Goal: Task Accomplishment & Management: Use online tool/utility

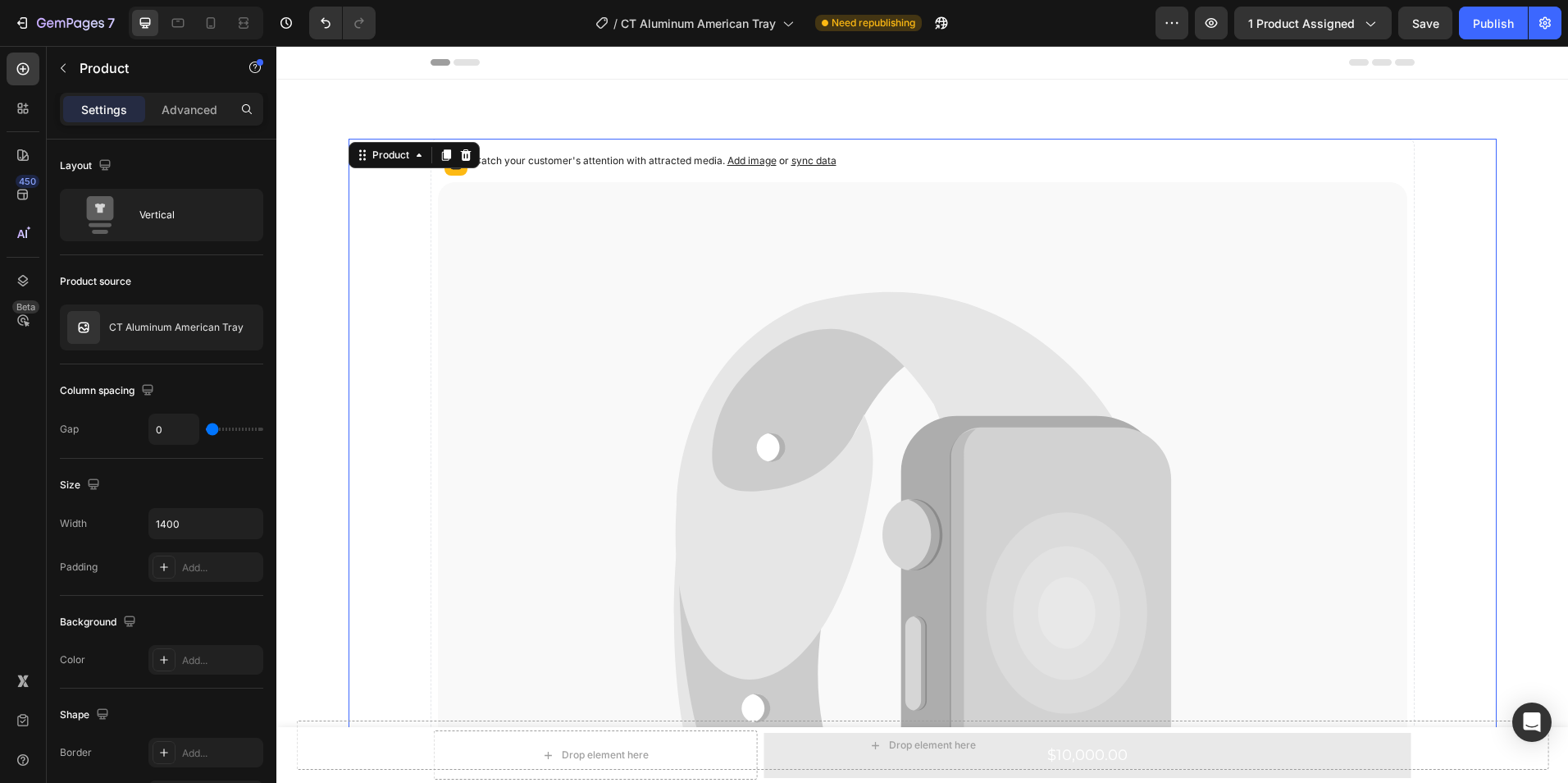
scroll to position [401, 0]
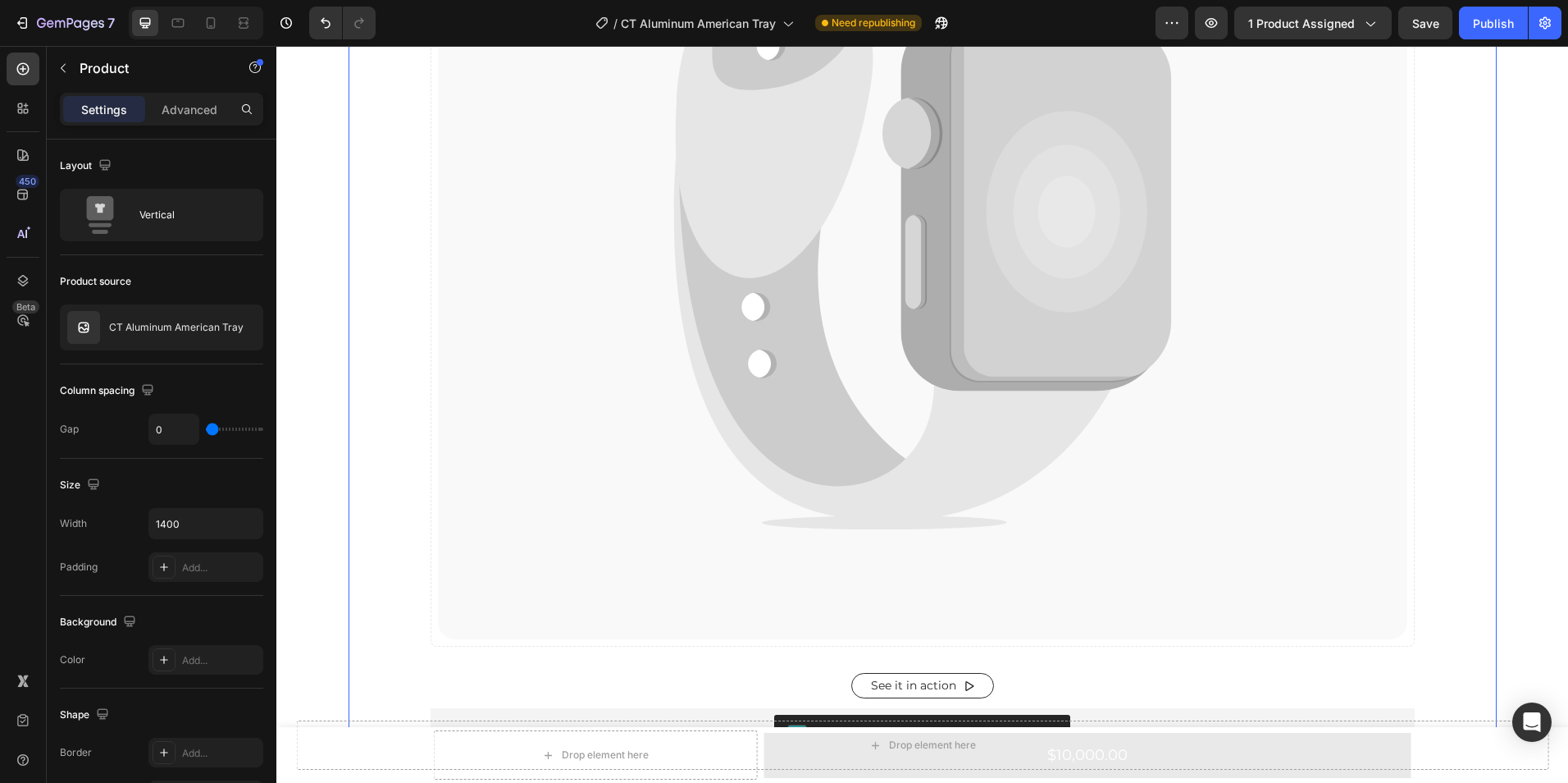
click at [784, 17] on div at bounding box center [784, 13] width 7 height 13
click at [787, 23] on icon at bounding box center [786, 23] width 17 height 17
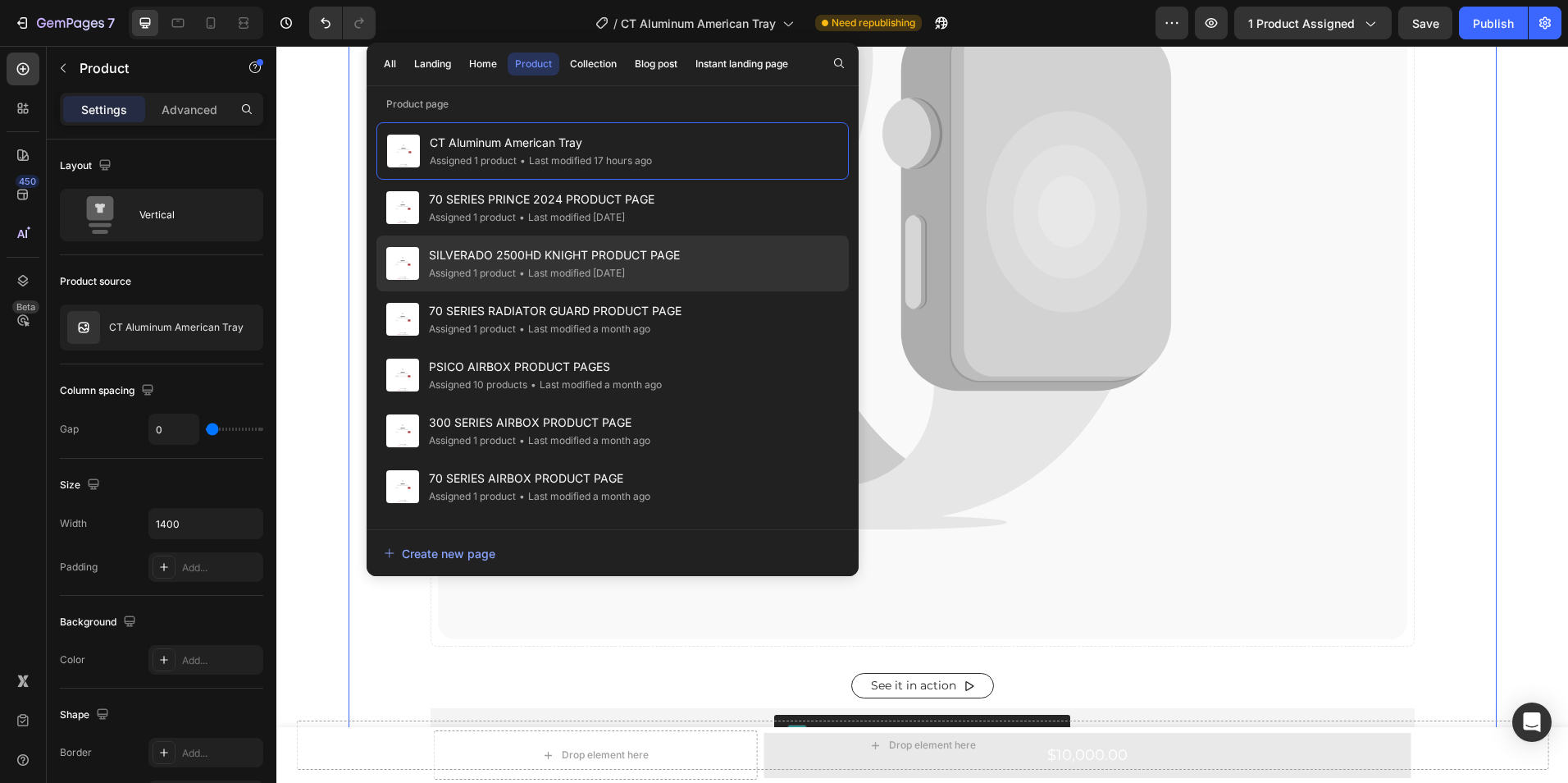
click at [544, 258] on span "SILVERADO 2500HD KNIGHT PRODUCT PAGE" at bounding box center [555, 255] width 251 height 20
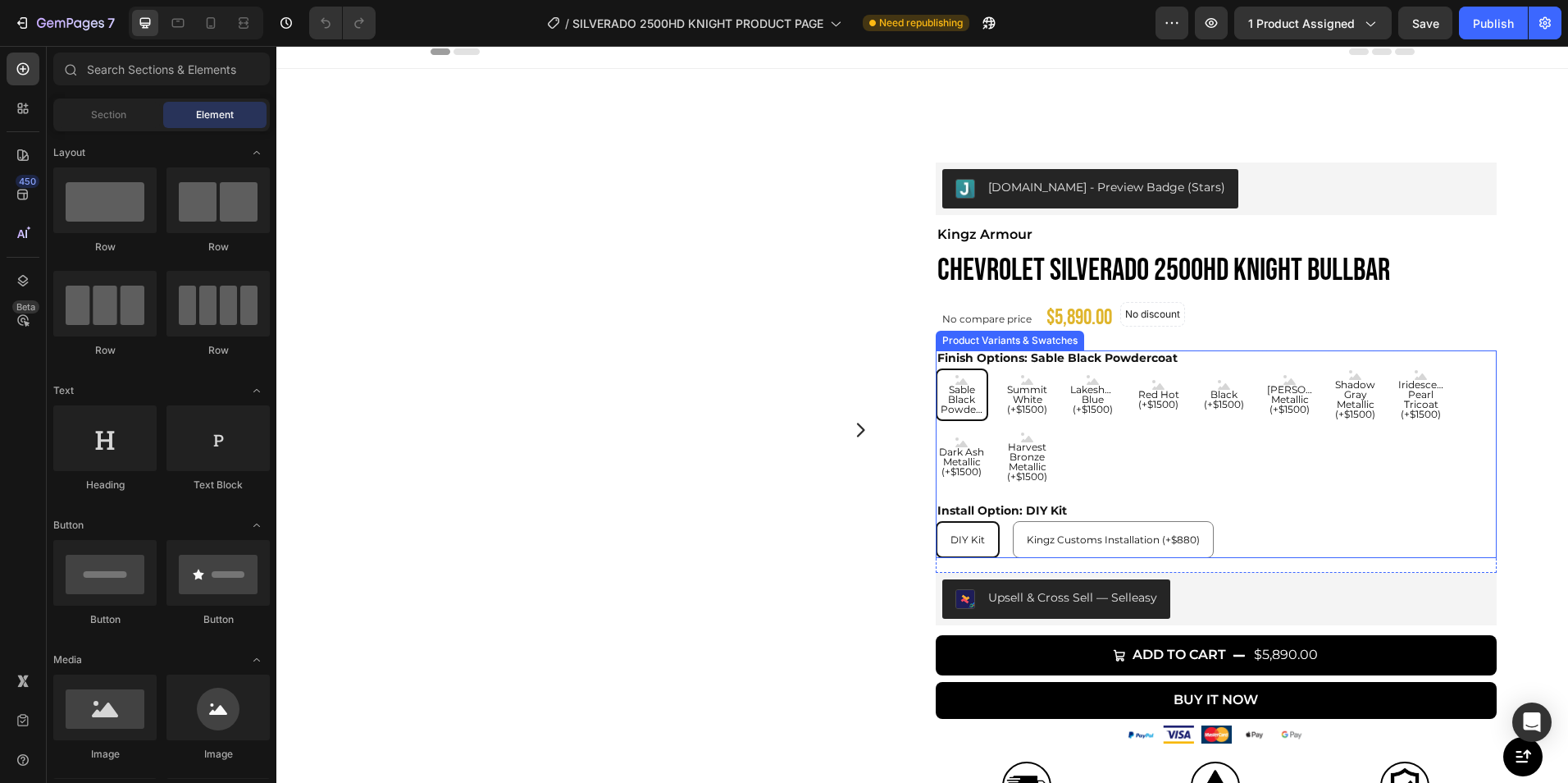
scroll to position [10, 0]
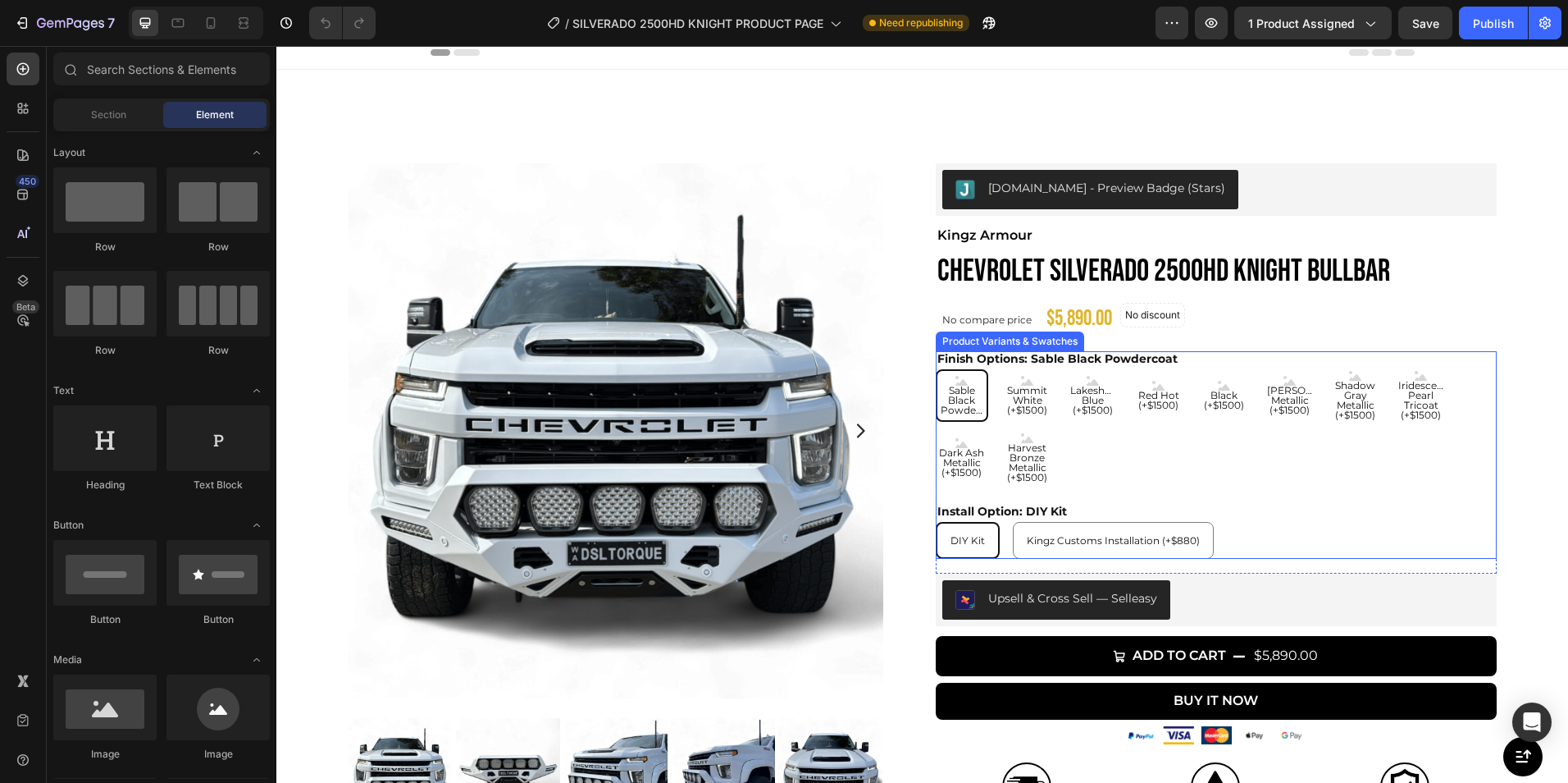
click at [1085, 401] on span "Lakeshore Blue (+$1500)" at bounding box center [1092, 400] width 52 height 29
click at [1066, 369] on input "Lakeshore Blue (+$1500) Lakeshore Blue (+$1500) Lakeshore Blue (+$1500)" at bounding box center [1066, 368] width 1 height 1
radio input "true"
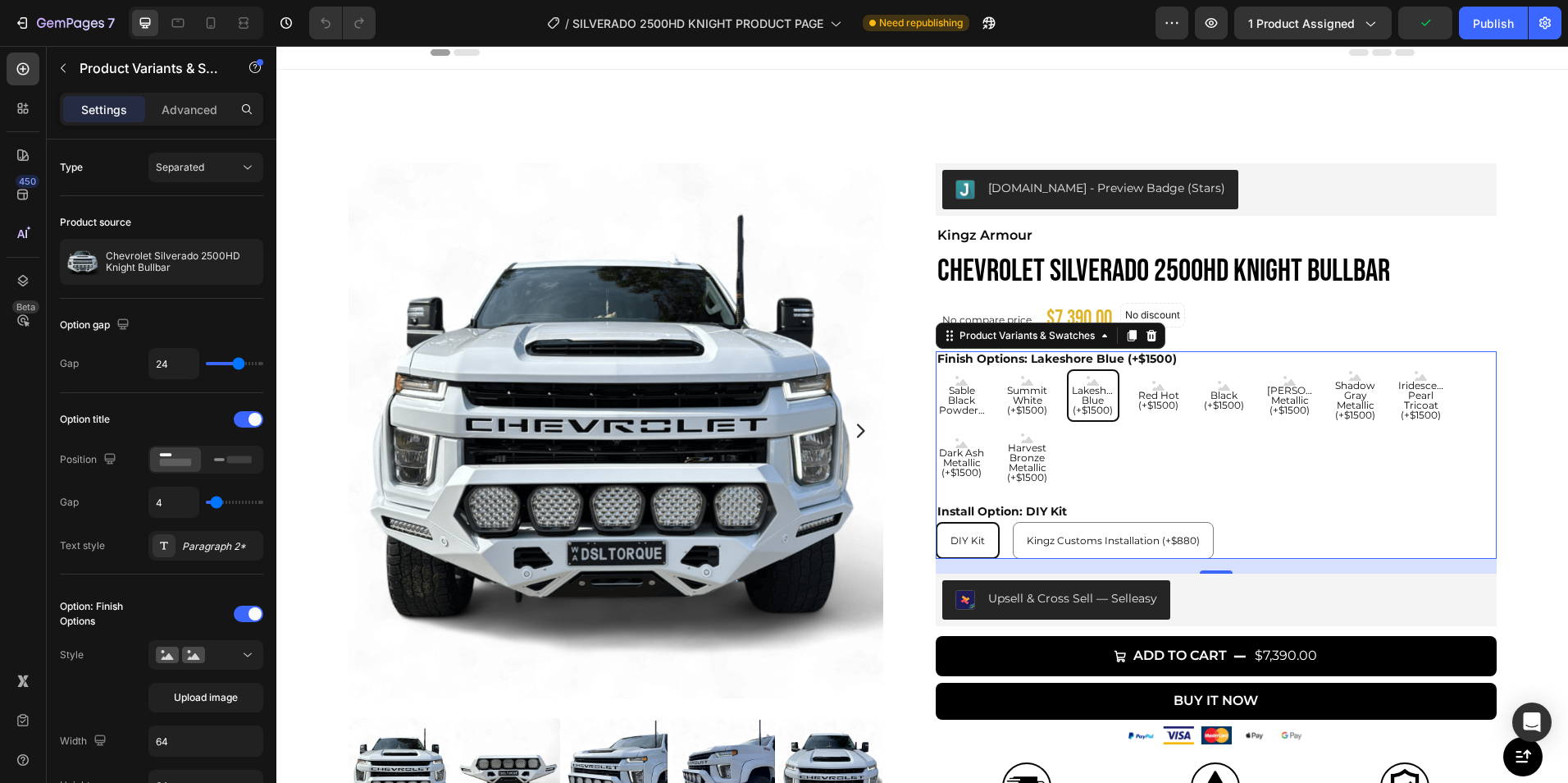
click at [1134, 398] on span "Red Hot (+$1500)" at bounding box center [1158, 400] width 52 height 20
click at [1132, 369] on input "Red Hot (+$1500) Red Hot (+$1500) Red Hot (+$1500)" at bounding box center [1131, 368] width 1 height 1
radio input "true"
click at [1198, 397] on span "Black (+$1500)" at bounding box center [1223, 400] width 52 height 20
click at [1197, 369] on input "Black (+$1500) Black (+$1500) Black (+$1500)" at bounding box center [1197, 368] width 1 height 1
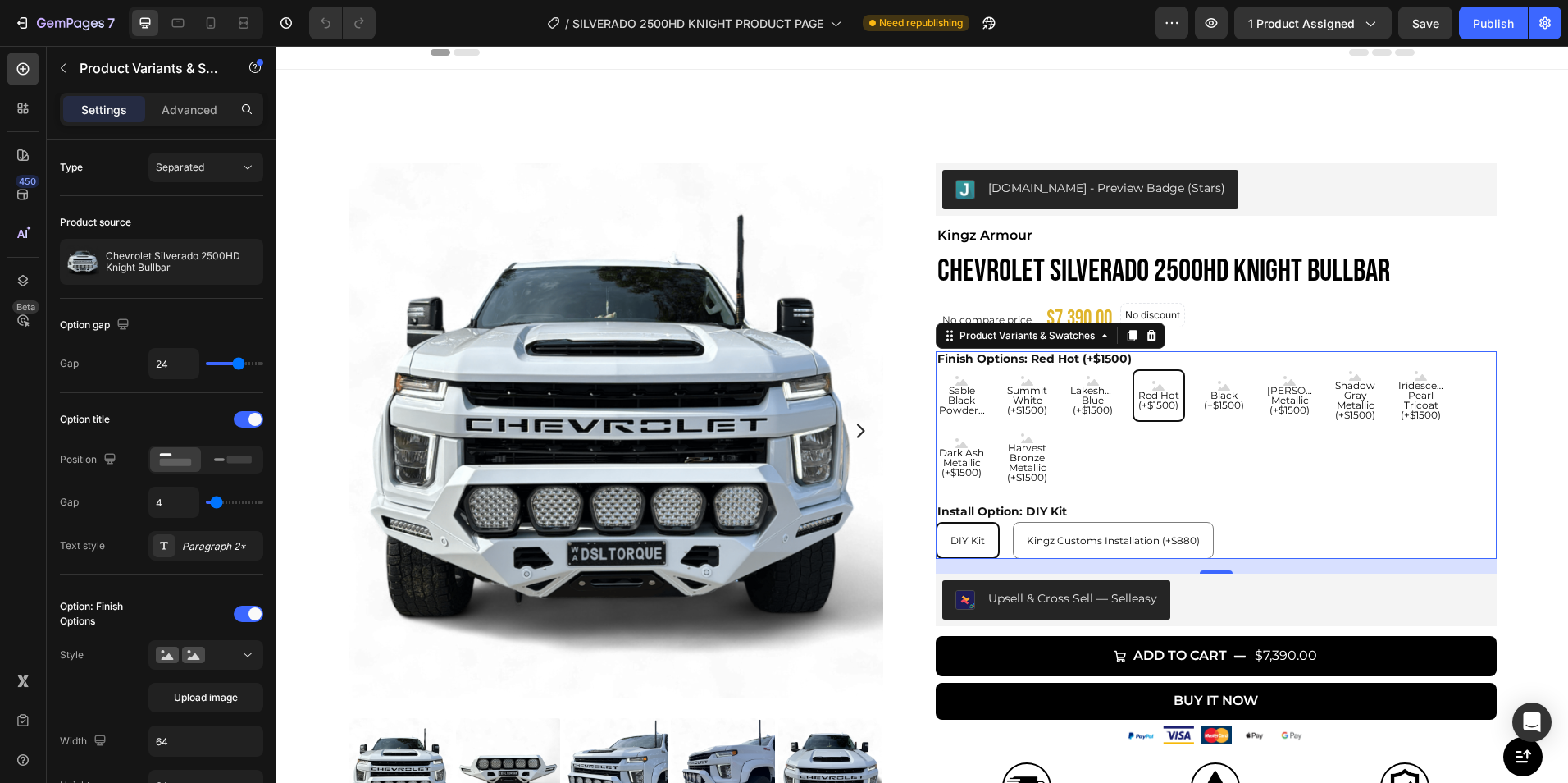
radio input "true"
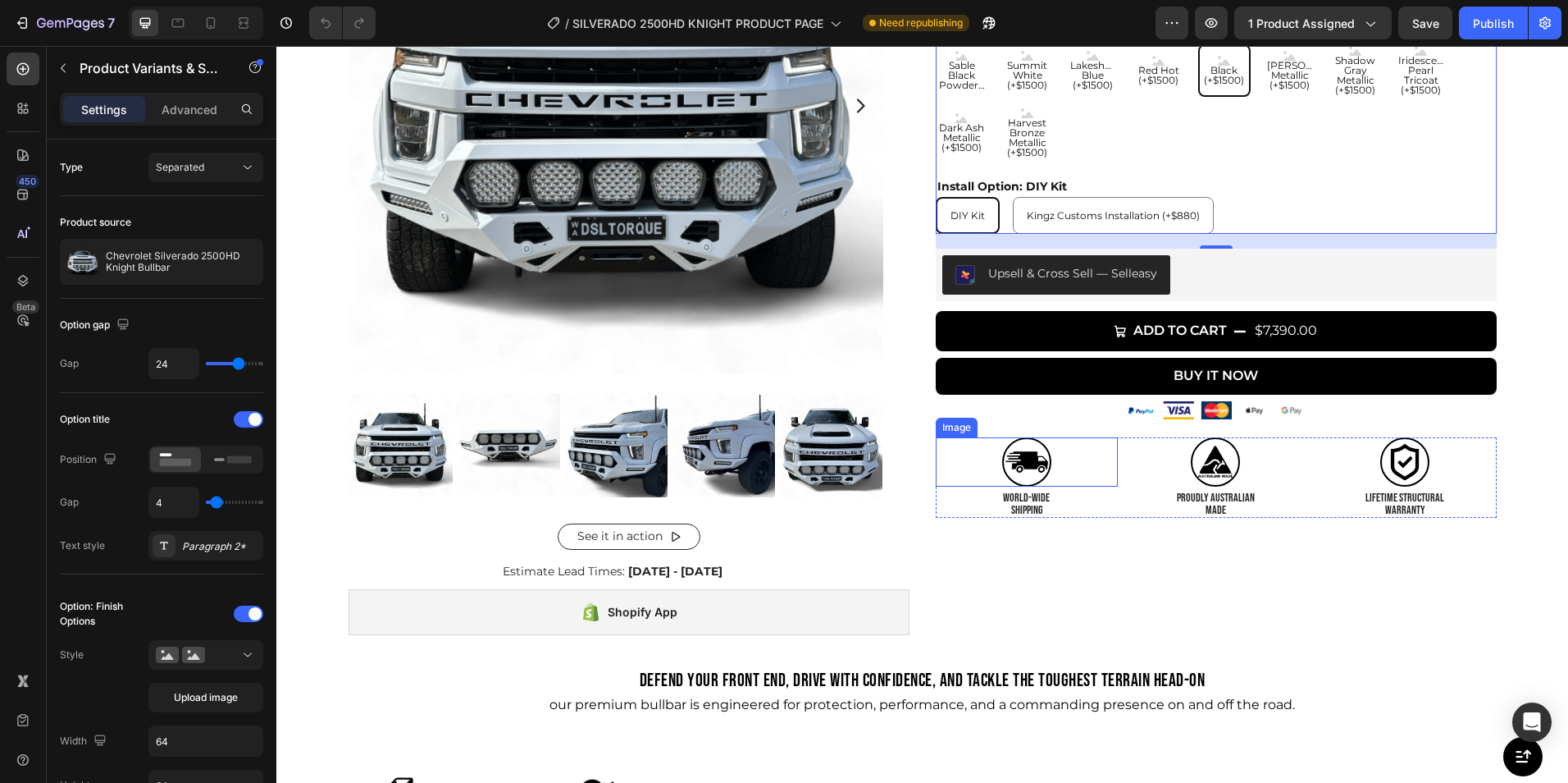
scroll to position [334, 0]
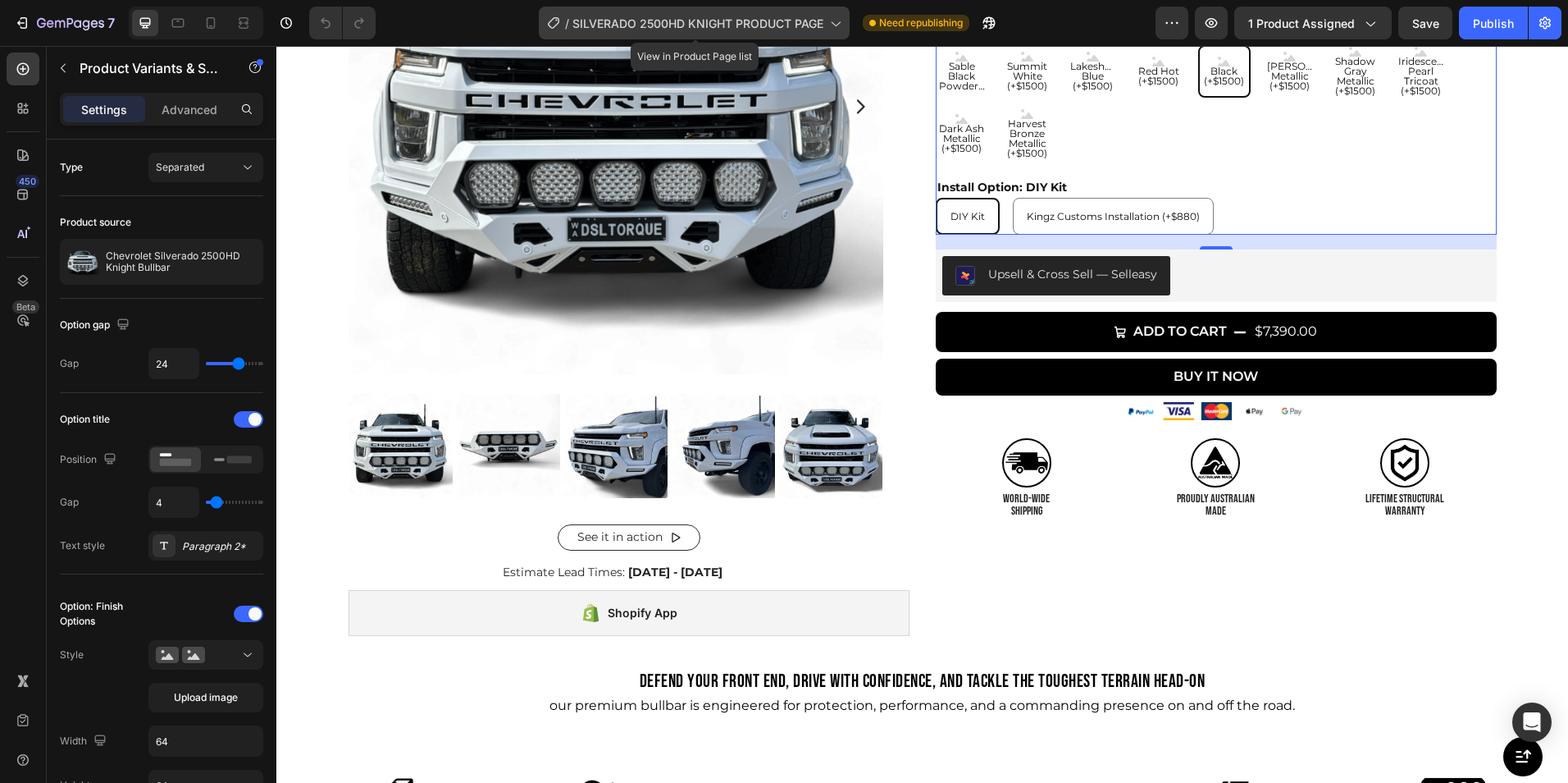
click at [825, 28] on div "/ SILVERADO 2500HD KNIGHT PRODUCT PAGE" at bounding box center [694, 23] width 310 height 32
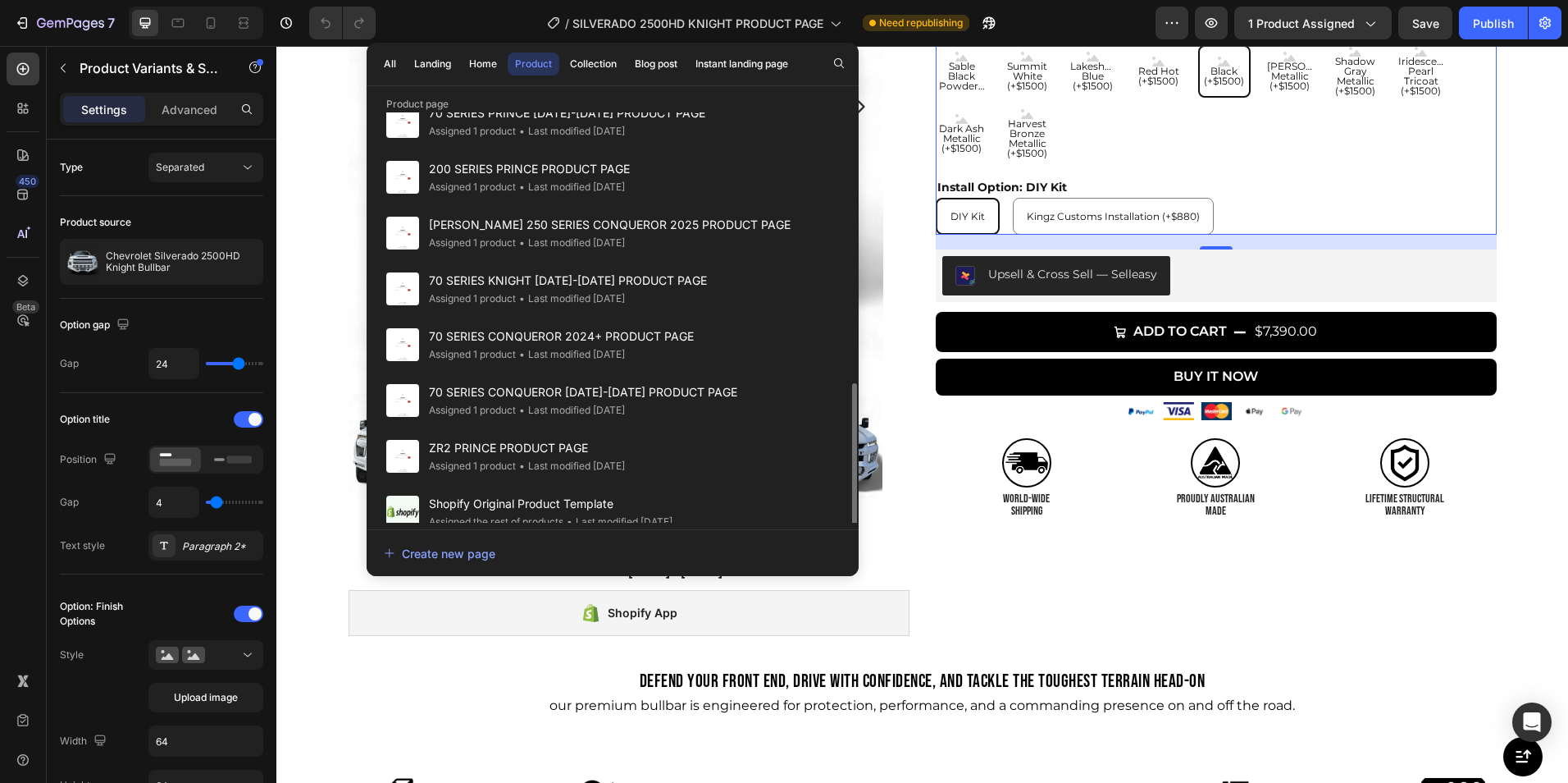
scroll to position [773, 0]
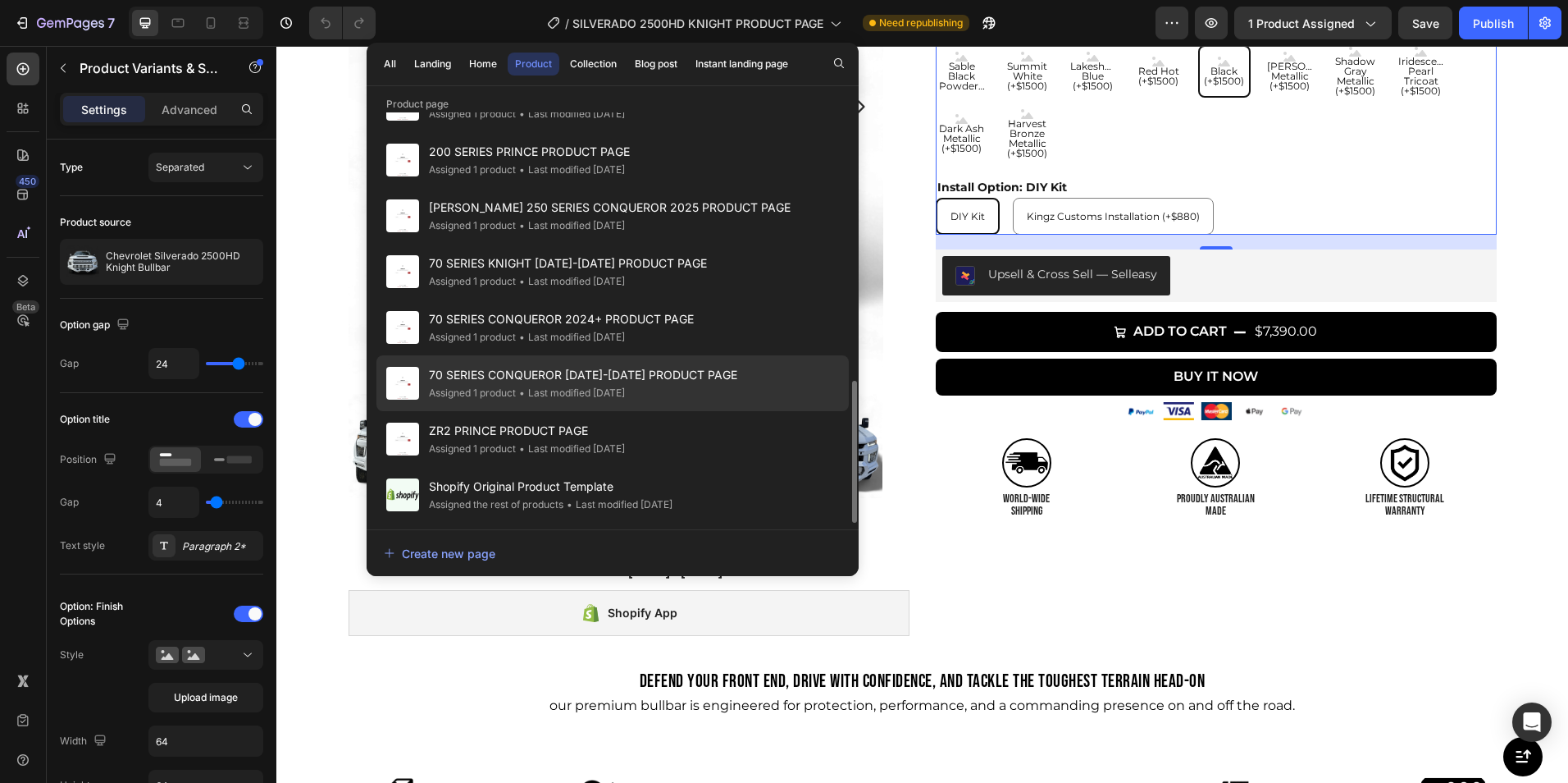
click at [575, 384] on span "70 SERIES CONQUEROR [DATE]-[DATE] PRODUCT PAGE" at bounding box center [583, 375] width 308 height 20
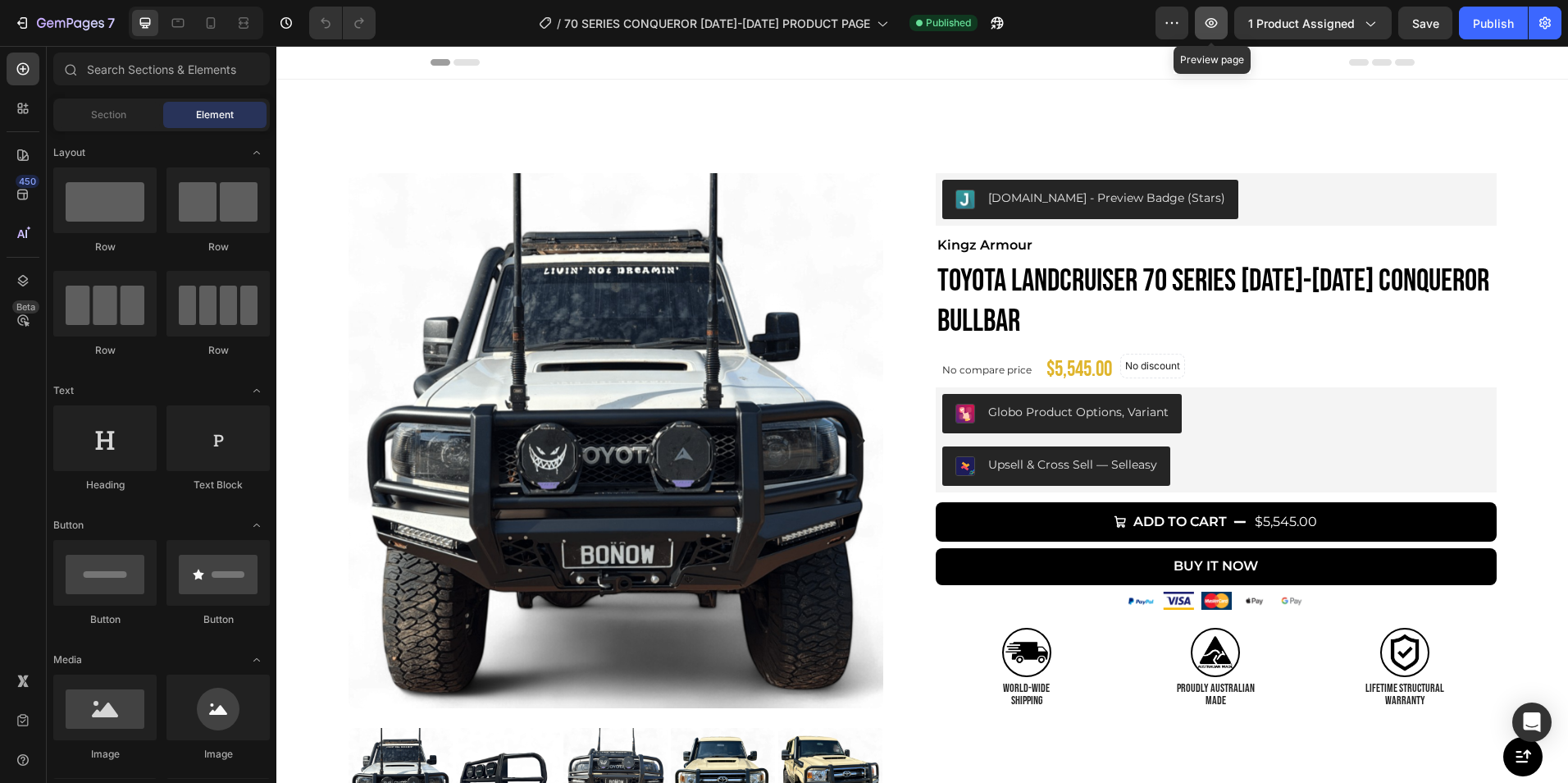
click at [1212, 28] on icon "button" at bounding box center [1211, 23] width 17 height 17
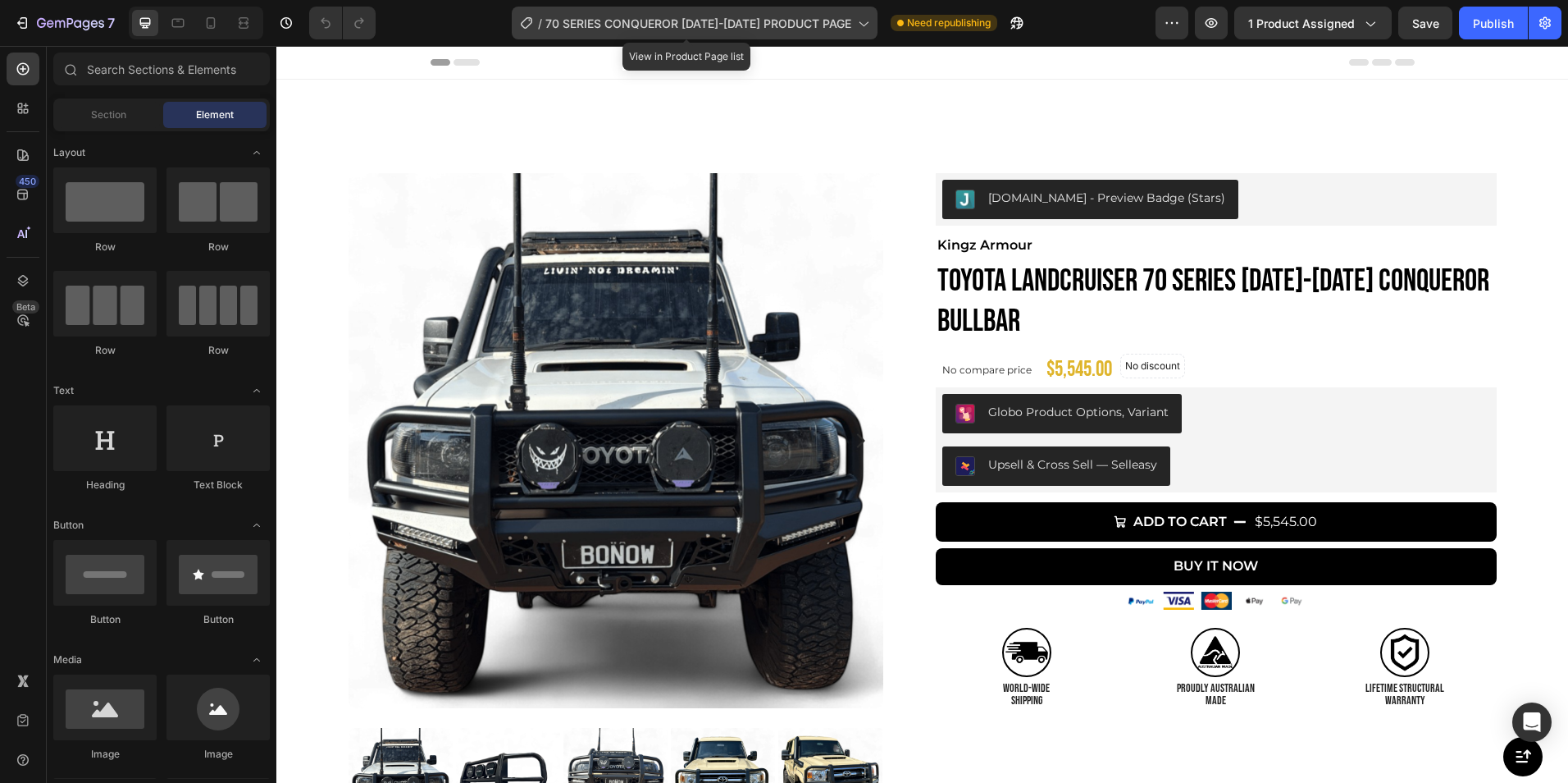
click at [857, 23] on icon at bounding box center [862, 23] width 17 height 17
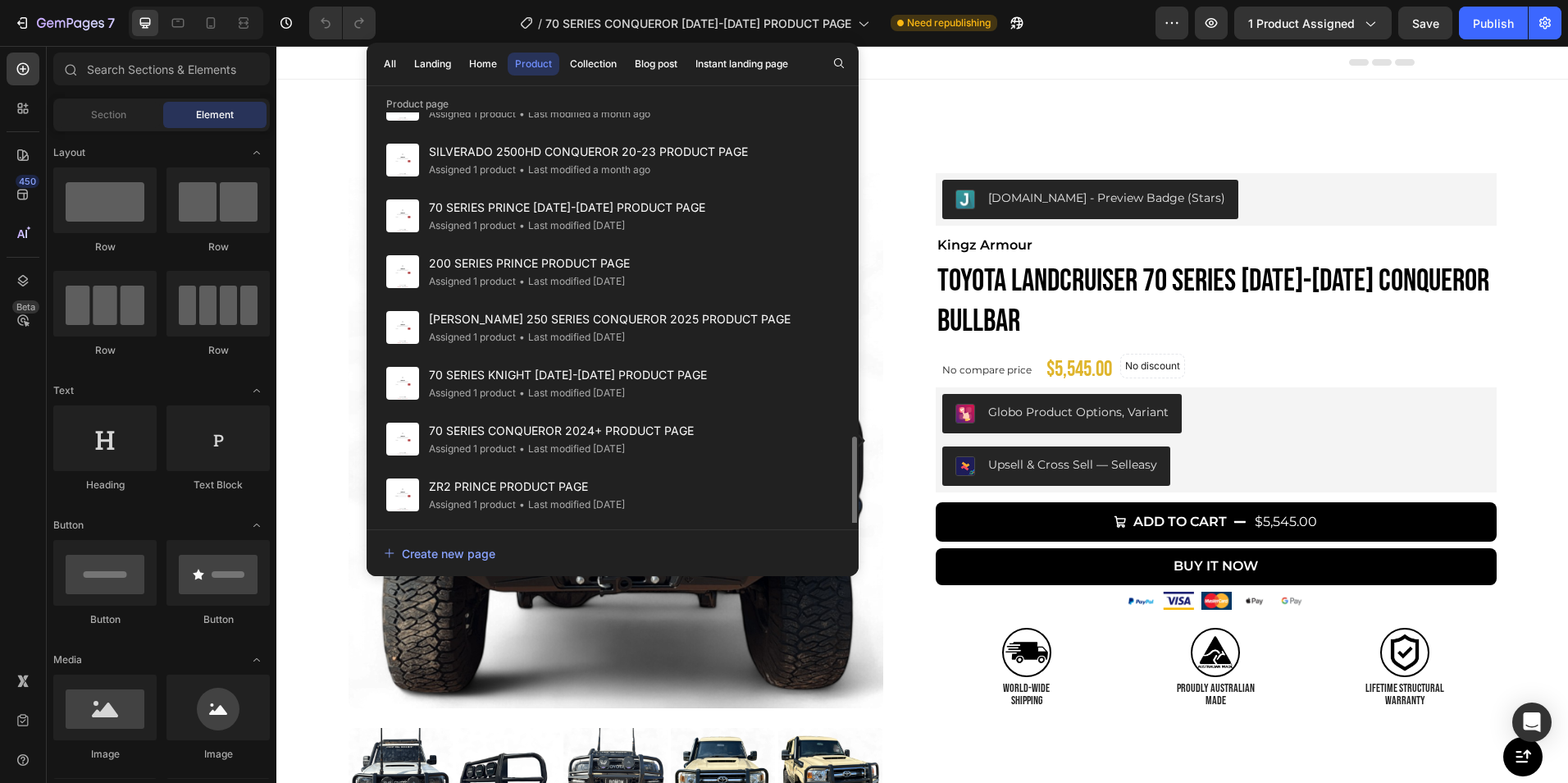
scroll to position [773, 0]
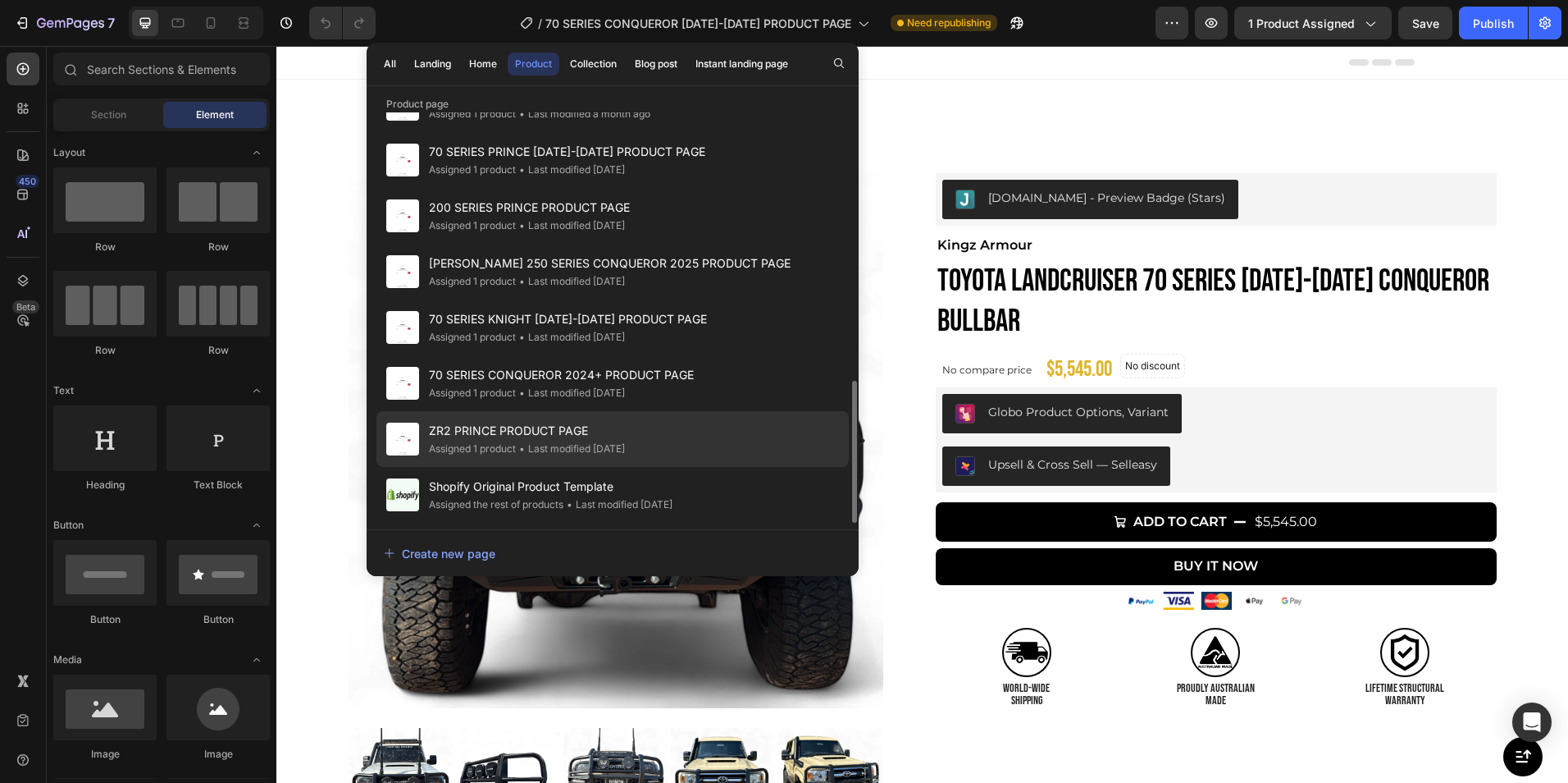
click at [547, 440] on div "• Last modified 2 months ago" at bounding box center [569, 448] width 109 height 17
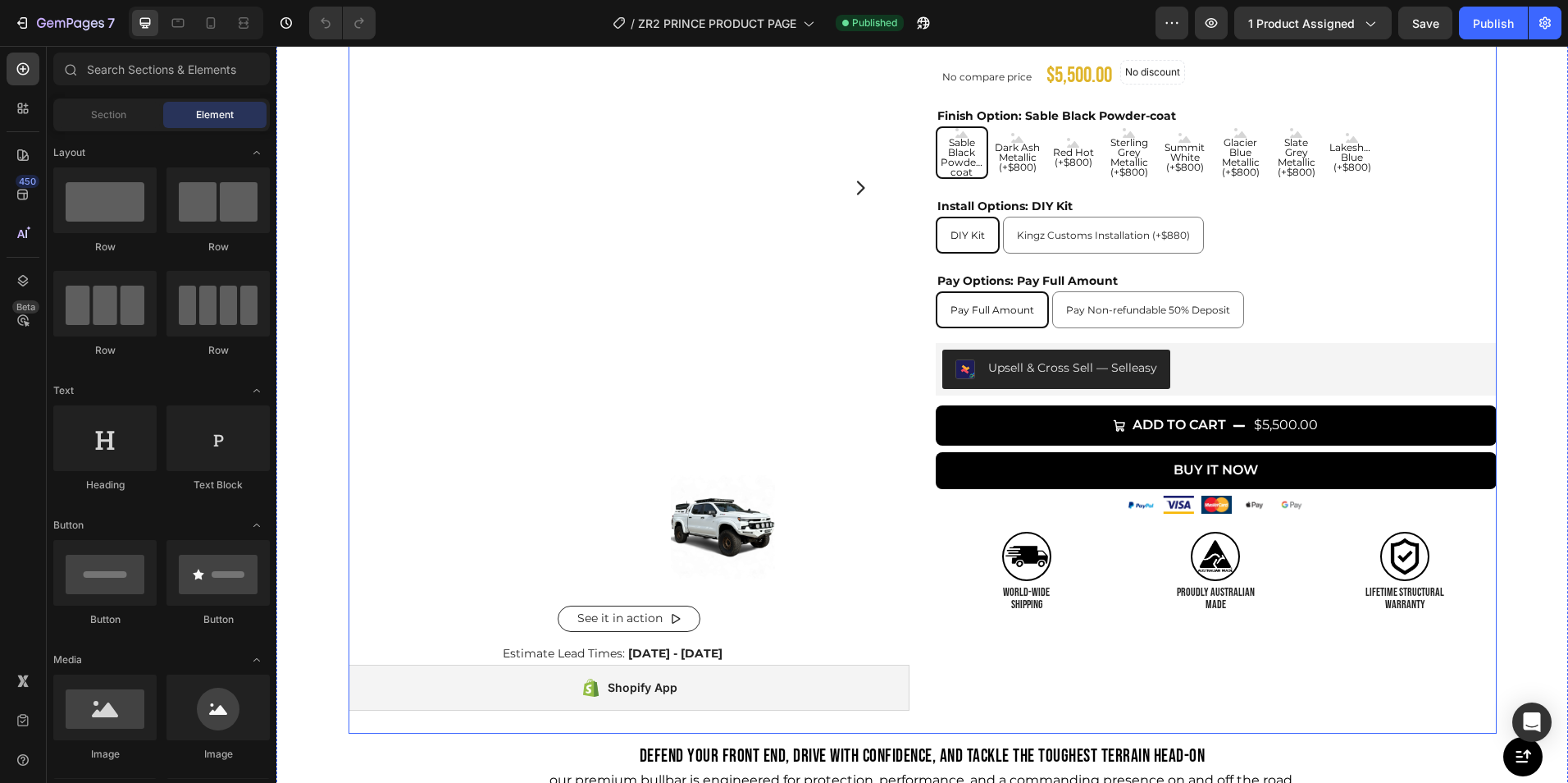
scroll to position [253, 0]
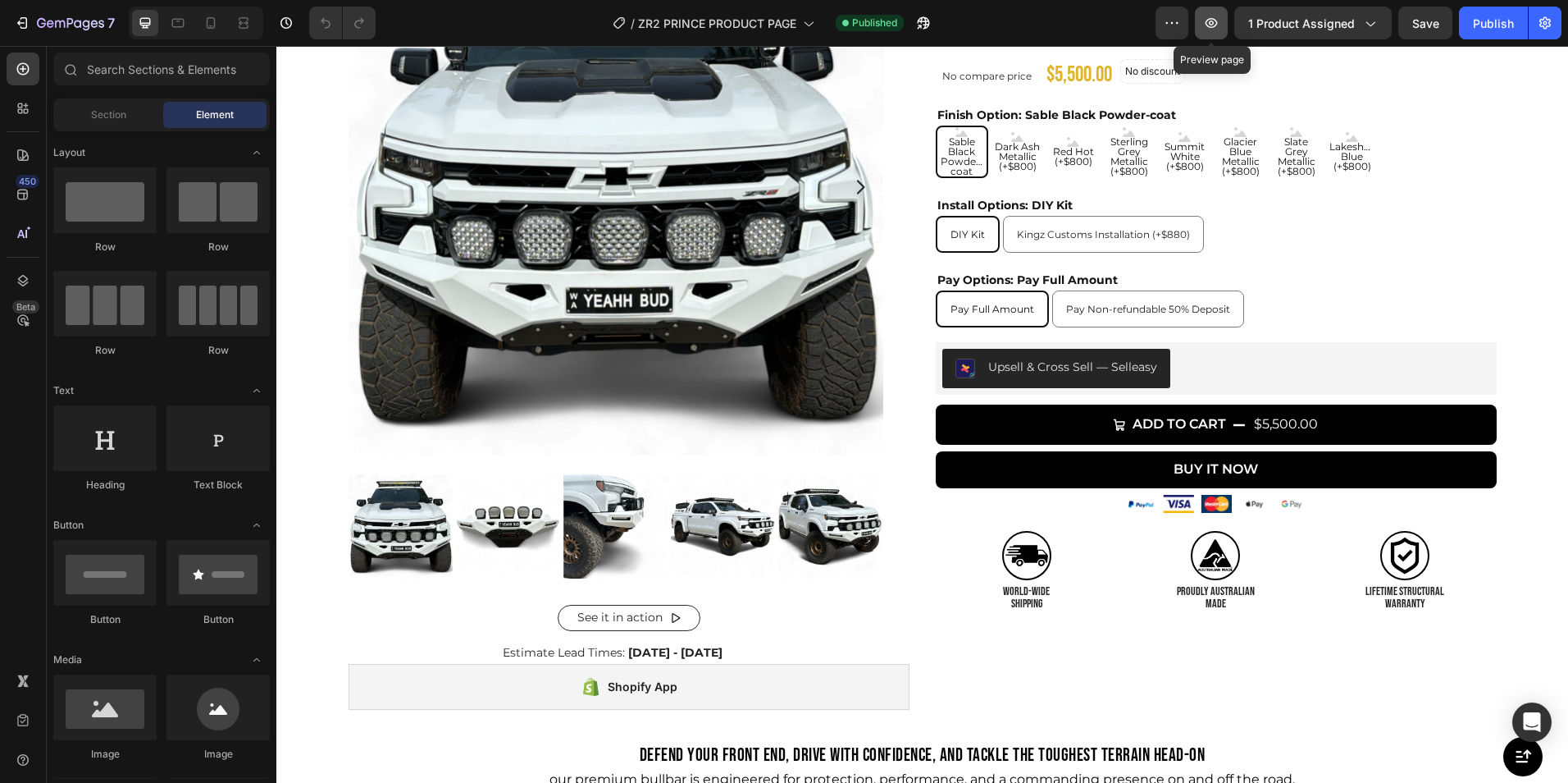
click at [1219, 28] on icon "button" at bounding box center [1211, 23] width 17 height 17
click at [781, 11] on div at bounding box center [784, 13] width 7 height 13
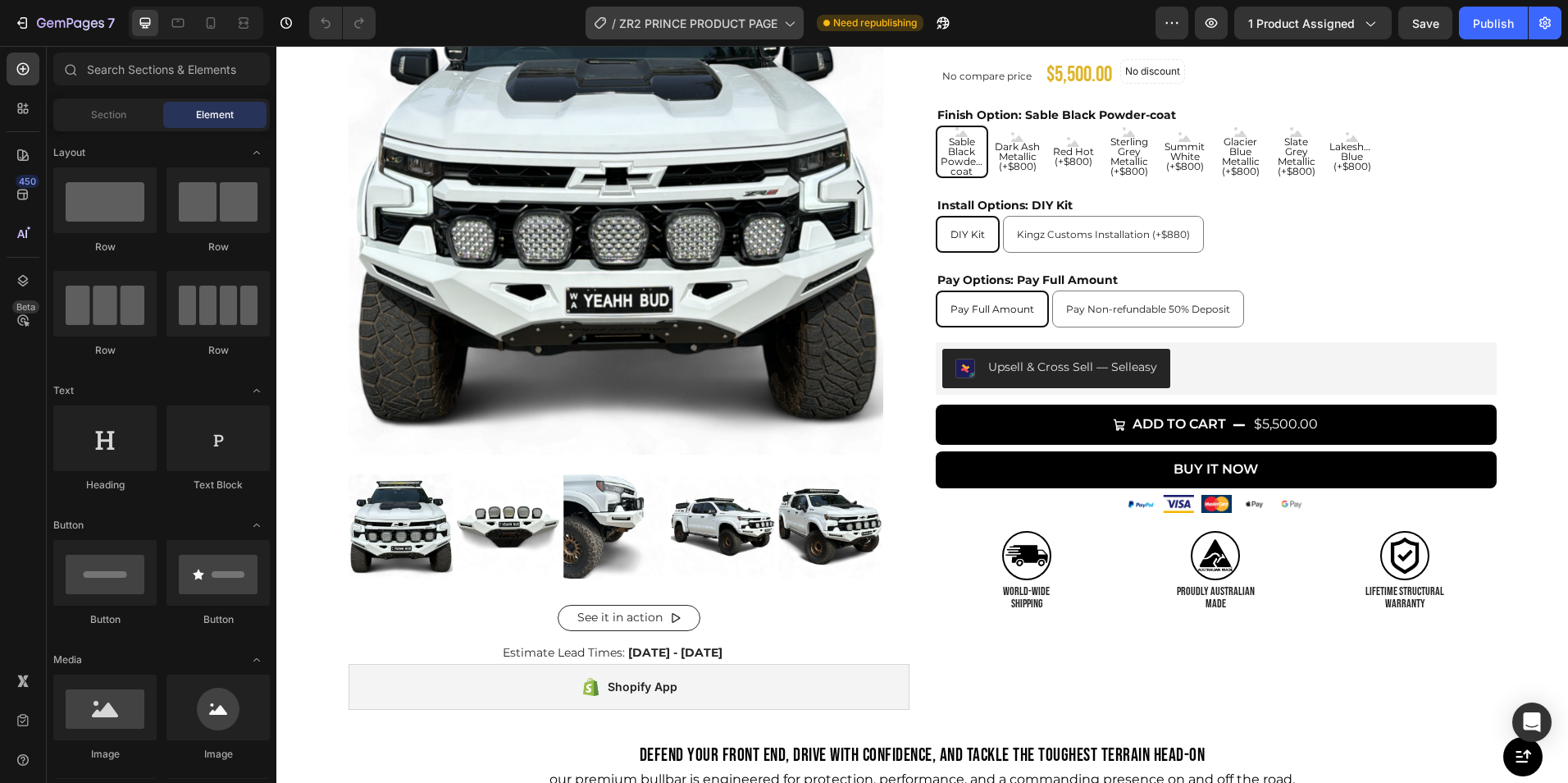
click at [786, 20] on icon at bounding box center [788, 23] width 17 height 17
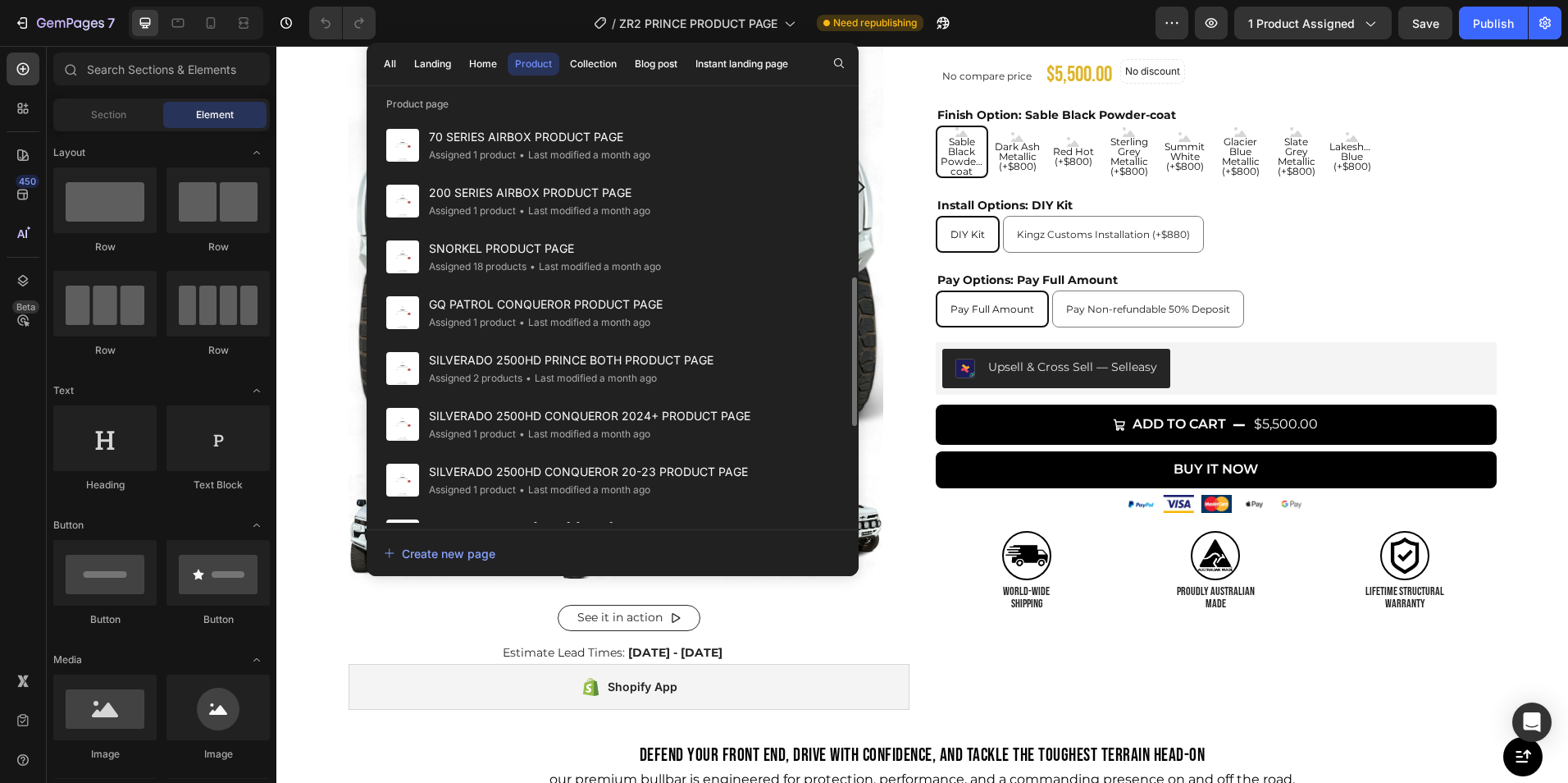
scroll to position [454, 0]
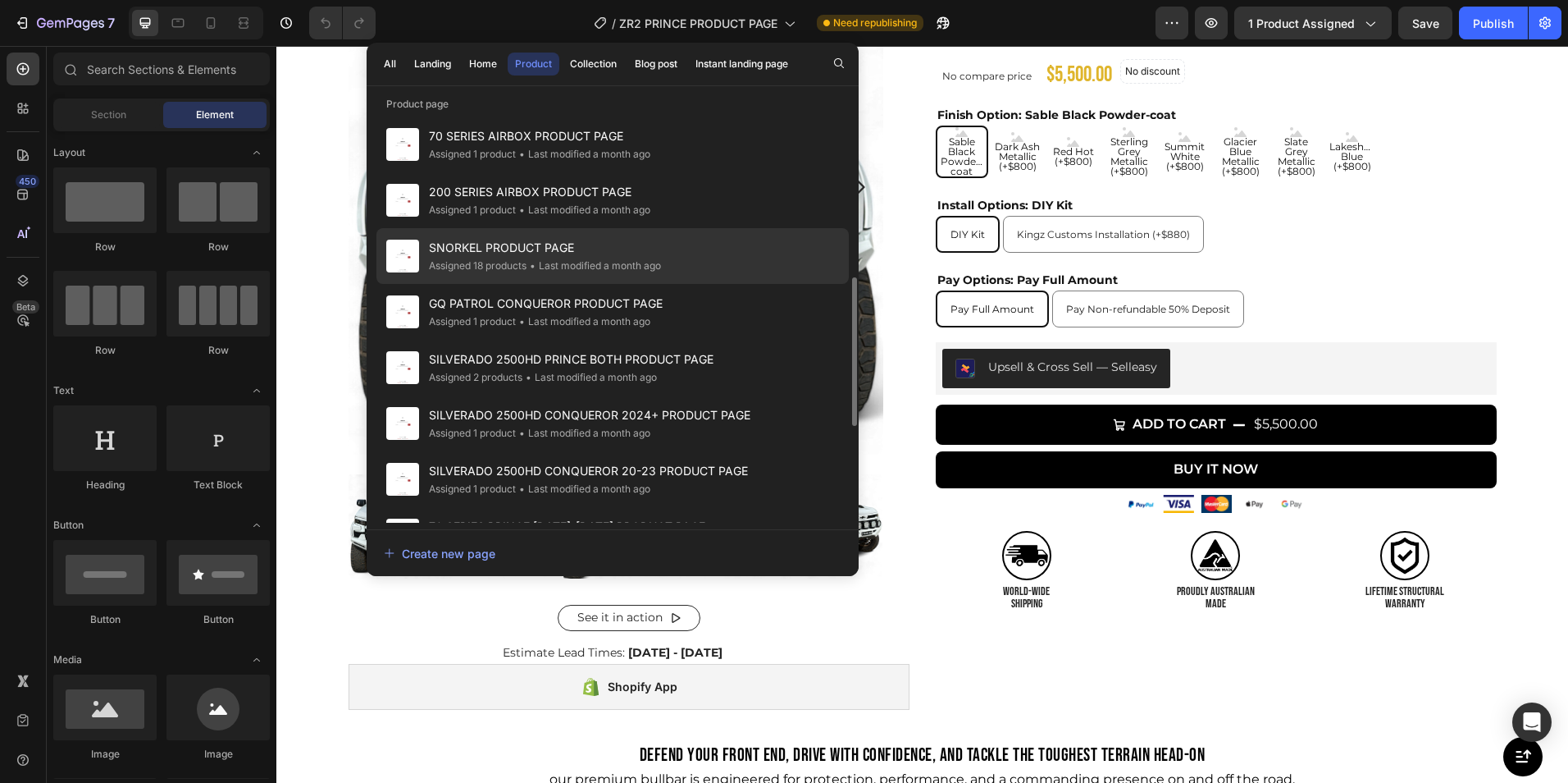
click at [514, 256] on span "SNORKEL PRODUCT PAGE" at bounding box center [545, 248] width 232 height 20
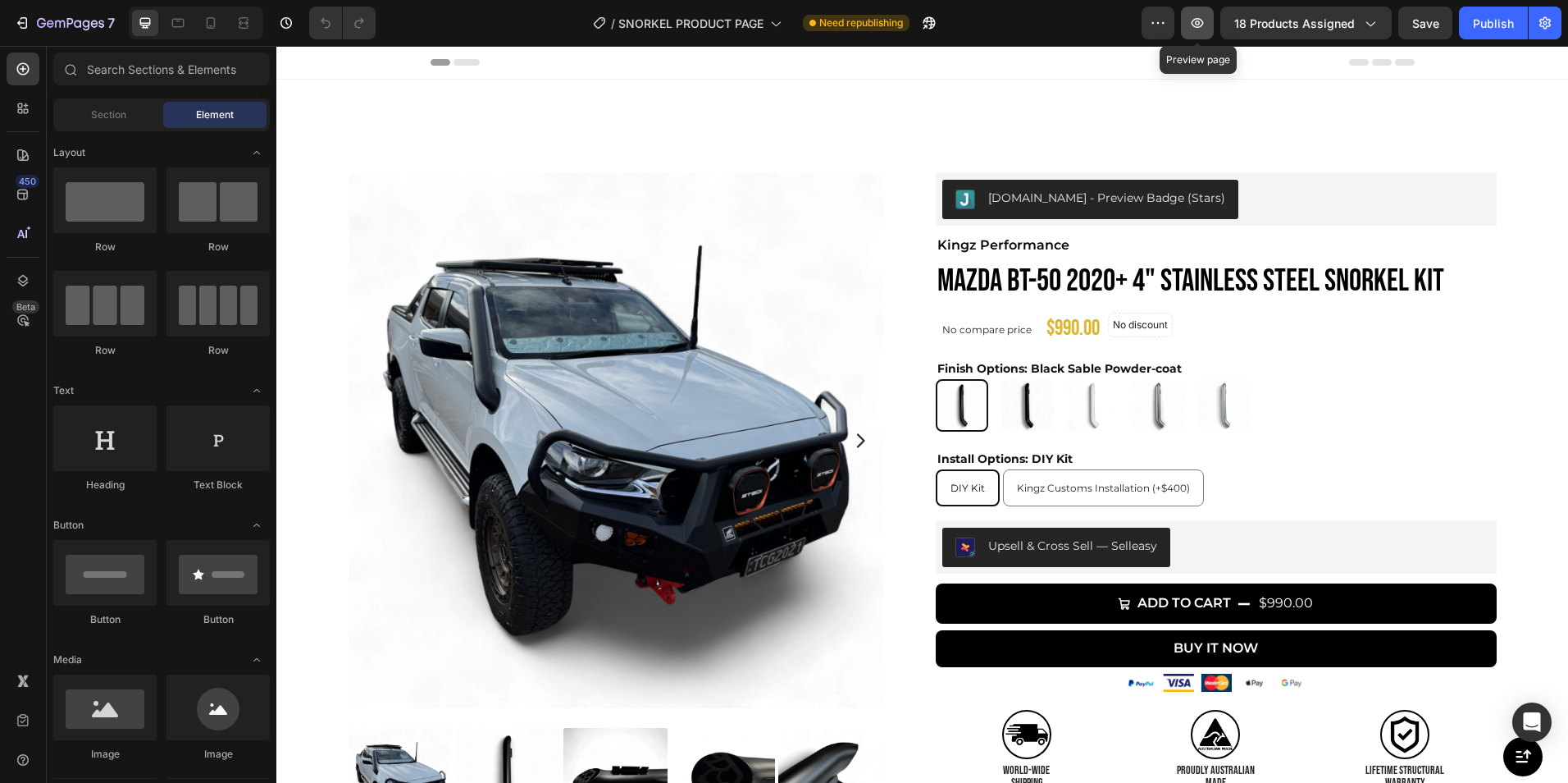
click at [1201, 26] on icon "button" at bounding box center [1197, 23] width 17 height 17
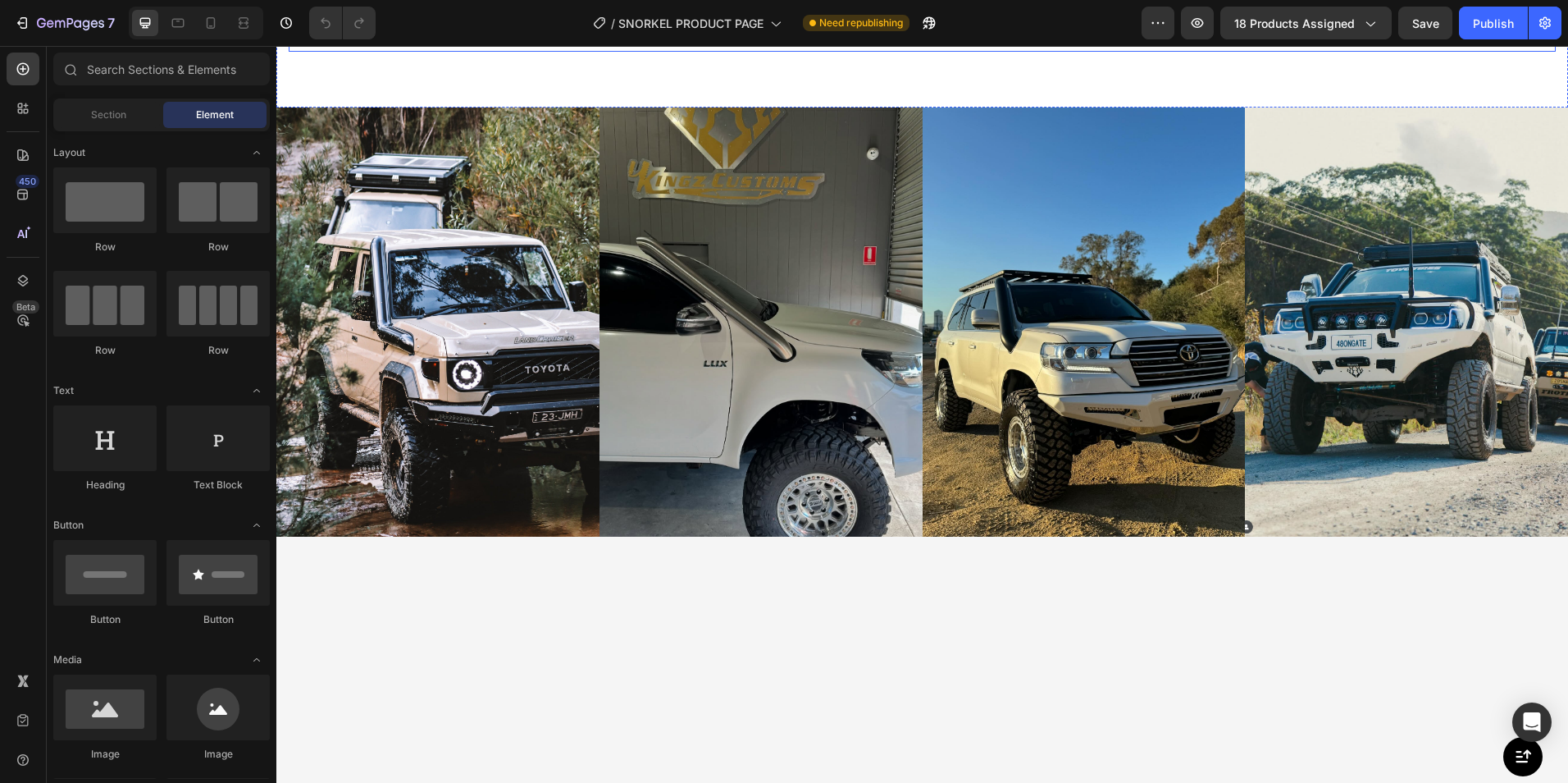
scroll to position [981, 0]
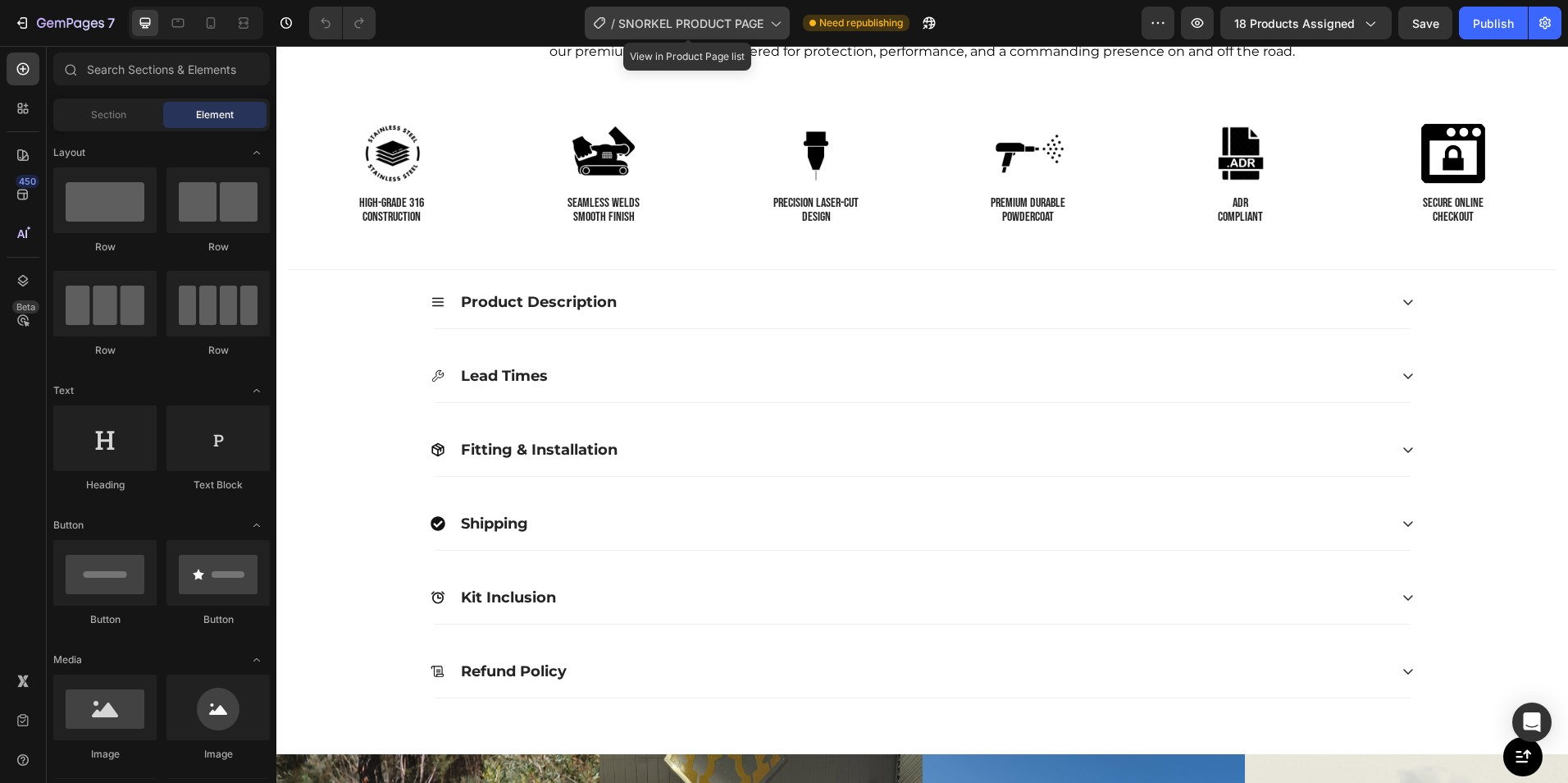
click at [762, 22] on span "SNORKEL PRODUCT PAGE" at bounding box center [691, 24] width 145 height 18
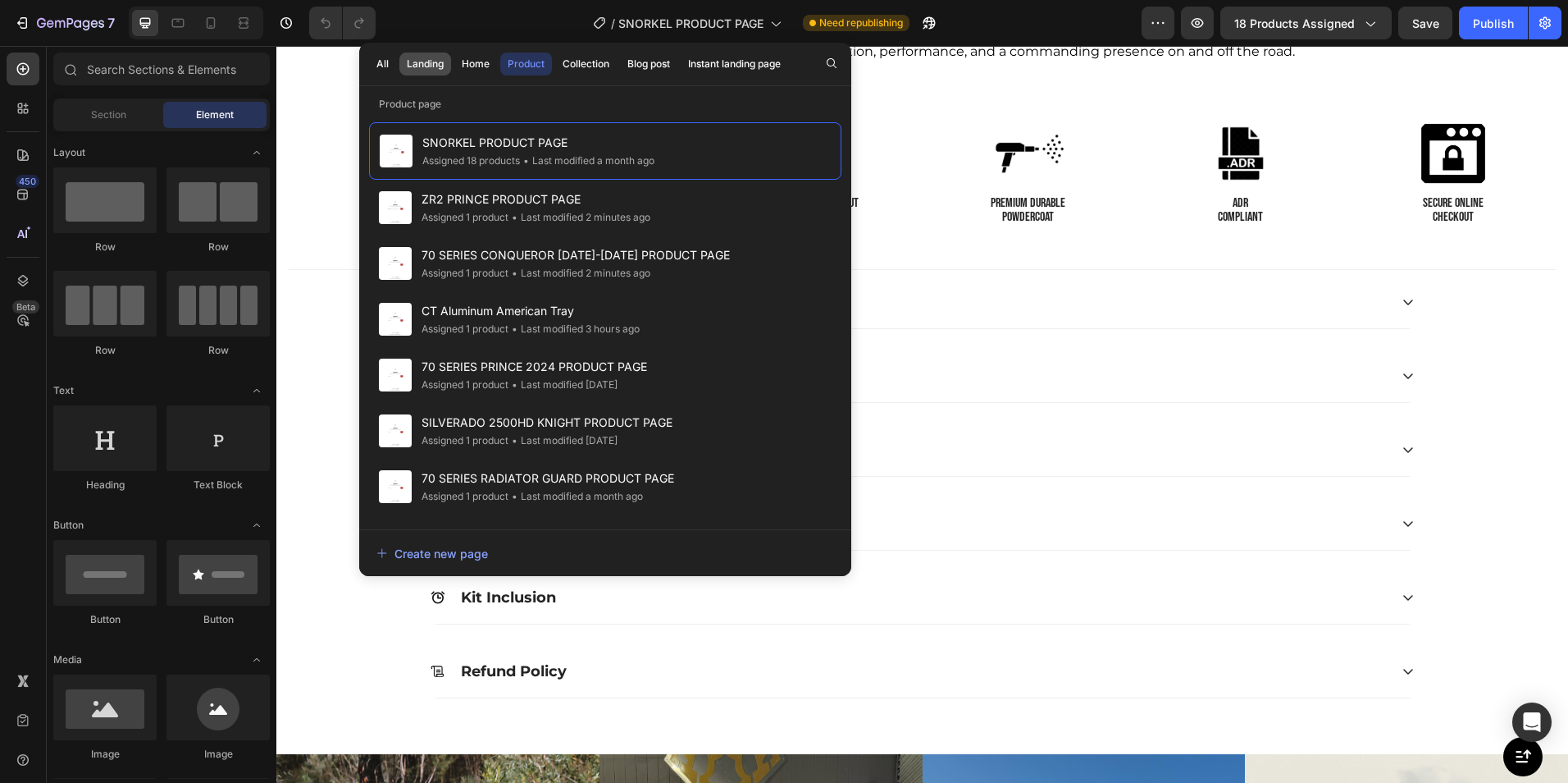
click at [419, 65] on div "Landing" at bounding box center [425, 64] width 37 height 15
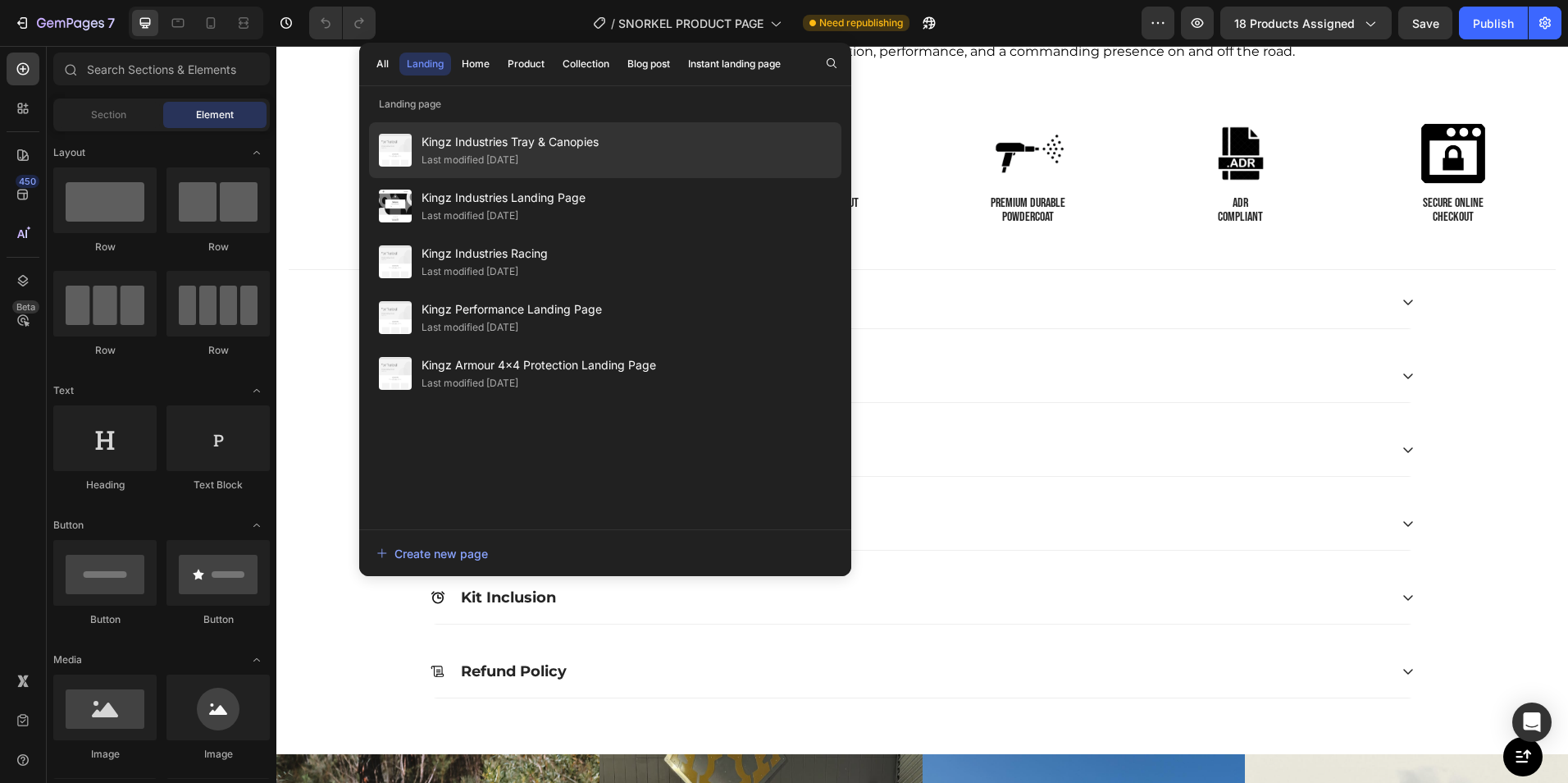
click at [541, 152] on div "Last modified [DATE]" at bounding box center [510, 159] width 177 height 17
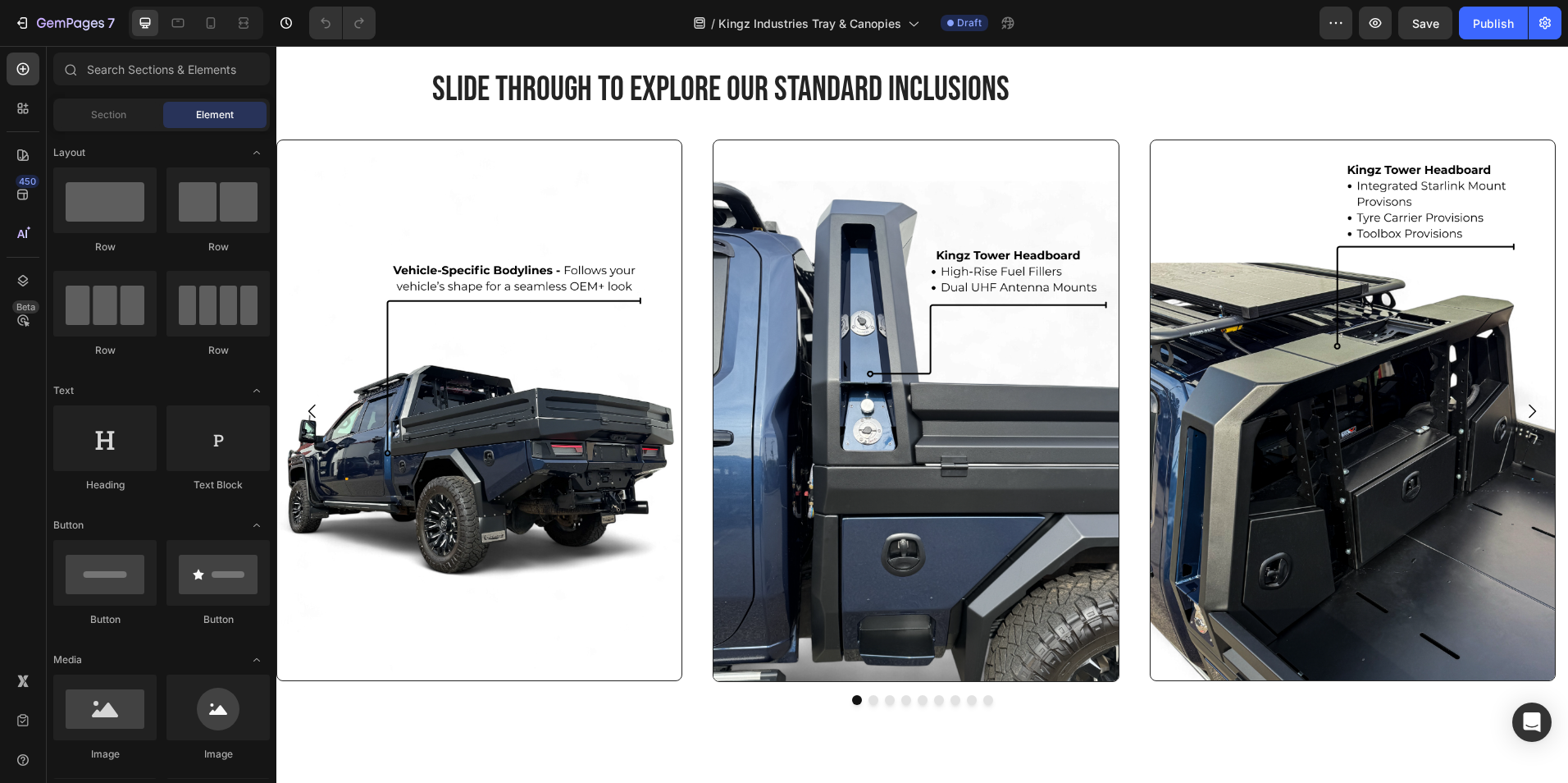
scroll to position [2569, 0]
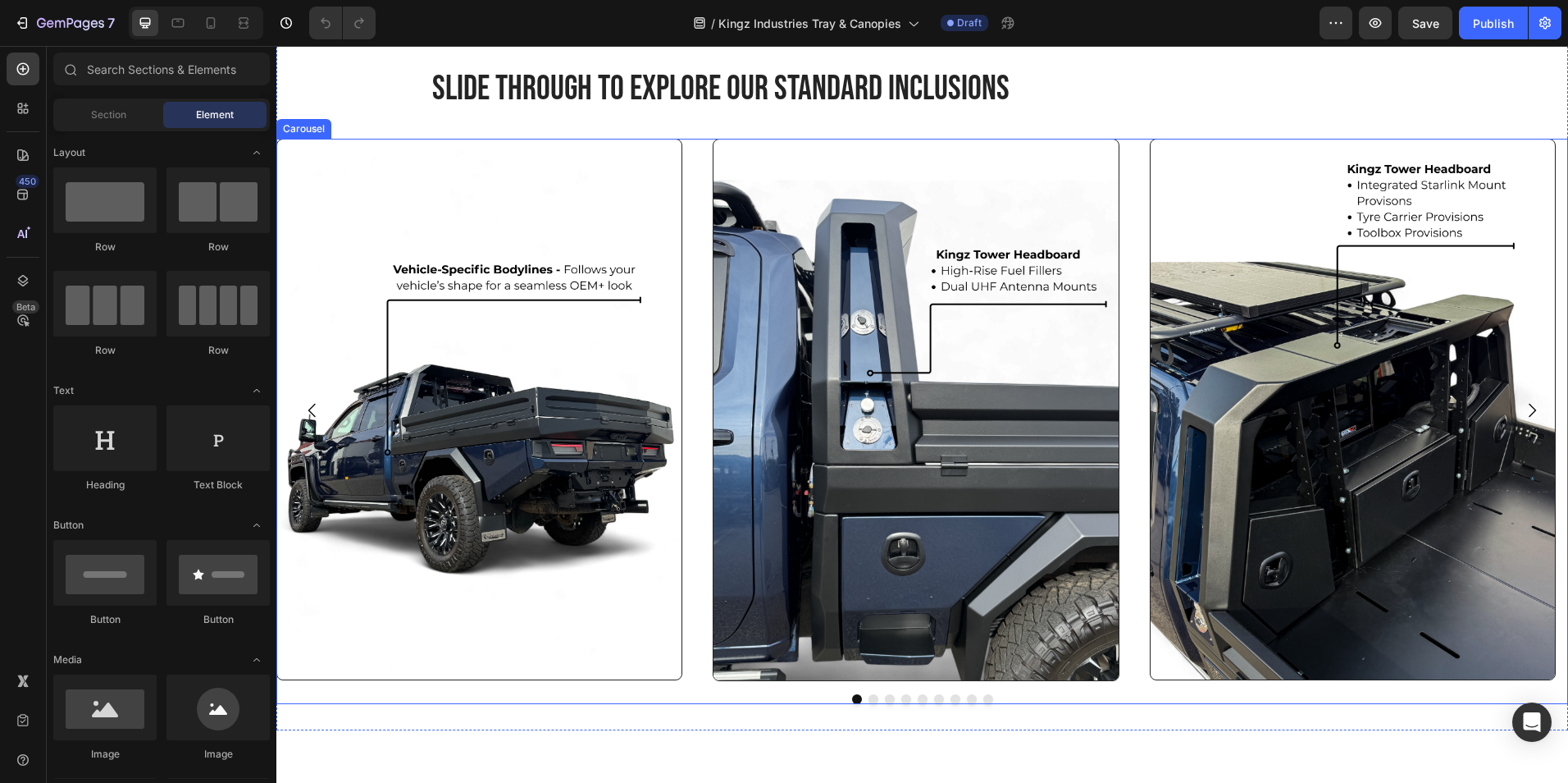
click at [1522, 409] on icon "Carousel Next Arrow" at bounding box center [1532, 411] width 20 height 20
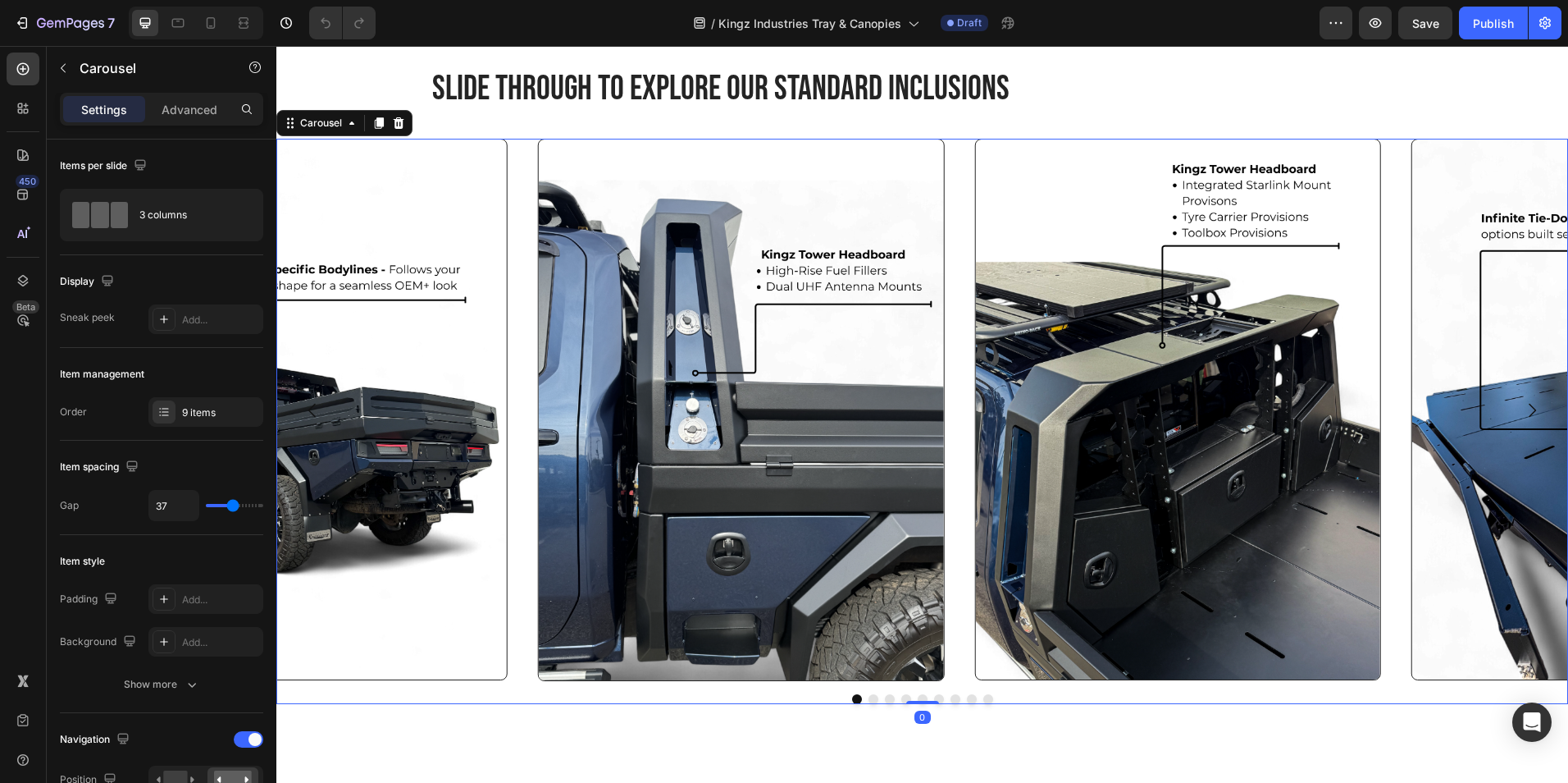
click at [1522, 409] on icon "Carousel Next Arrow" at bounding box center [1532, 411] width 20 height 20
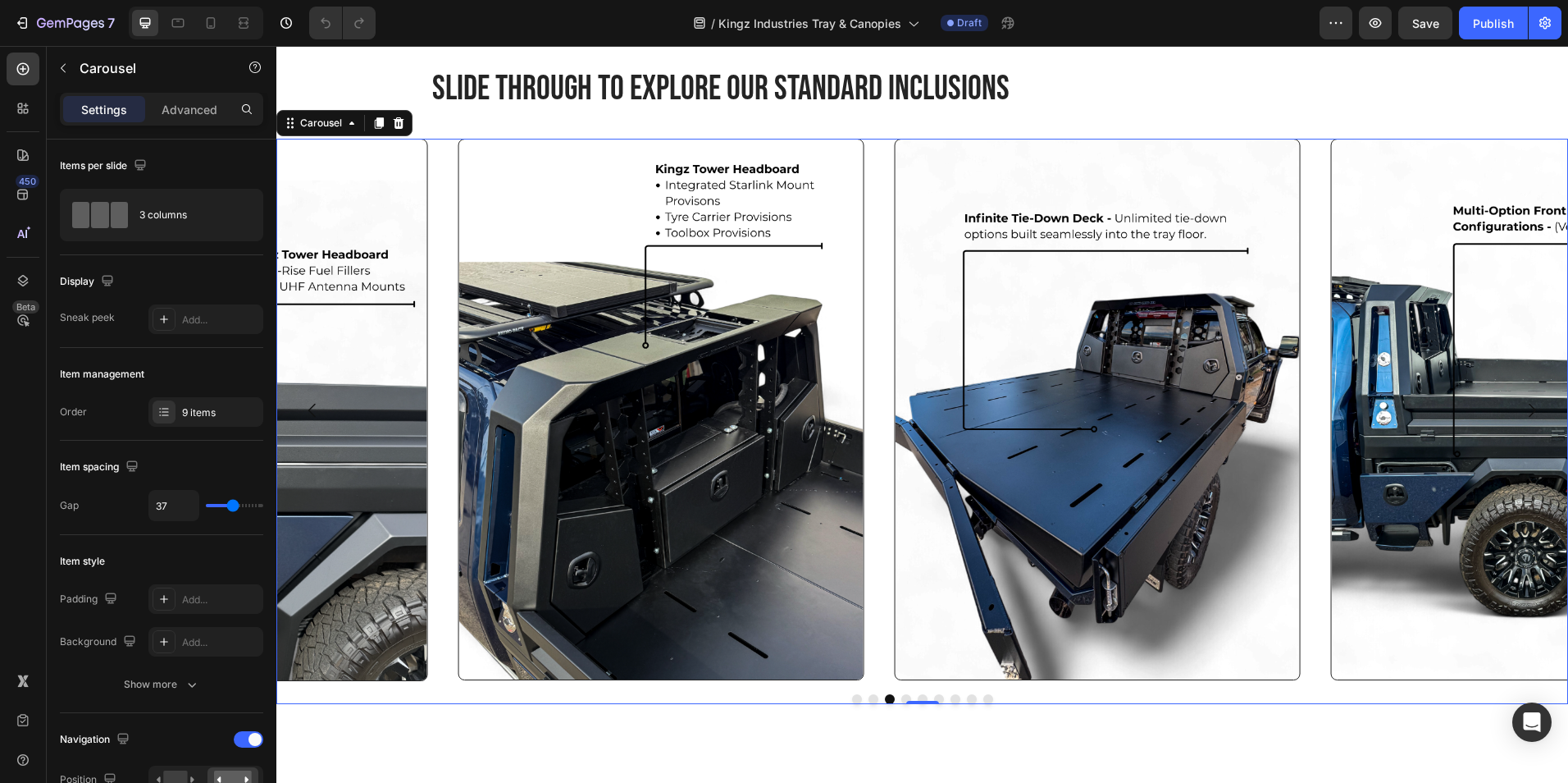
click at [1522, 409] on icon "Carousel Next Arrow" at bounding box center [1532, 411] width 20 height 20
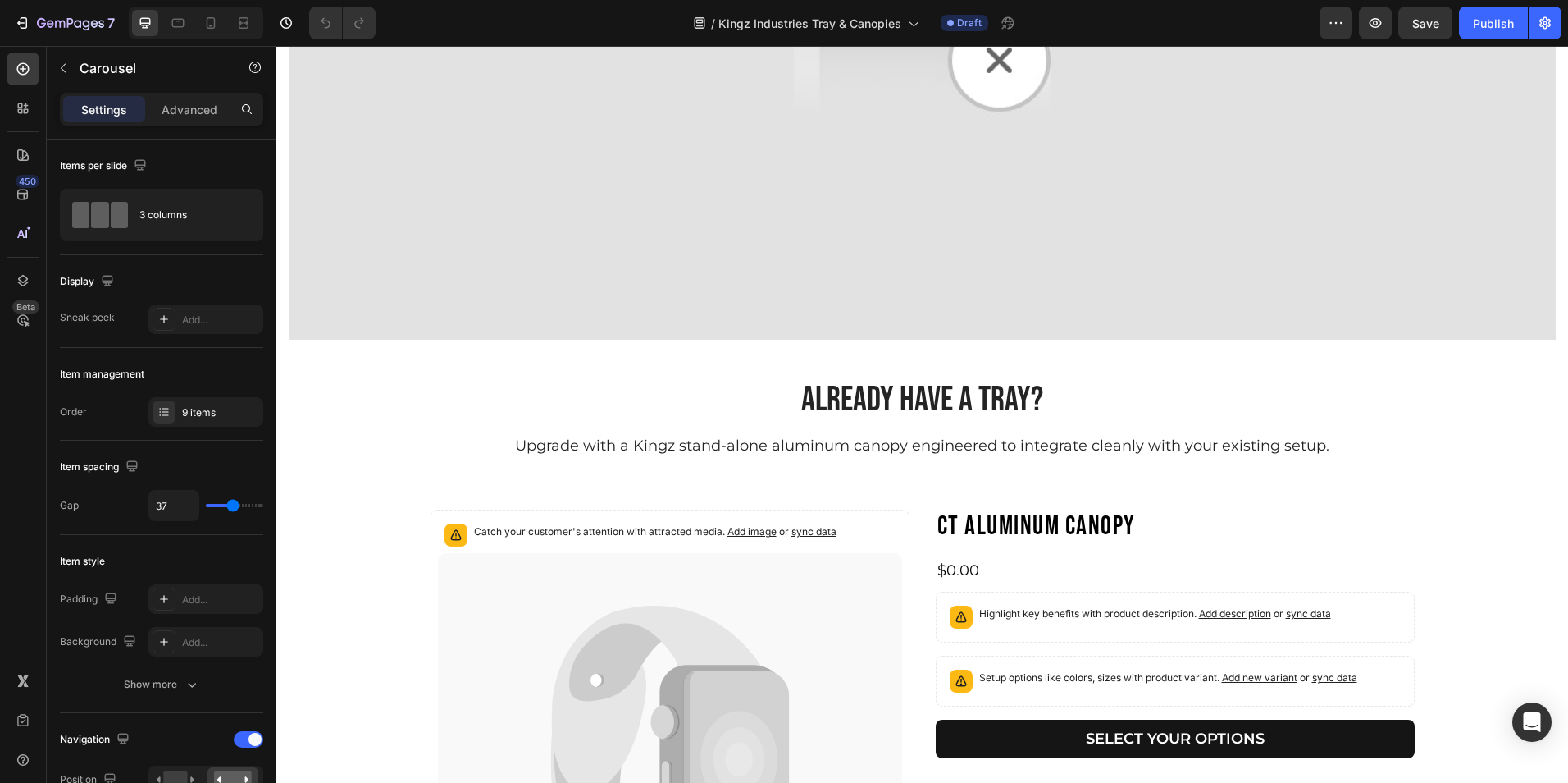
scroll to position [3593, 0]
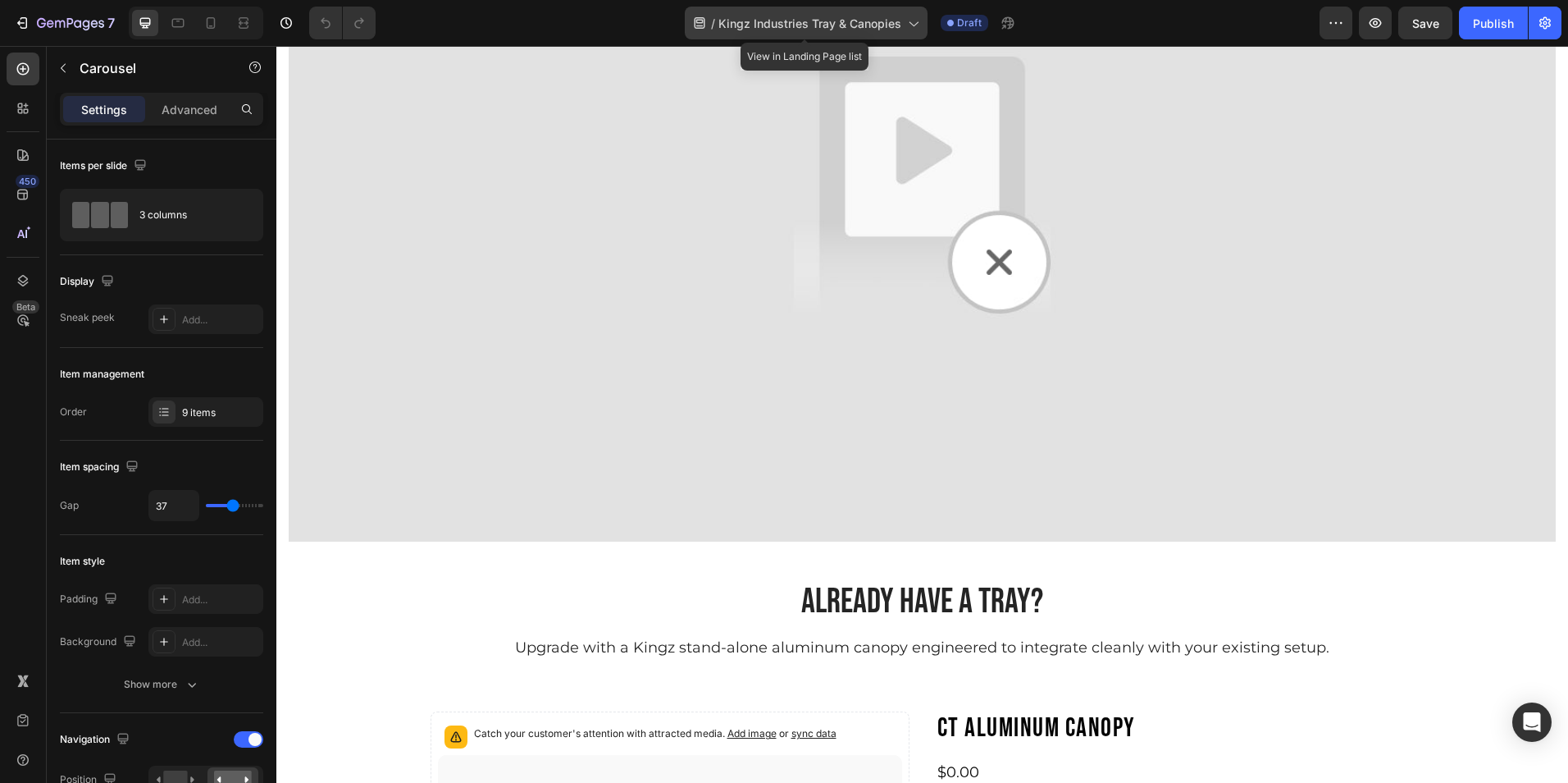
click at [904, 20] on icon at bounding box center [912, 23] width 17 height 17
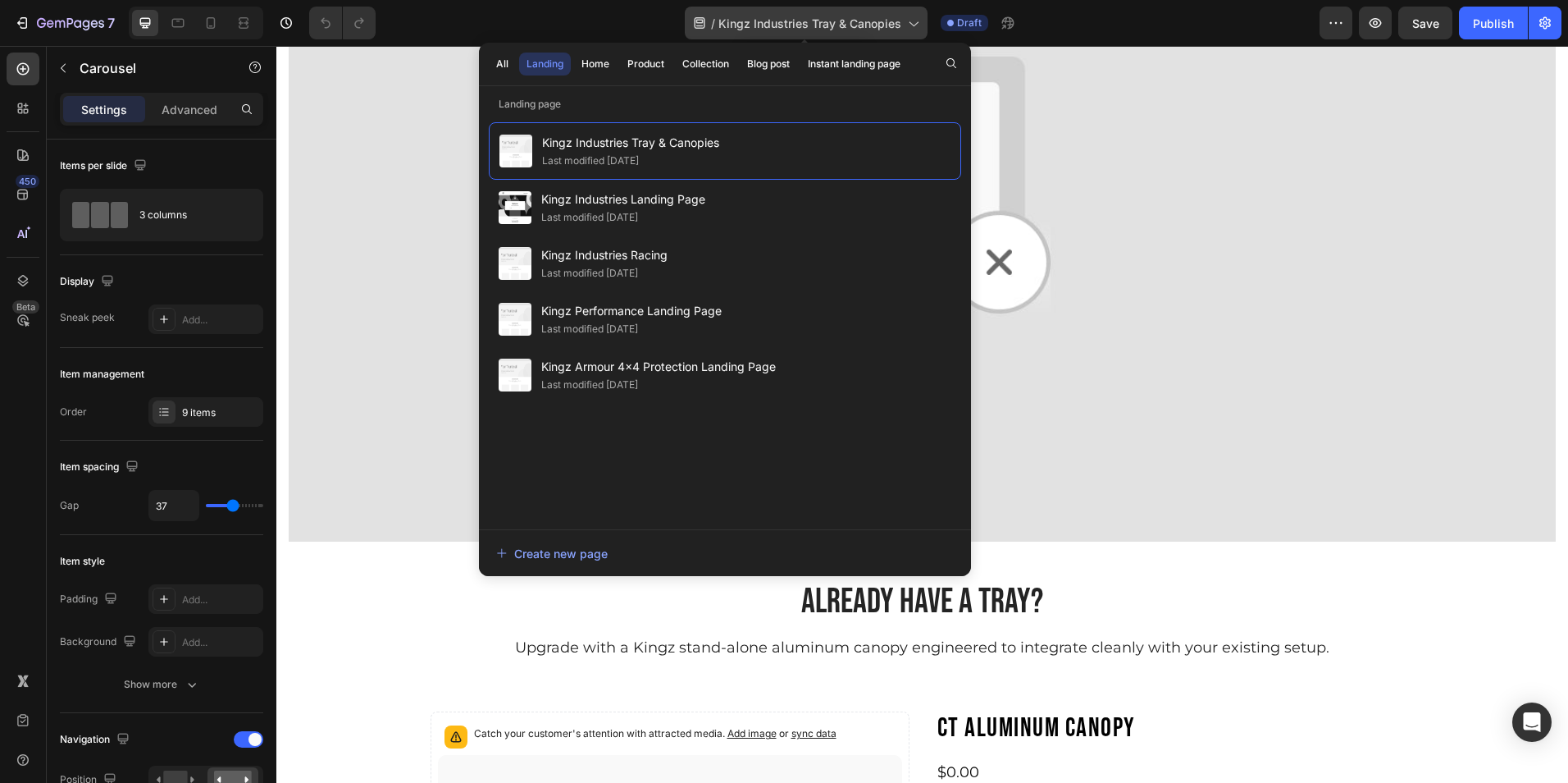
click at [917, 13] on div "/ Kingz Industries Tray & Canopies" at bounding box center [805, 23] width 243 height 32
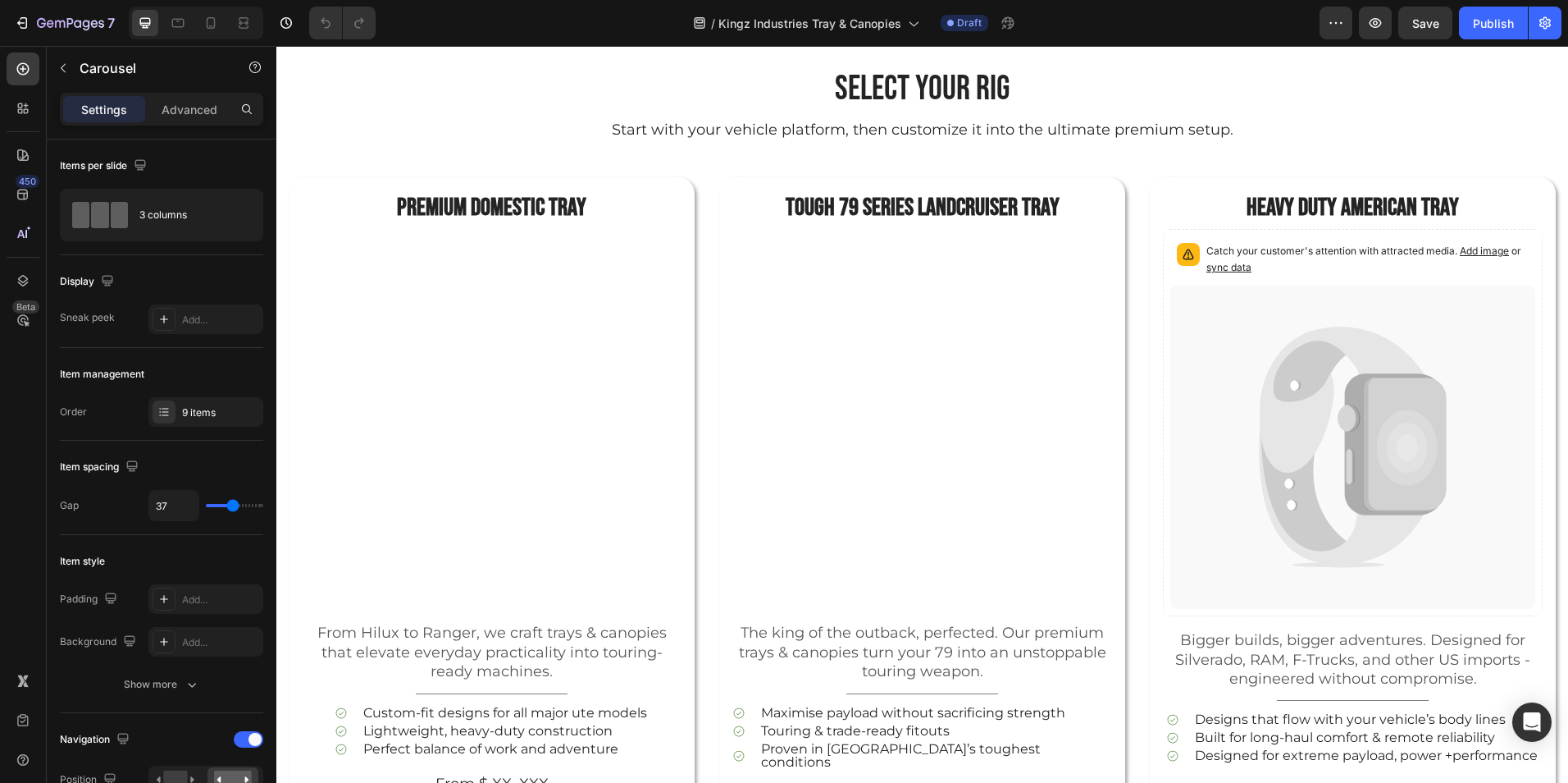
scroll to position [0, 0]
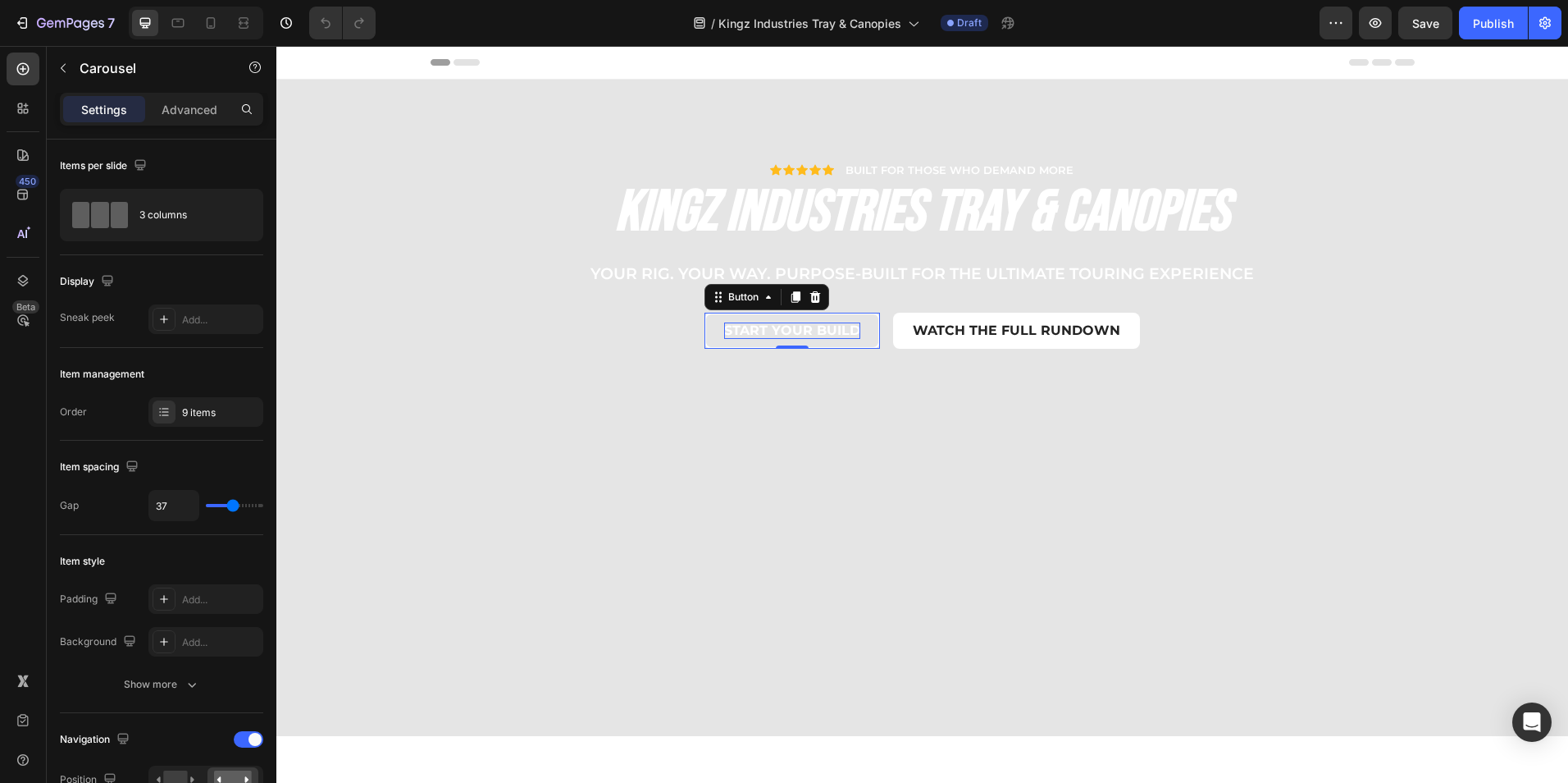
click at [811, 329] on p "START YOUR BUILD" at bounding box center [791, 331] width 136 height 18
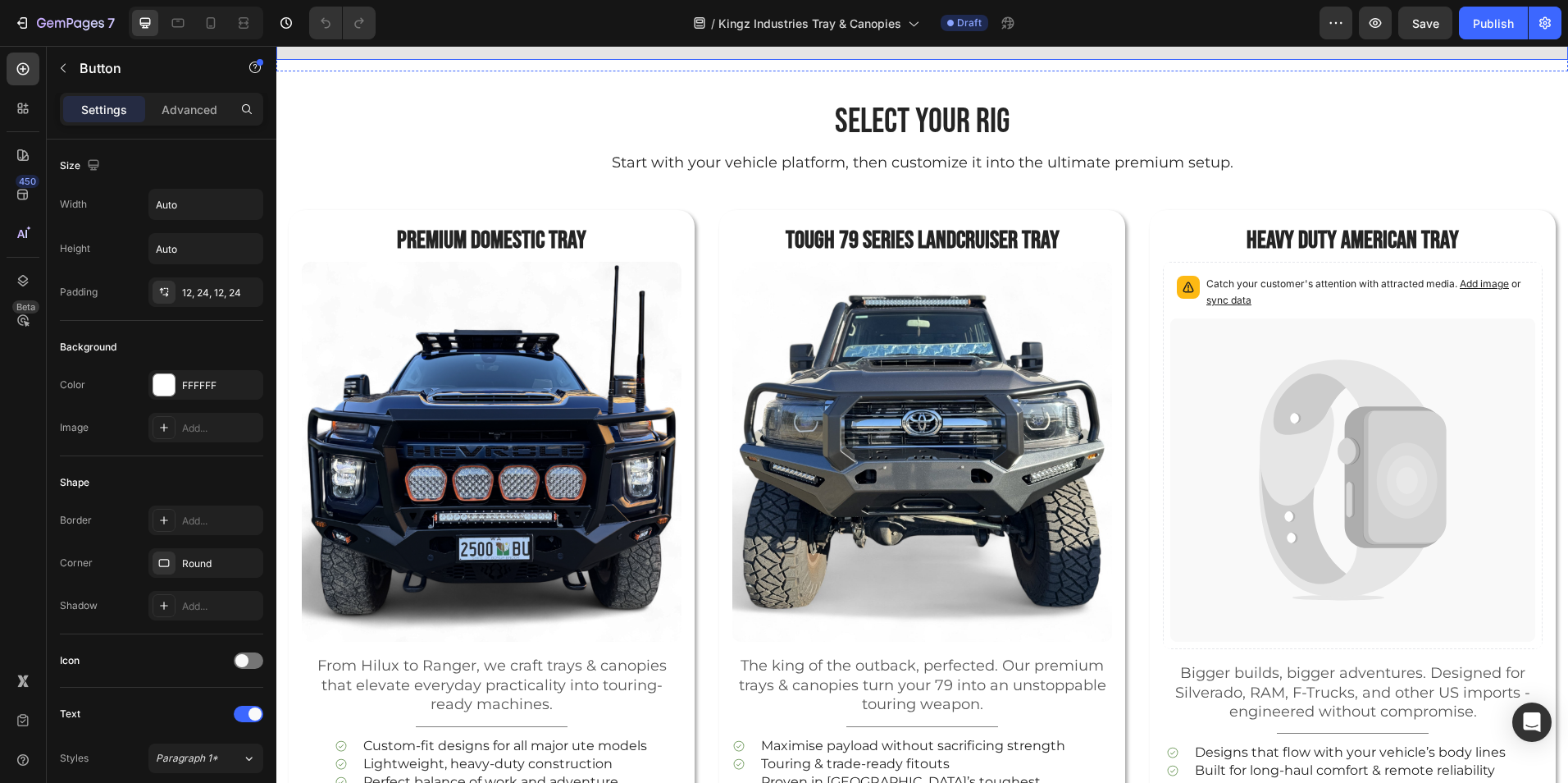
scroll to position [793, 0]
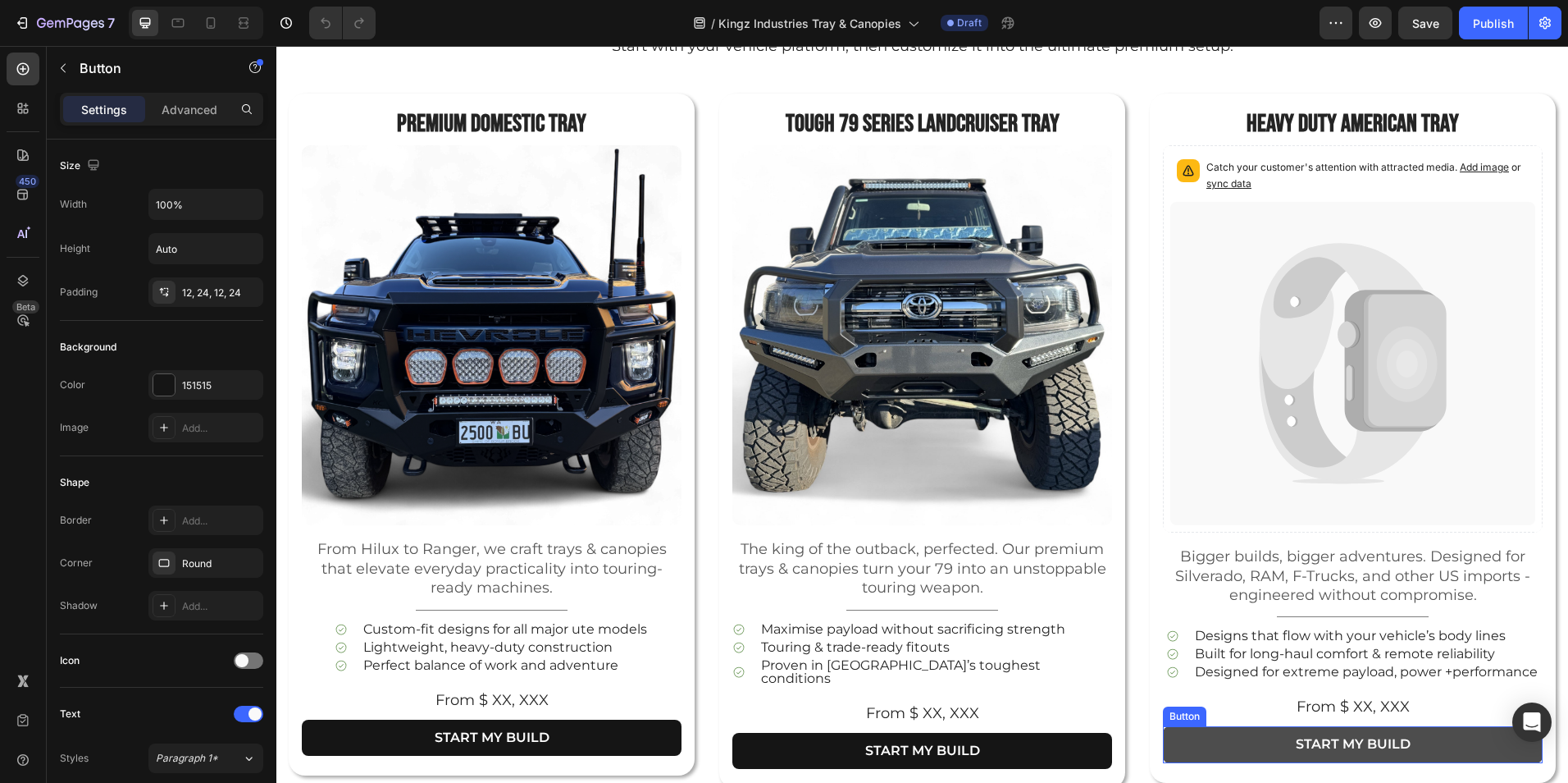
click at [1301, 731] on link "START MY BUILD" at bounding box center [1352, 745] width 380 height 37
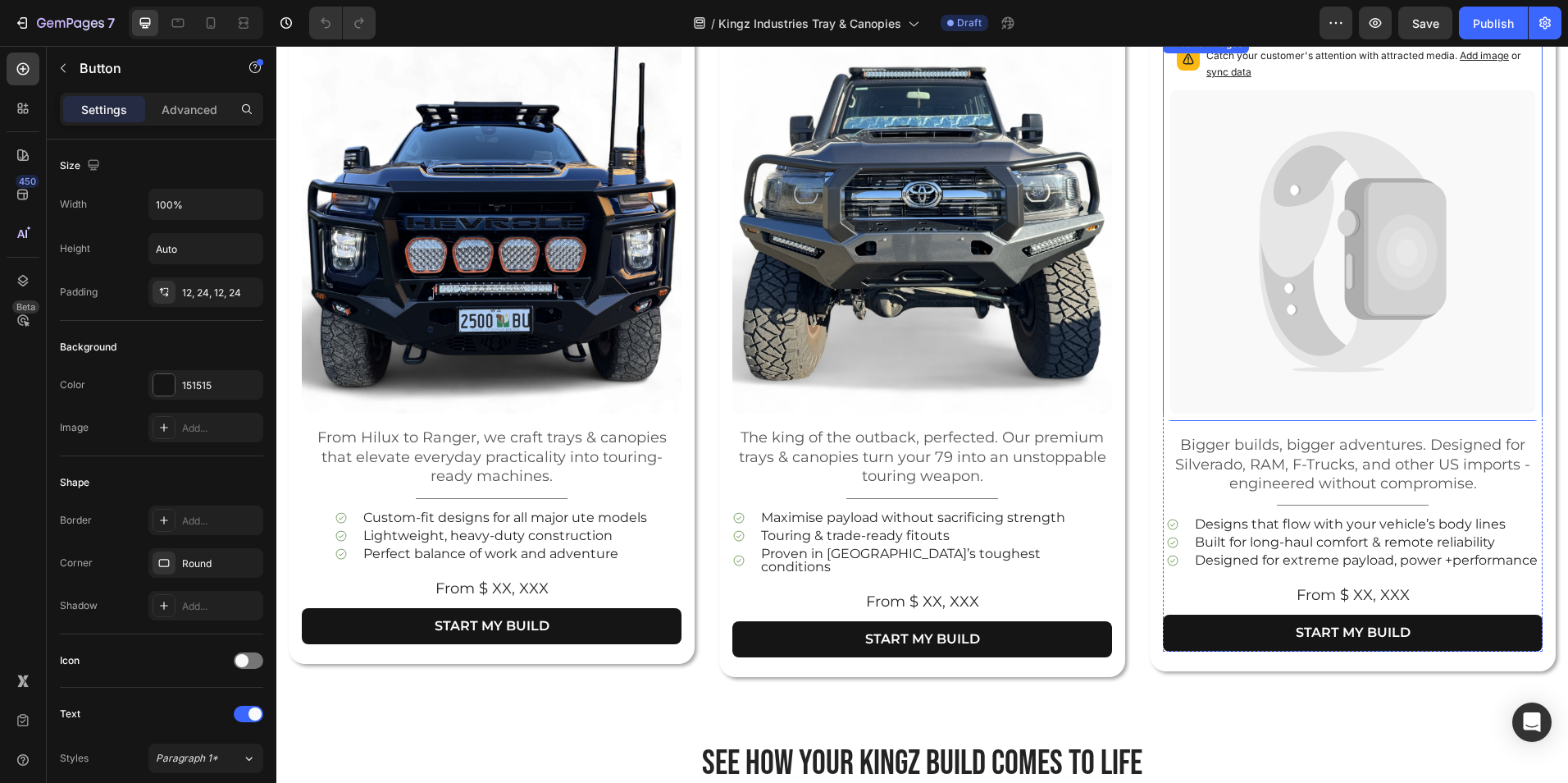
scroll to position [909, 0]
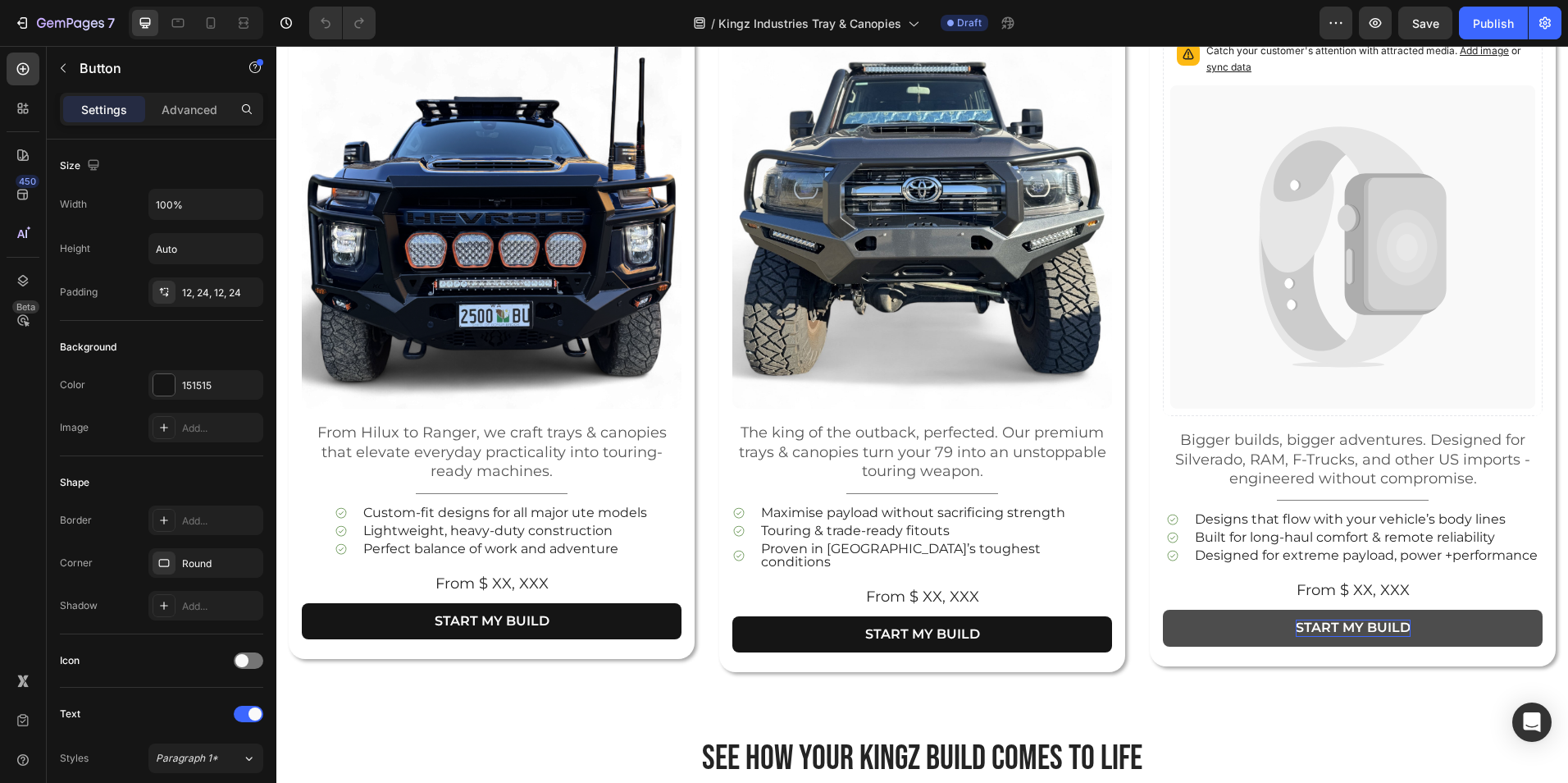
click at [1325, 624] on p "START MY BUILD" at bounding box center [1352, 628] width 115 height 18
click at [1378, 627] on p "START MY BUILD" at bounding box center [1352, 628] width 115 height 18
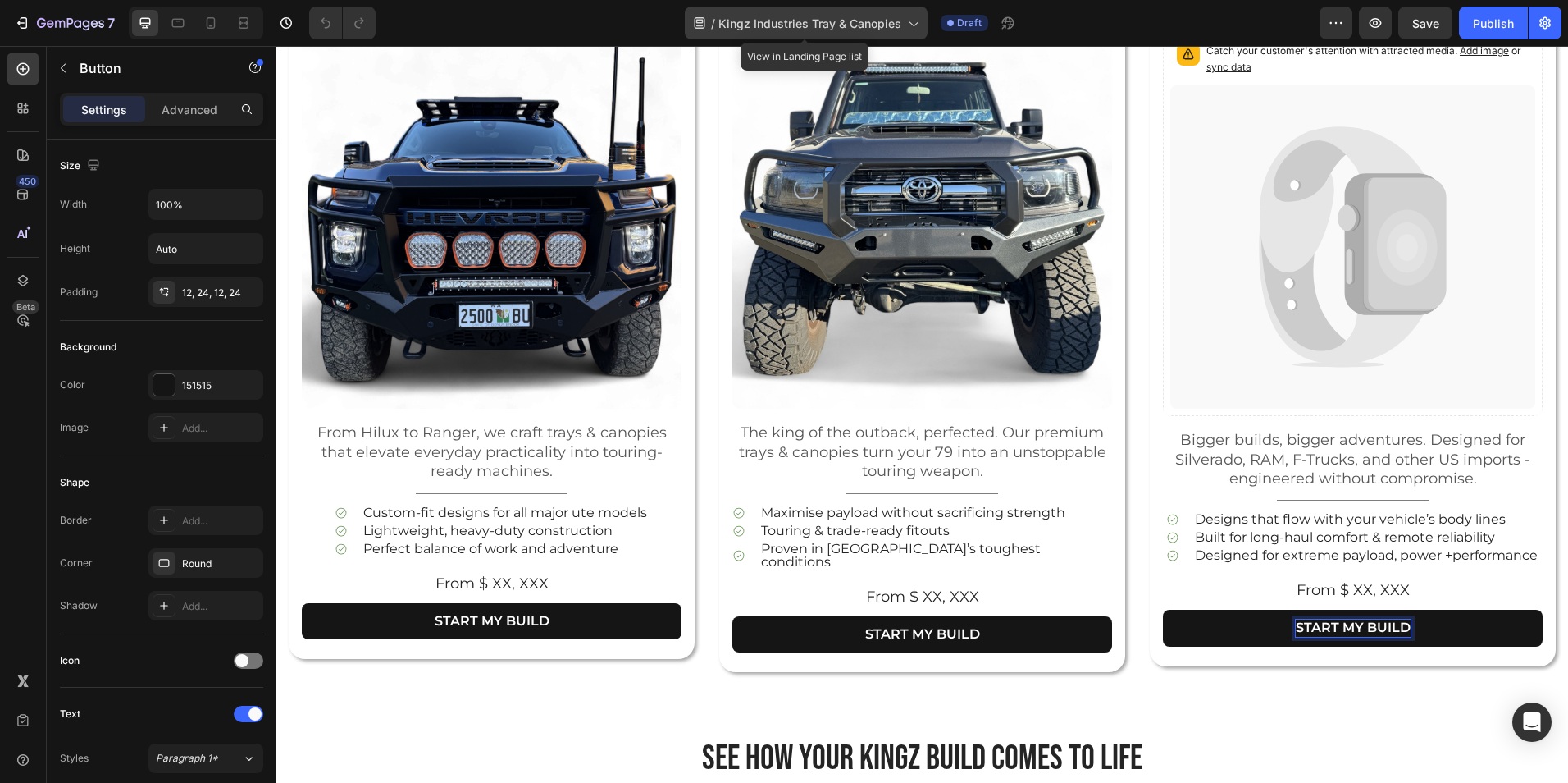
click at [902, 26] on div "/ Kingz Industries Tray & Canopies" at bounding box center [805, 23] width 243 height 32
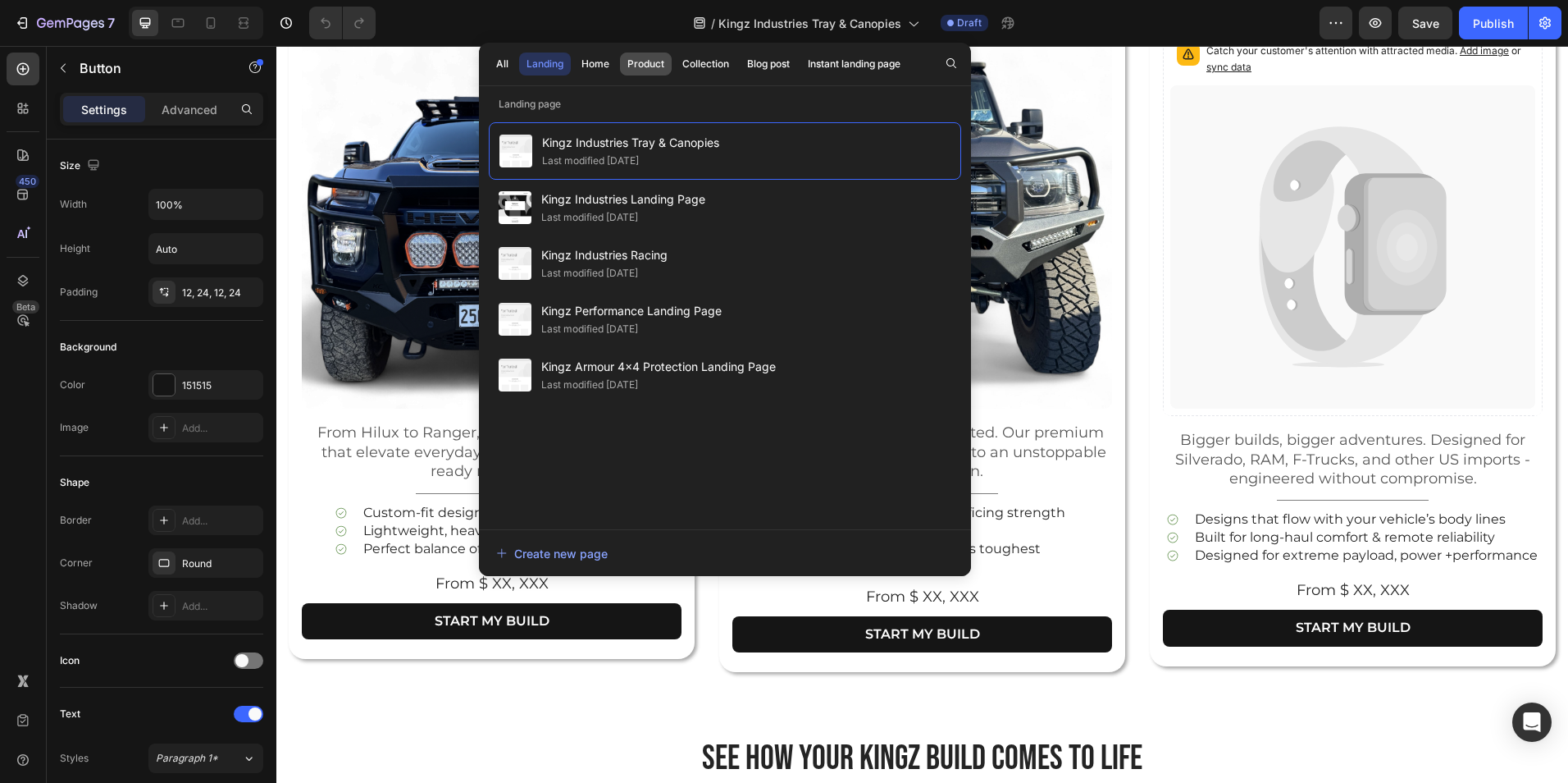
click at [636, 65] on div "Product" at bounding box center [646, 64] width 37 height 15
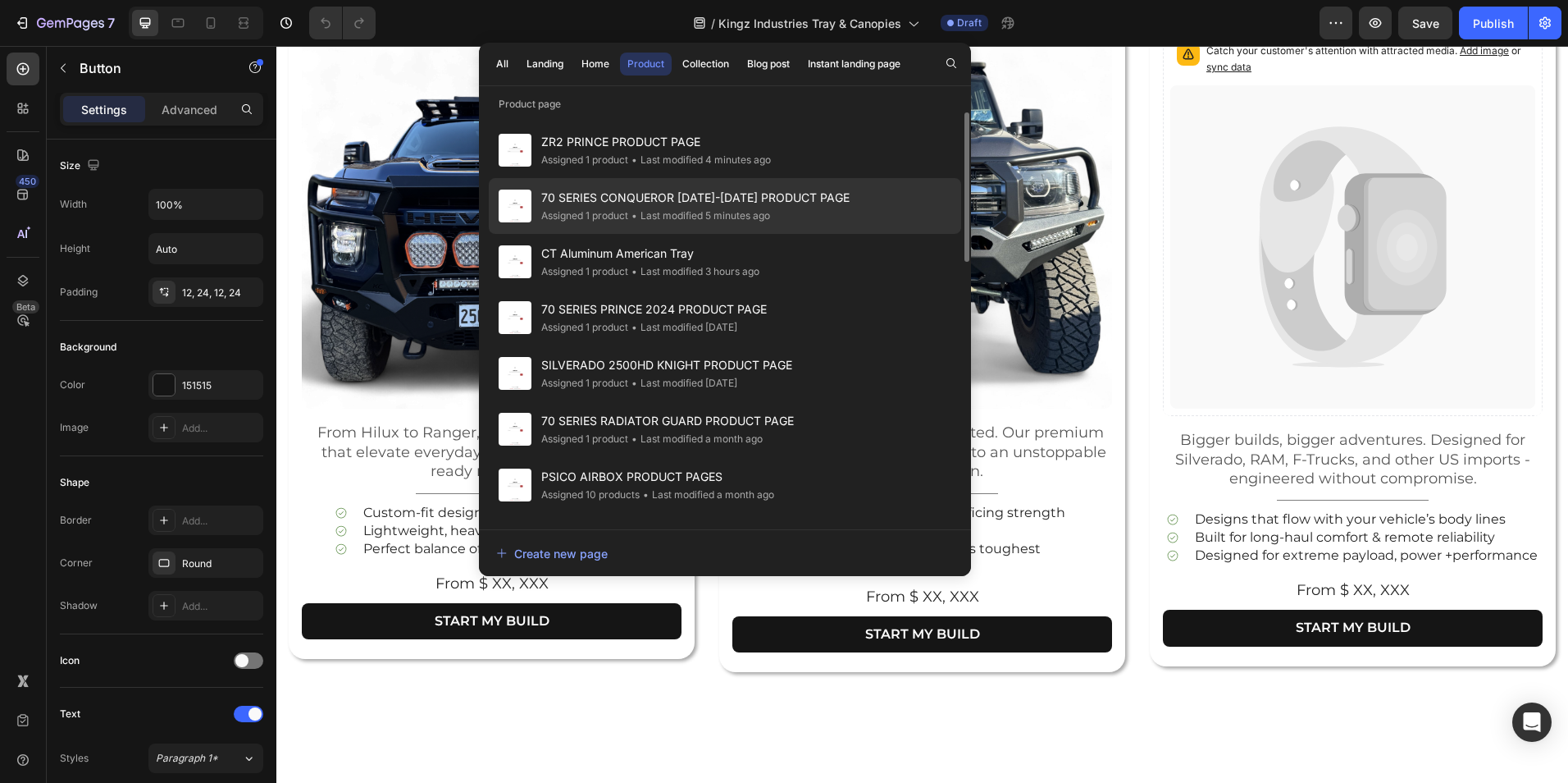
scroll to position [0, 0]
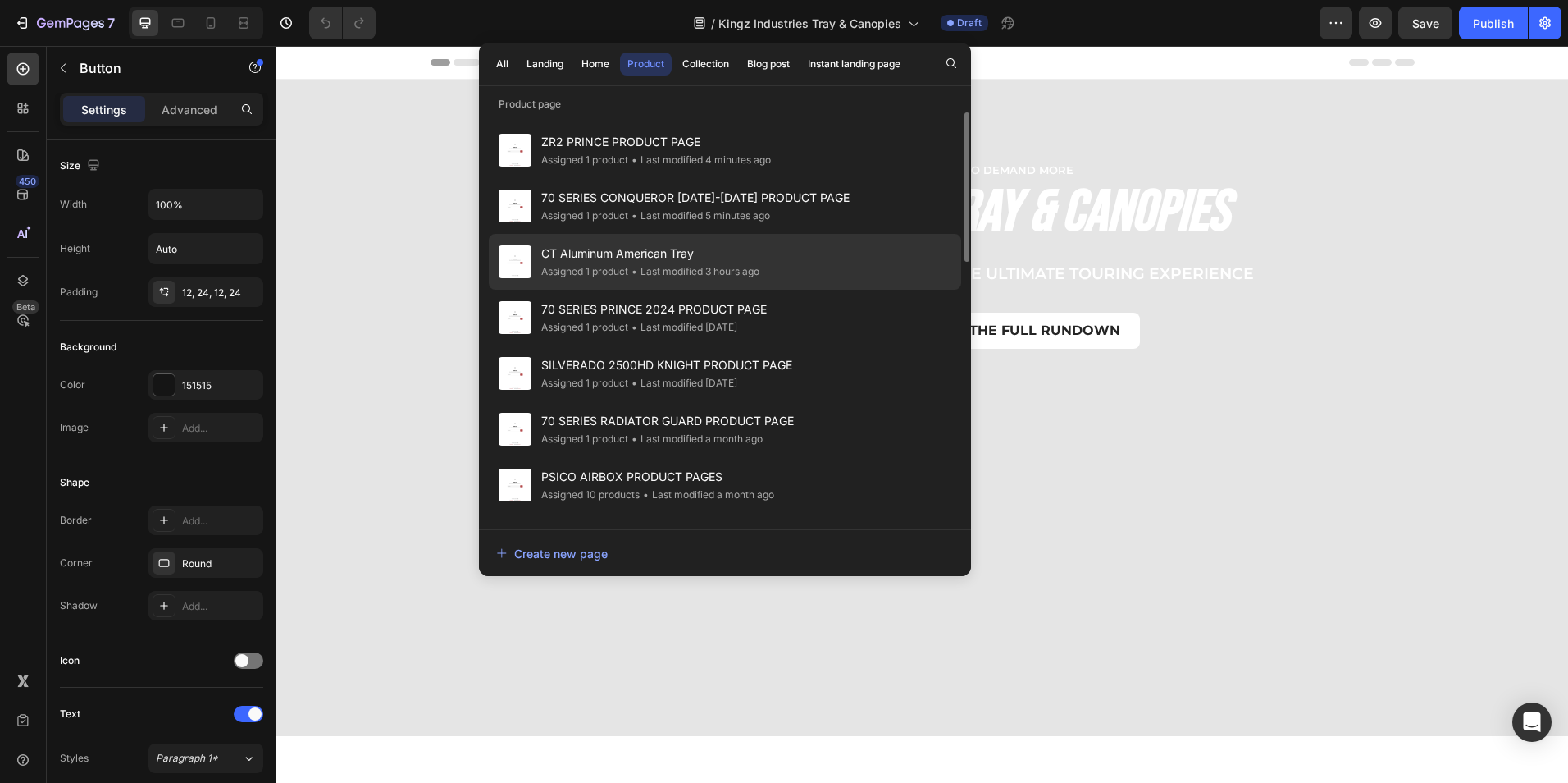
click at [667, 262] on span "CT Aluminum American Tray" at bounding box center [650, 253] width 218 height 20
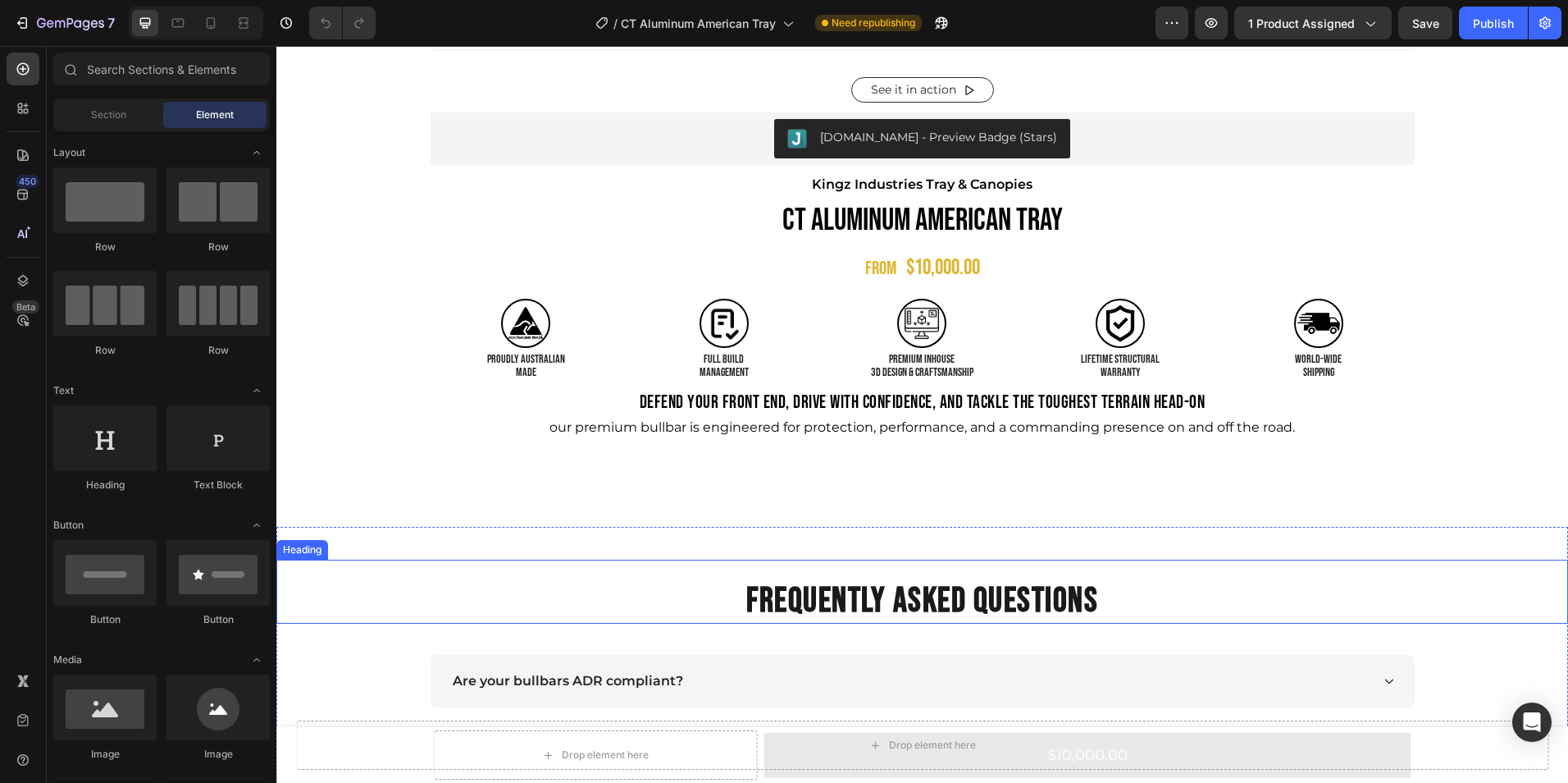
scroll to position [936, 0]
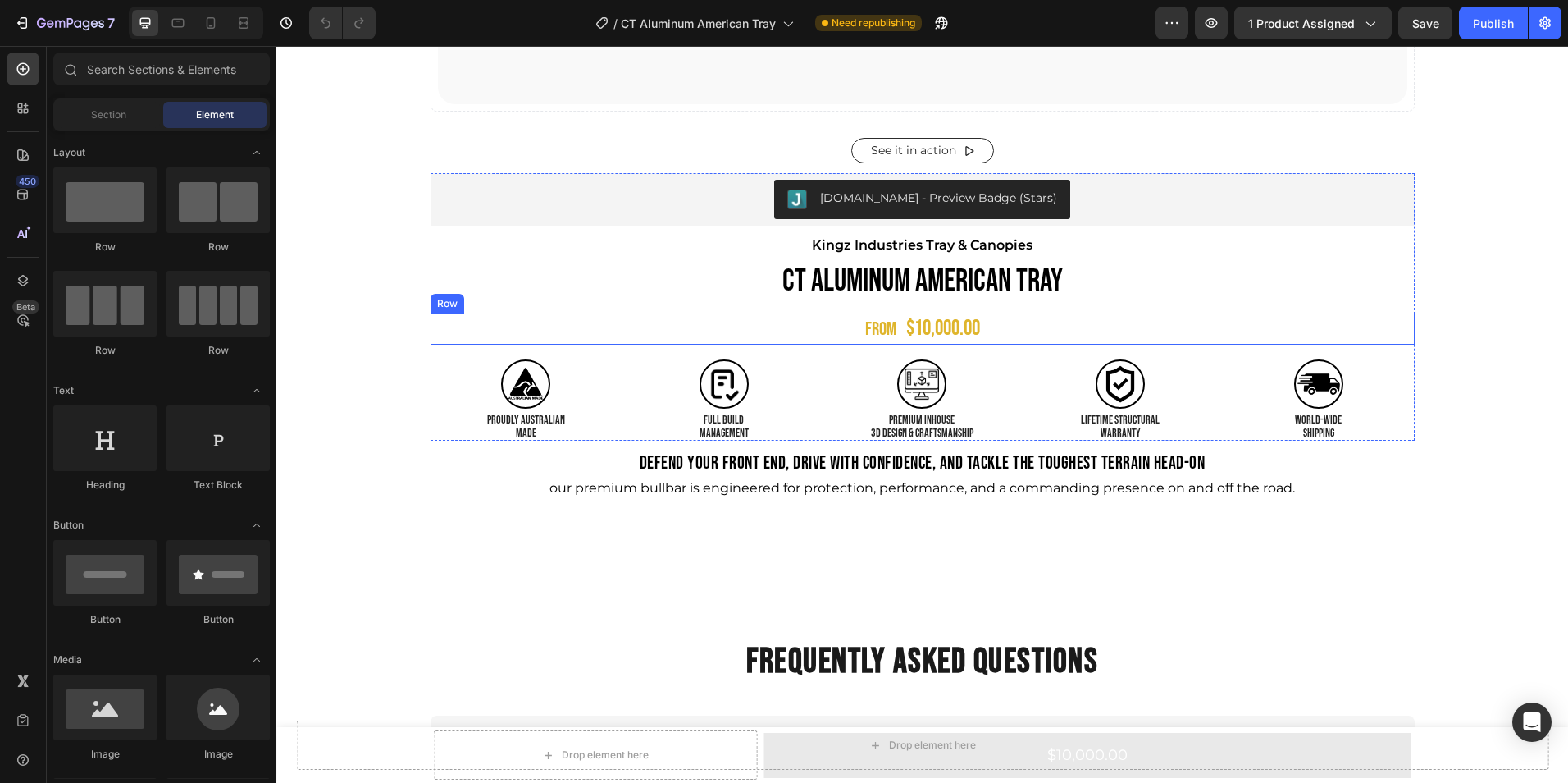
click at [997, 327] on div "FROM Text Block $10,000.00 Product Price Product Price Row" at bounding box center [922, 329] width 984 height 32
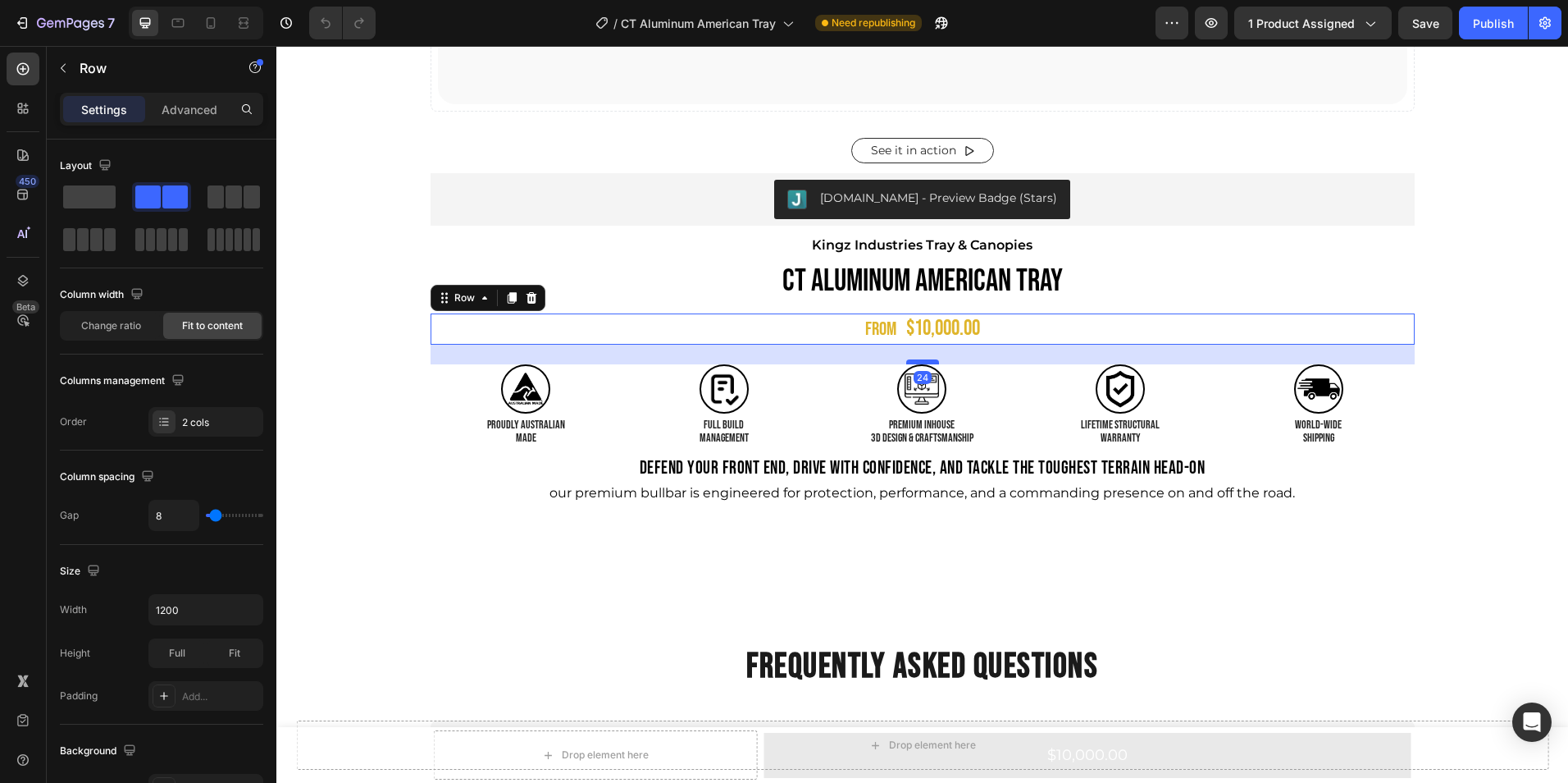
click at [928, 362] on div at bounding box center [922, 362] width 32 height 5
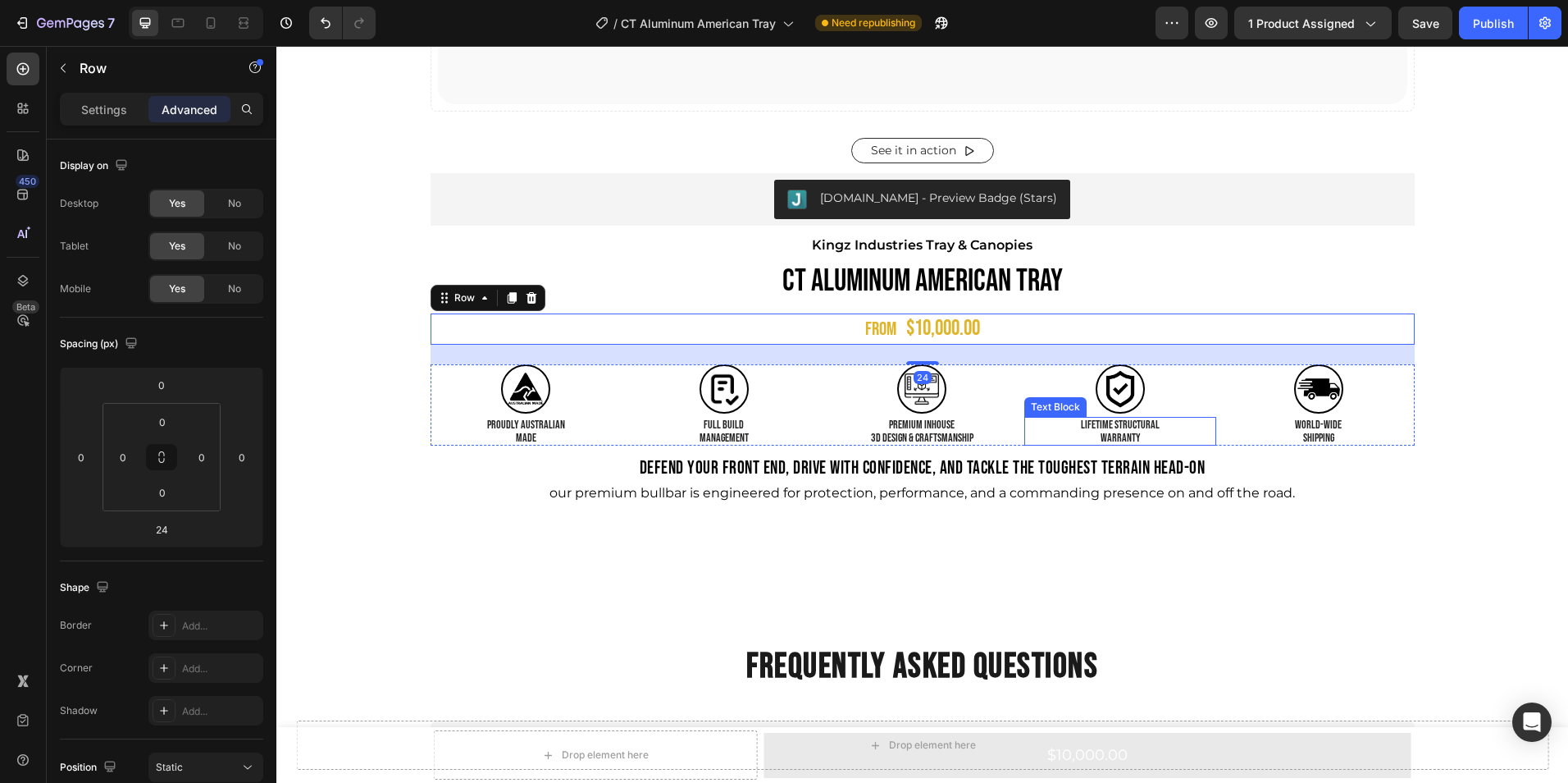
click at [1026, 440] on p "WARRANTY" at bounding box center [1120, 437] width 189 height 13
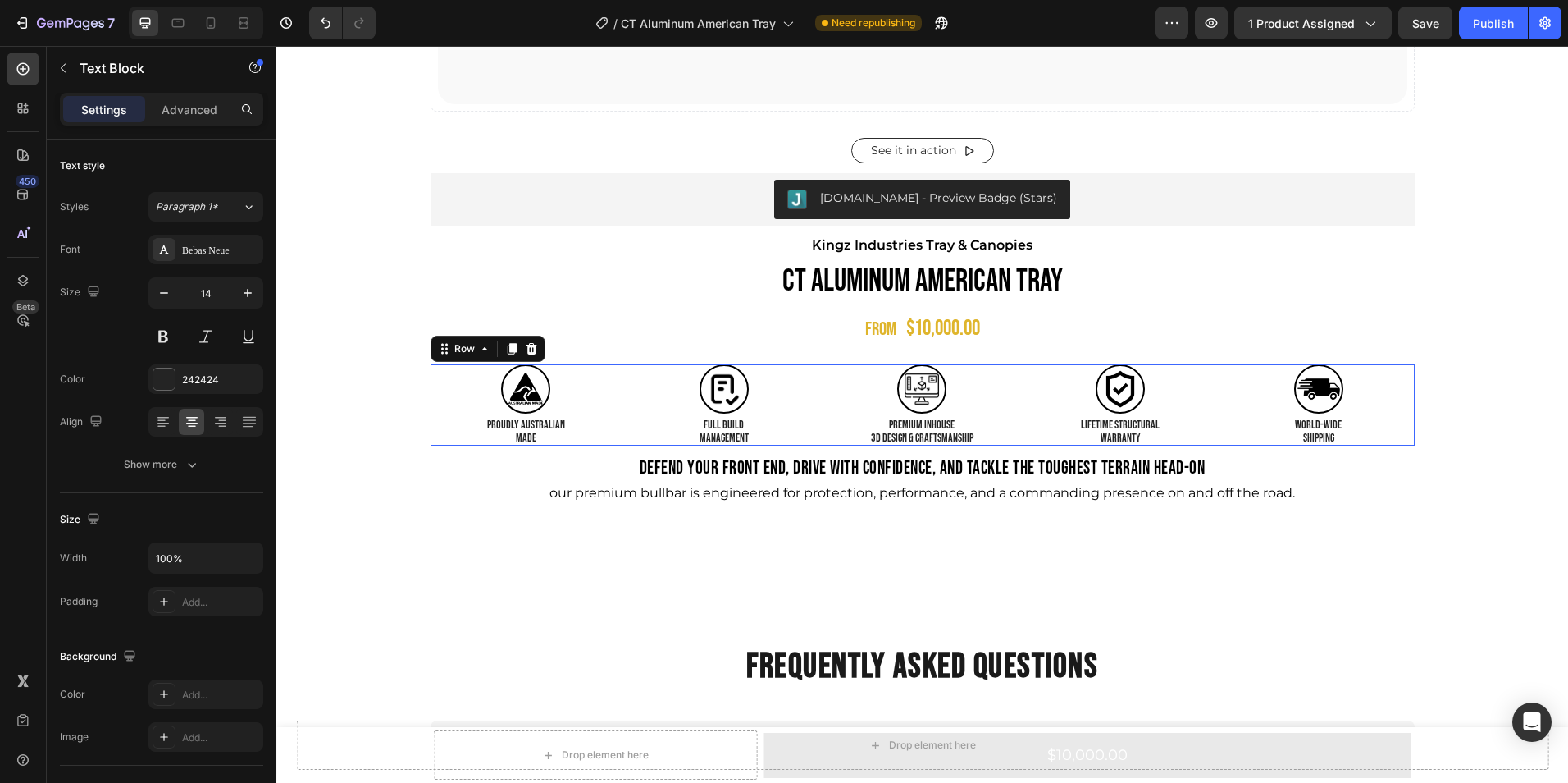
click at [1012, 442] on div "Image world-WIDE SHIPPING Text Block Image PROUDLY AUSTRALIAN MADE Text Block I…" at bounding box center [922, 405] width 984 height 82
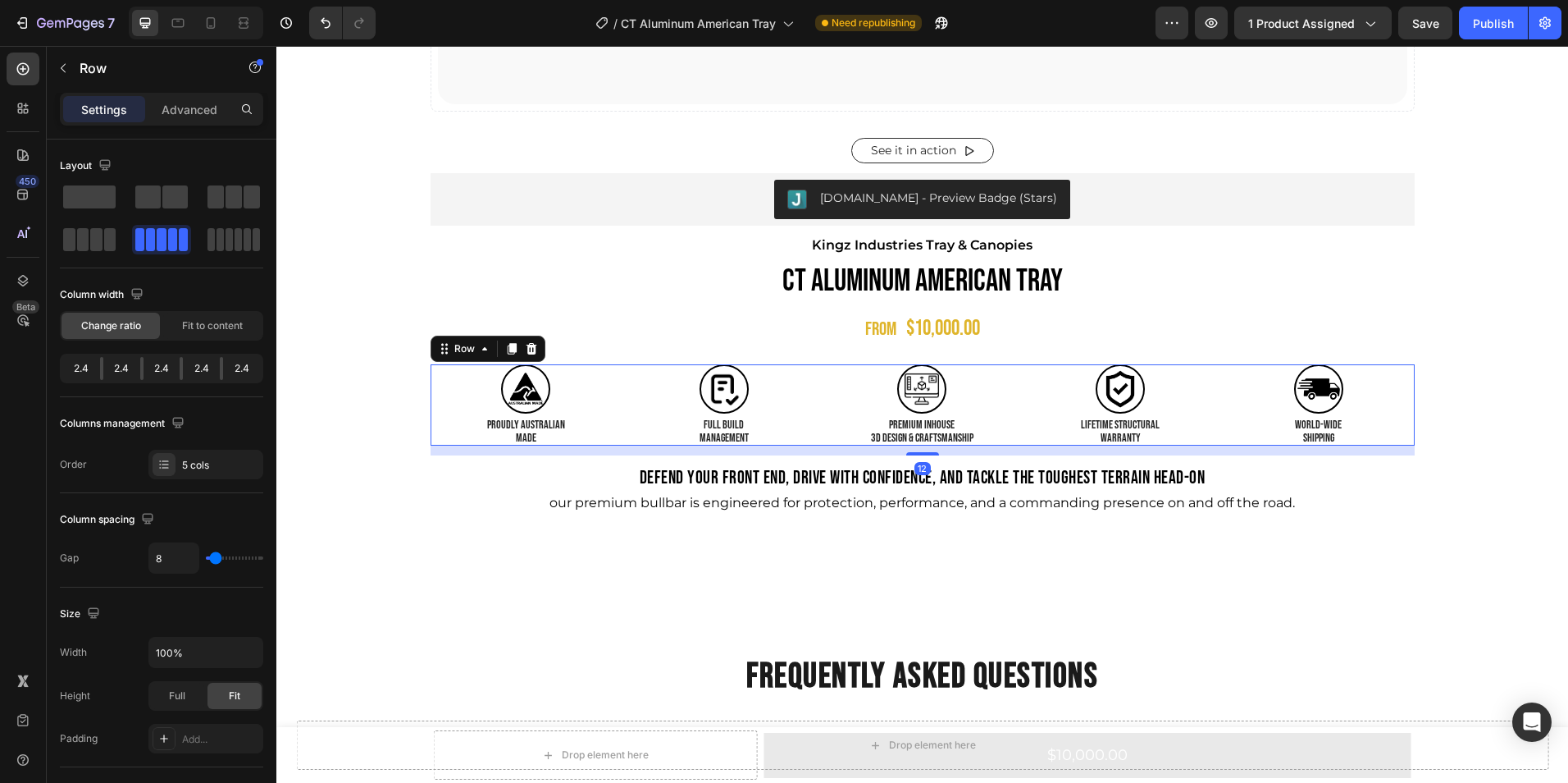
drag, startPoint x: 923, startPoint y: 445, endPoint x: 923, endPoint y: 455, distance: 10.0
click at [923, 455] on div at bounding box center [922, 453] width 32 height 3
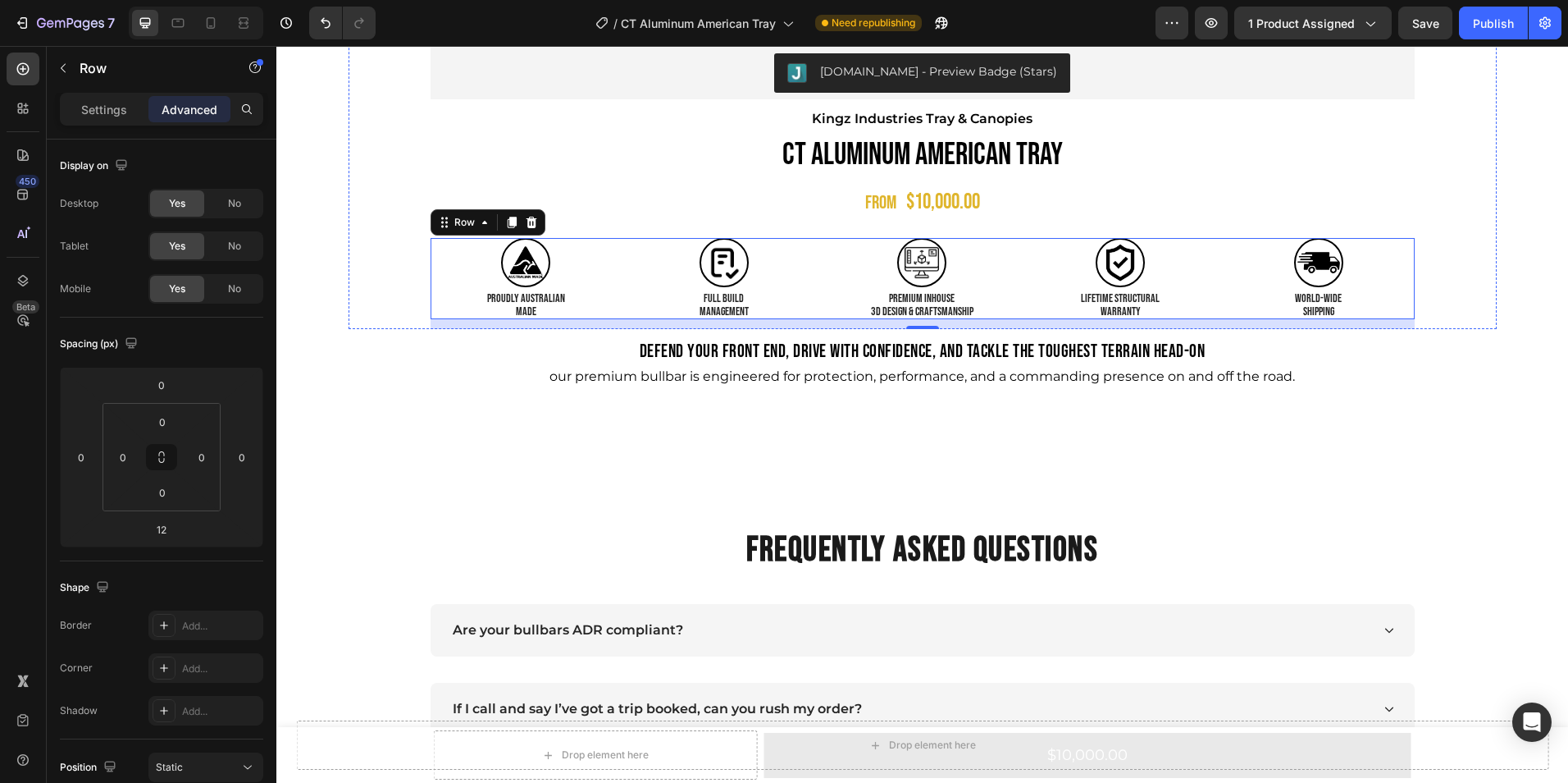
scroll to position [1063, 0]
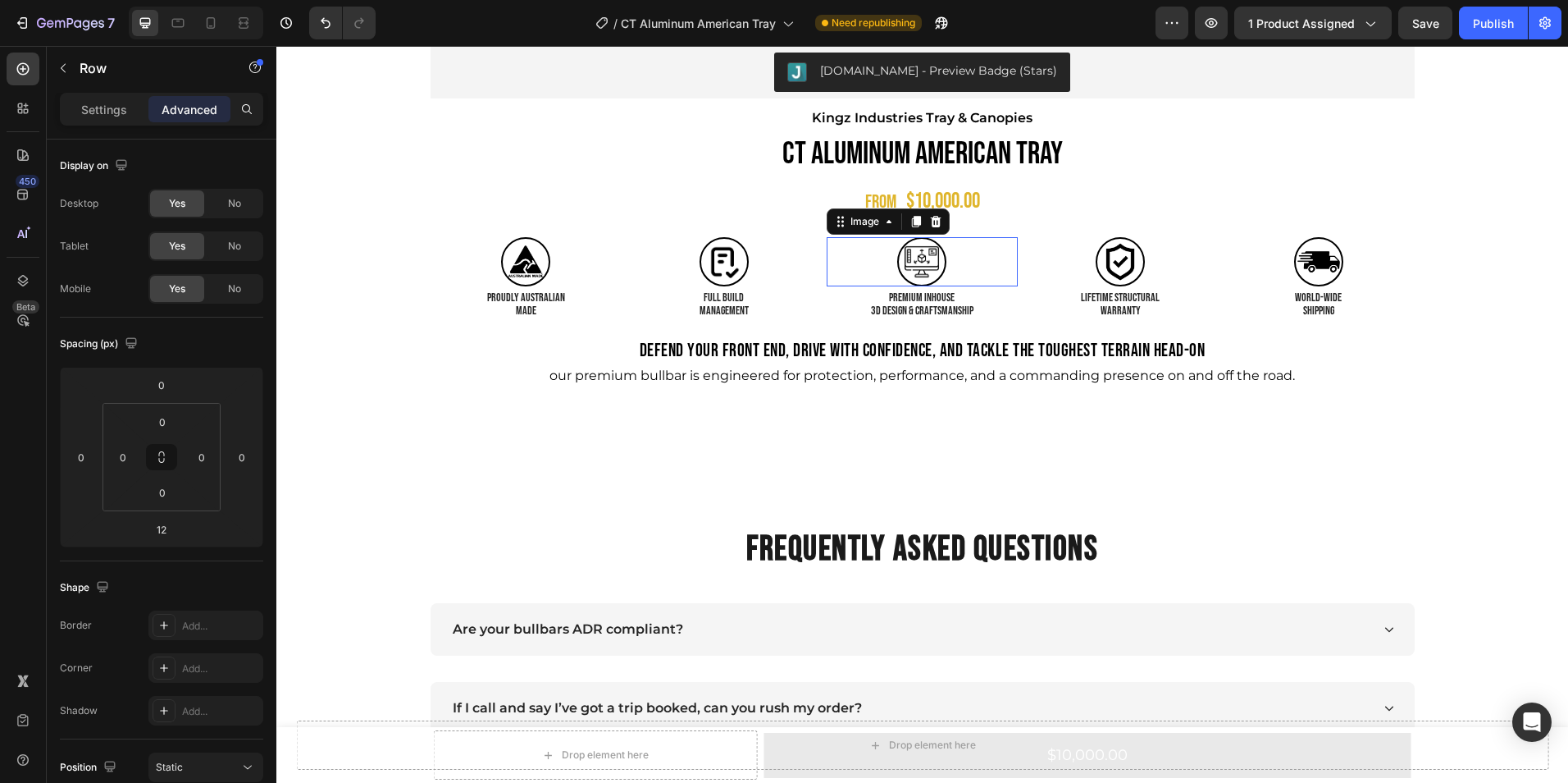
click at [914, 252] on img at bounding box center [922, 261] width 49 height 49
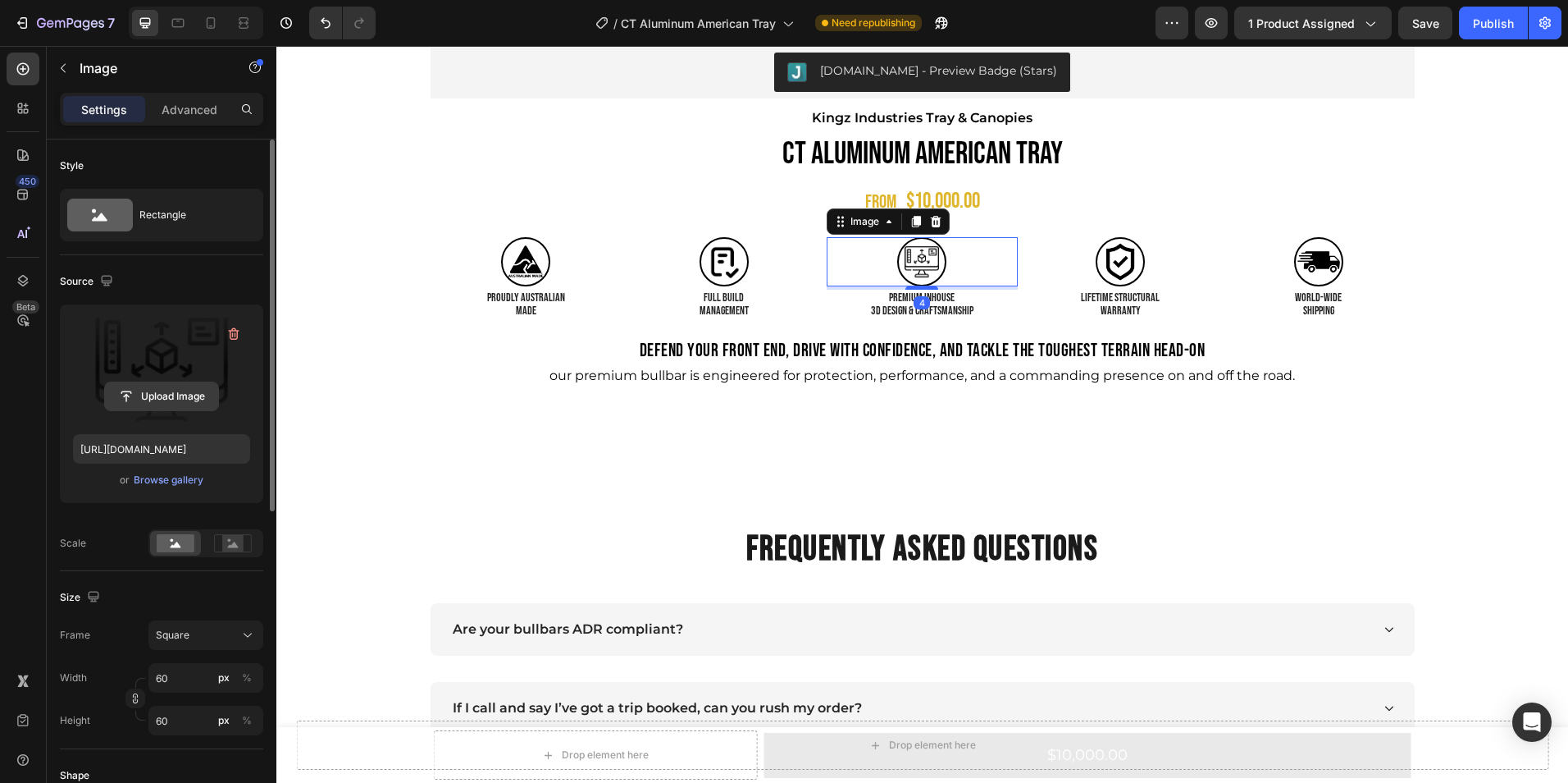
click at [169, 398] on input "file" at bounding box center [161, 396] width 113 height 28
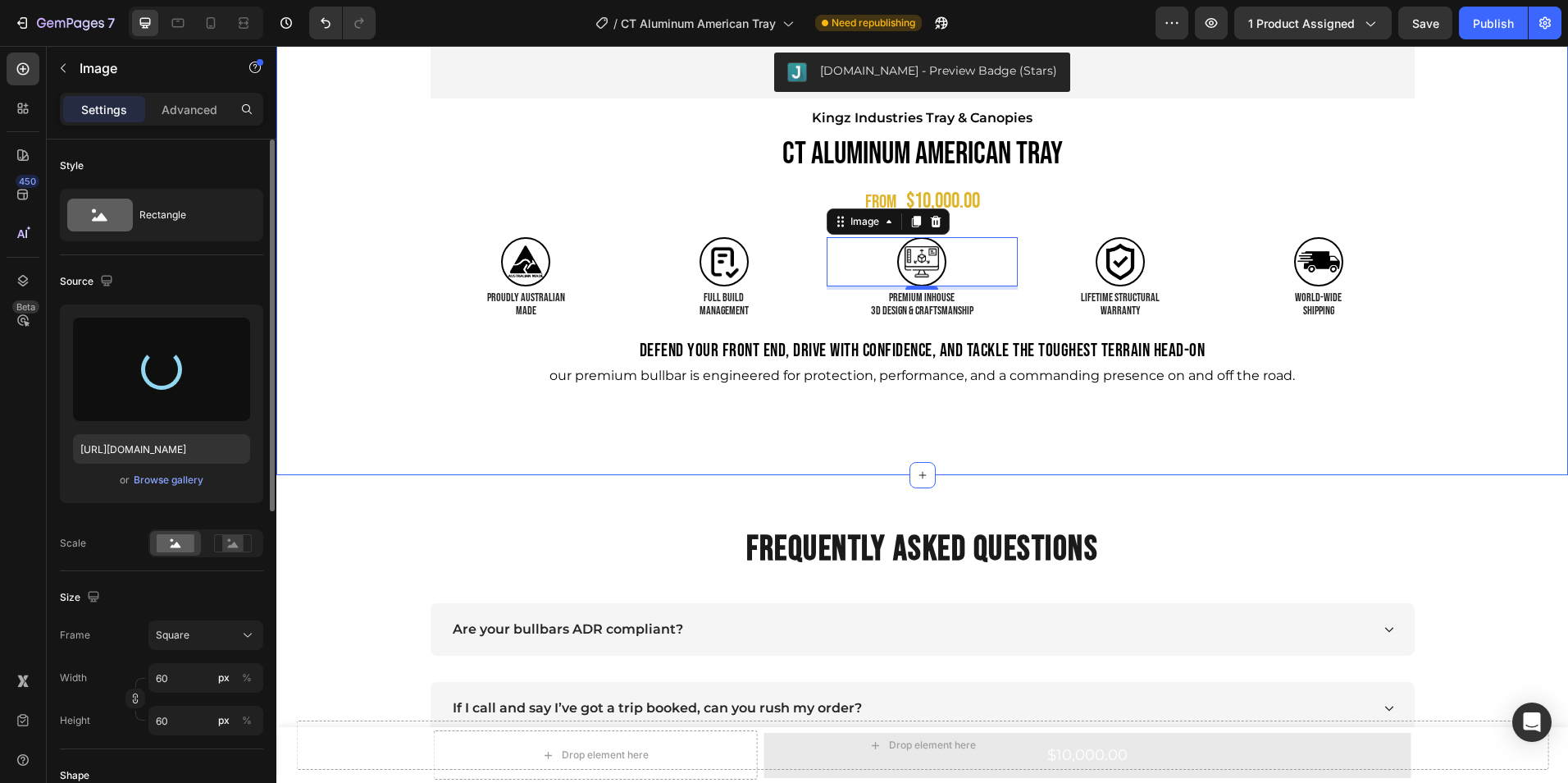
type input "[URL][DOMAIN_NAME]"
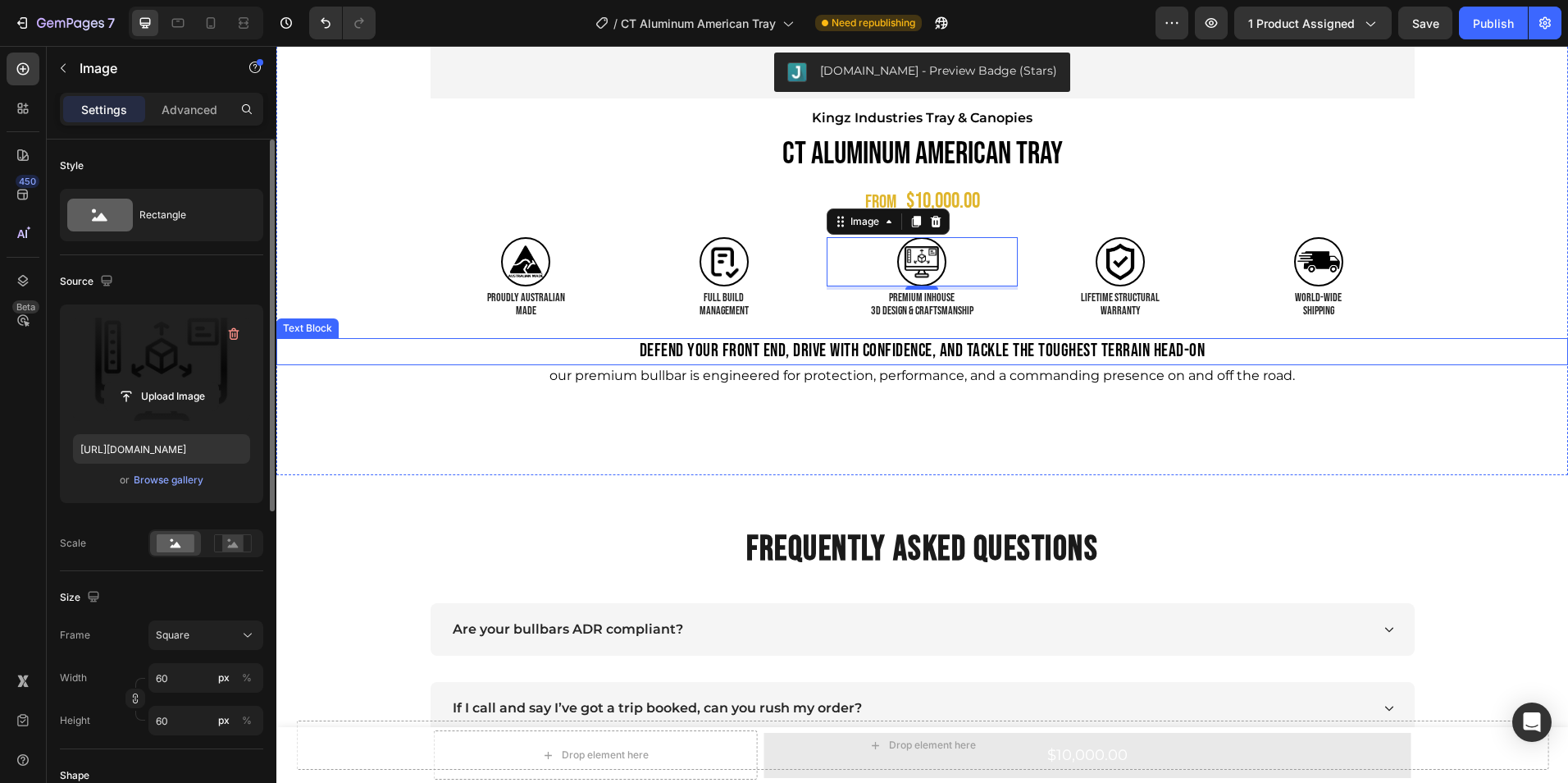
click at [369, 360] on p "DEFEND YOUR FRONT END, DRIVE WITH CONFIDENCE, AND TACKLE THE TOUGHEST TERRAIN H…" at bounding box center [922, 352] width 1288 height 24
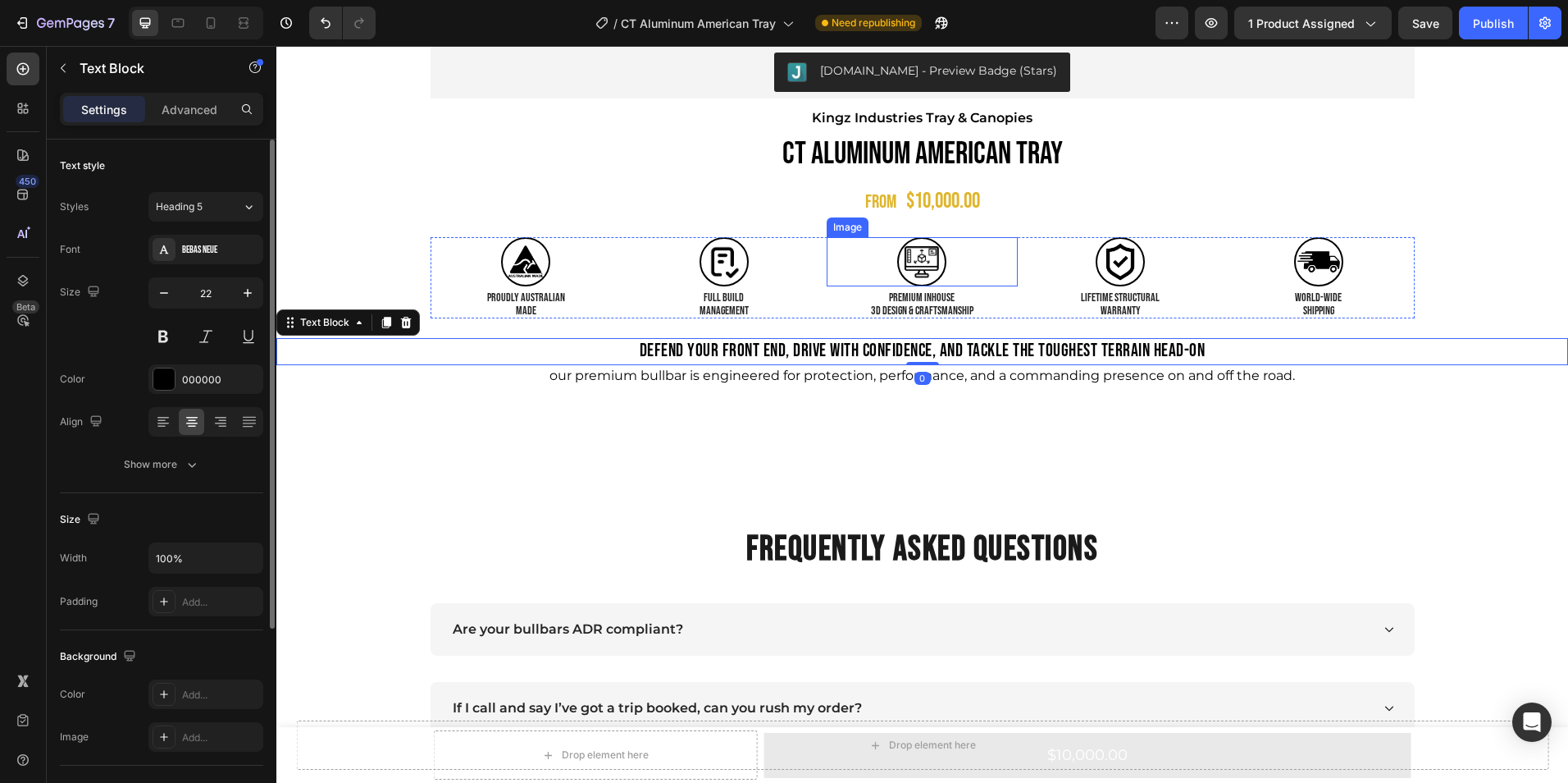
click at [937, 260] on img at bounding box center [922, 261] width 49 height 49
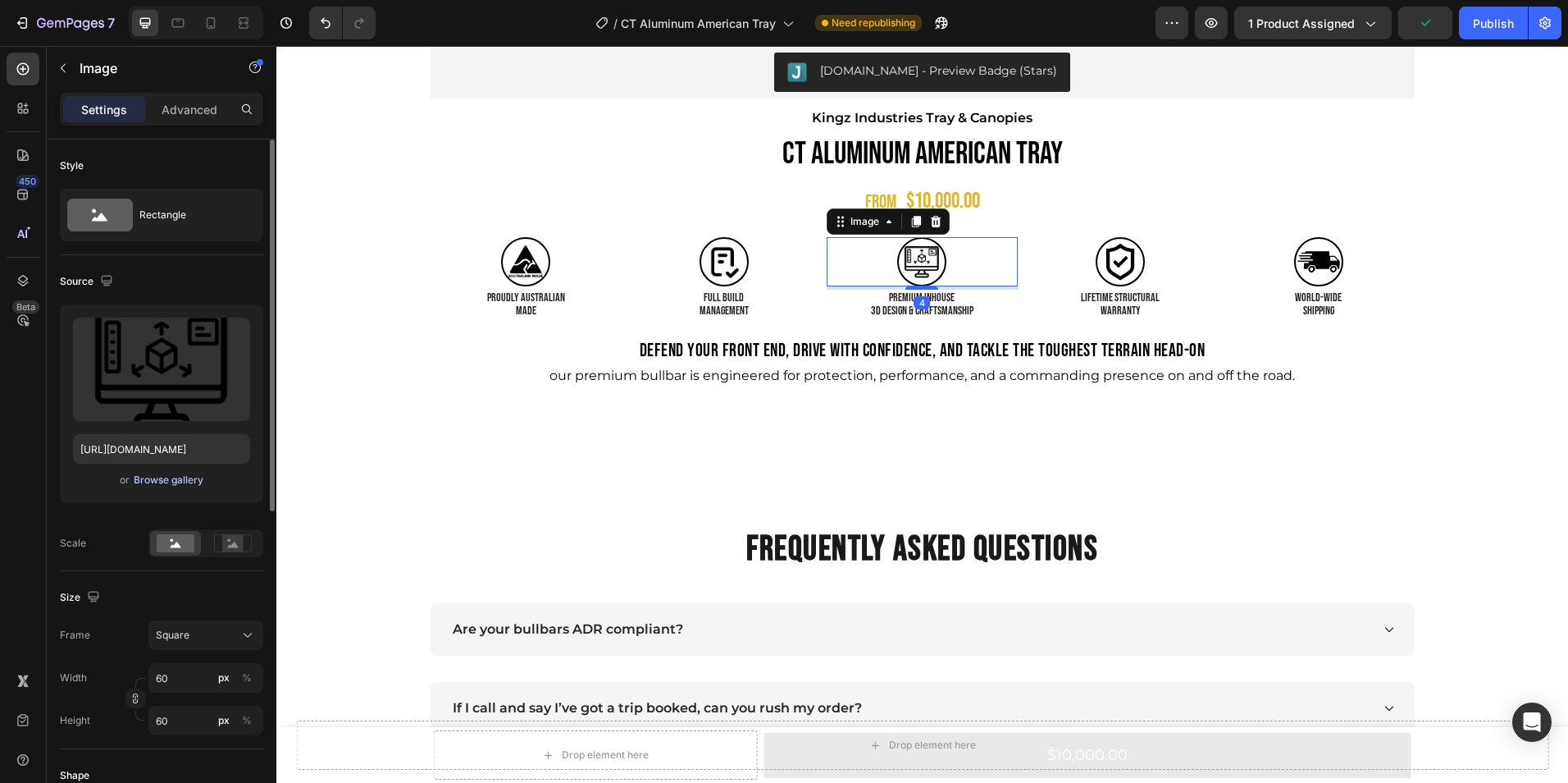
click at [161, 481] on div "Browse gallery" at bounding box center [168, 479] width 70 height 15
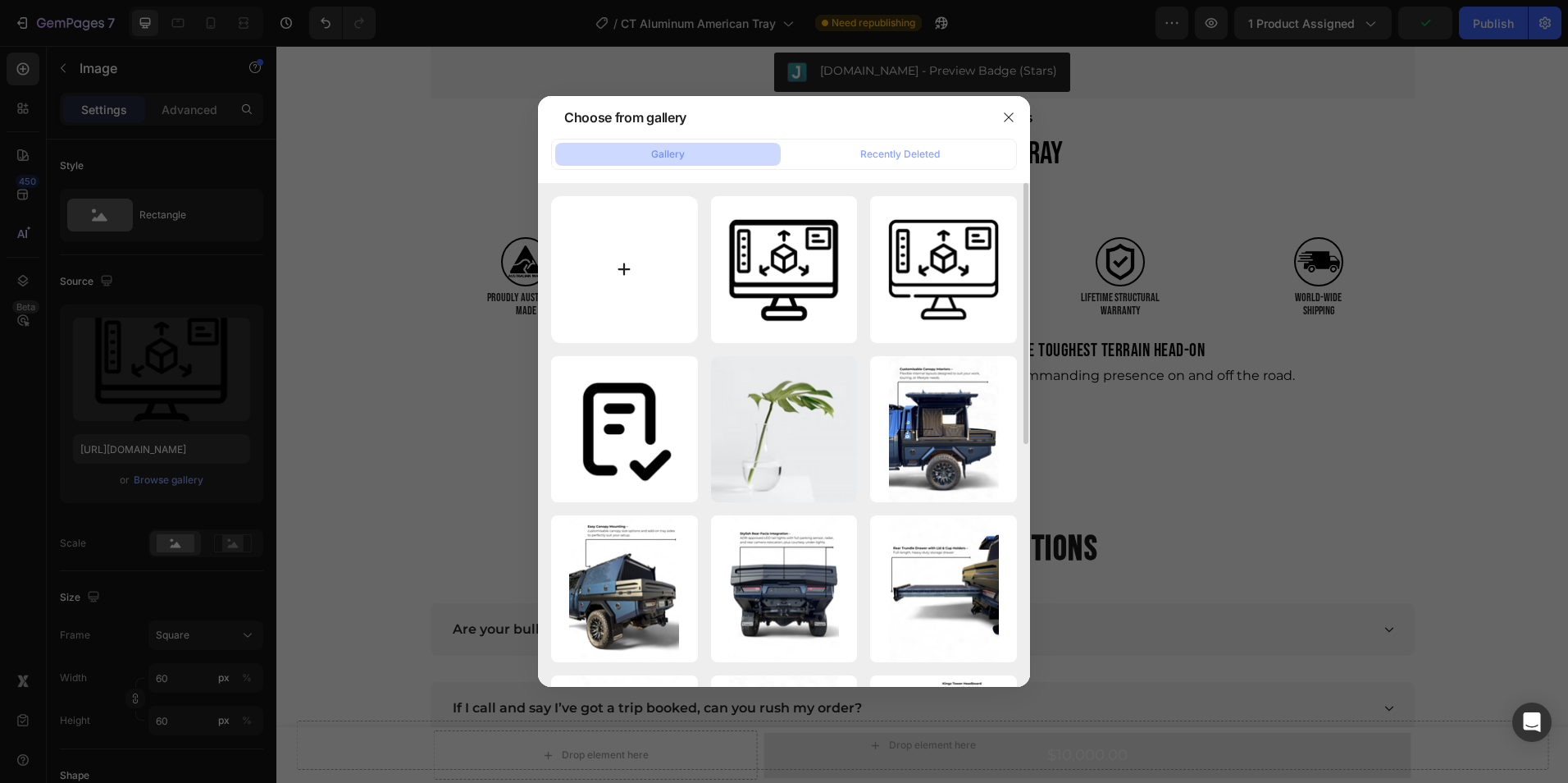
click at [628, 256] on input "file" at bounding box center [623, 269] width 146 height 146
type input "C:\fakepath\3D DESIGN.png"
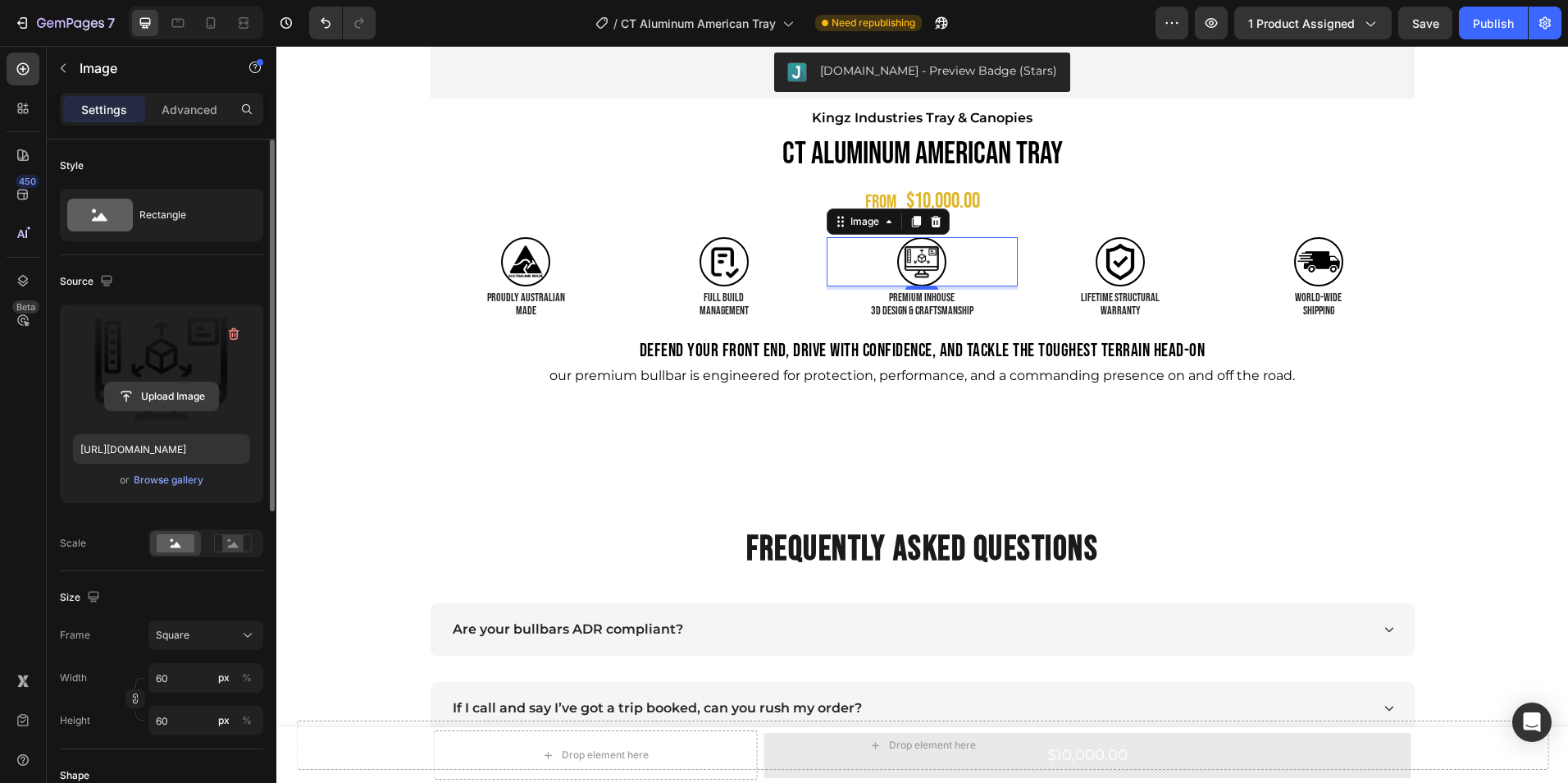
click at [154, 395] on input "file" at bounding box center [161, 396] width 113 height 28
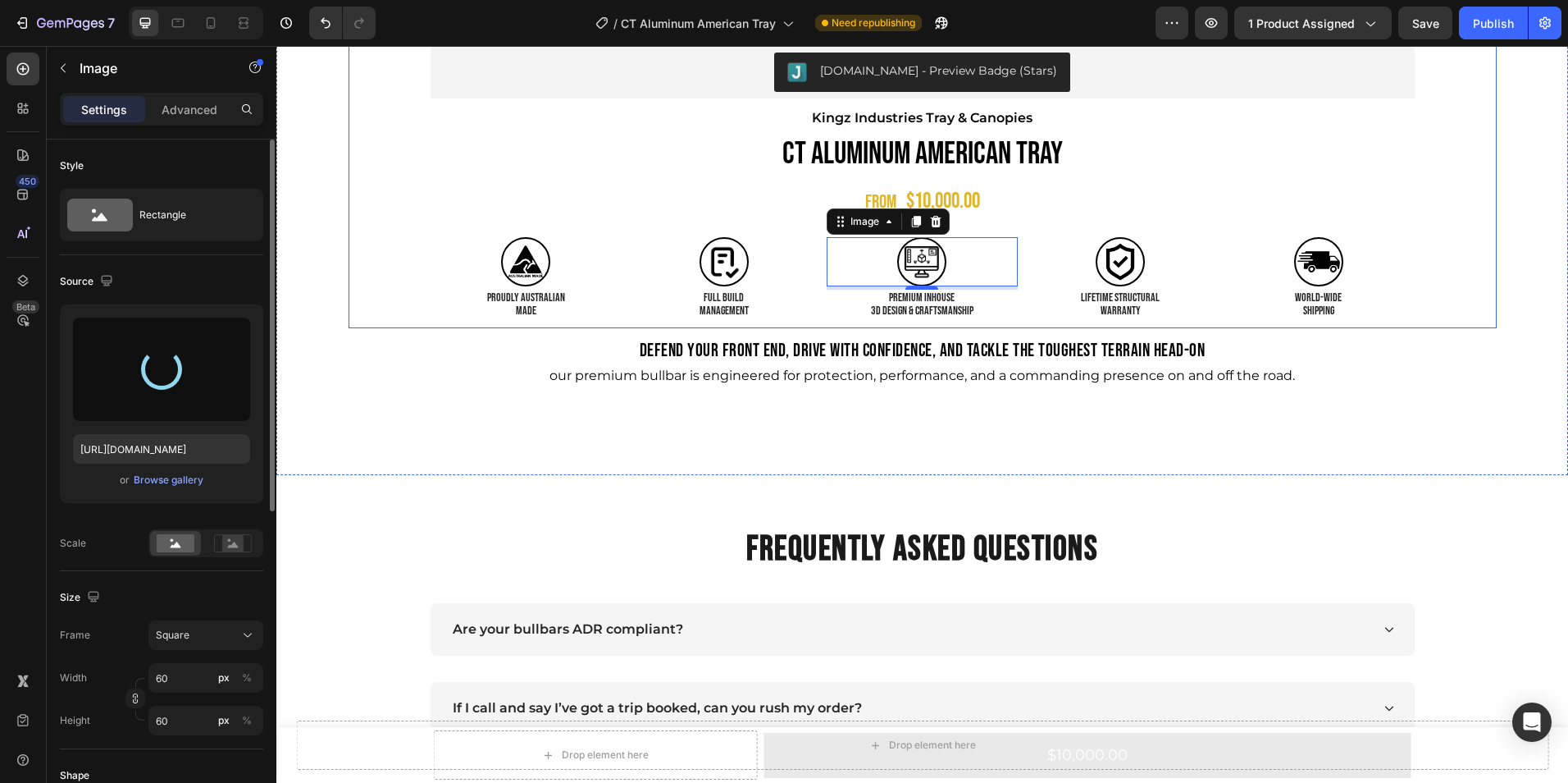
type input "[URL][DOMAIN_NAME]"
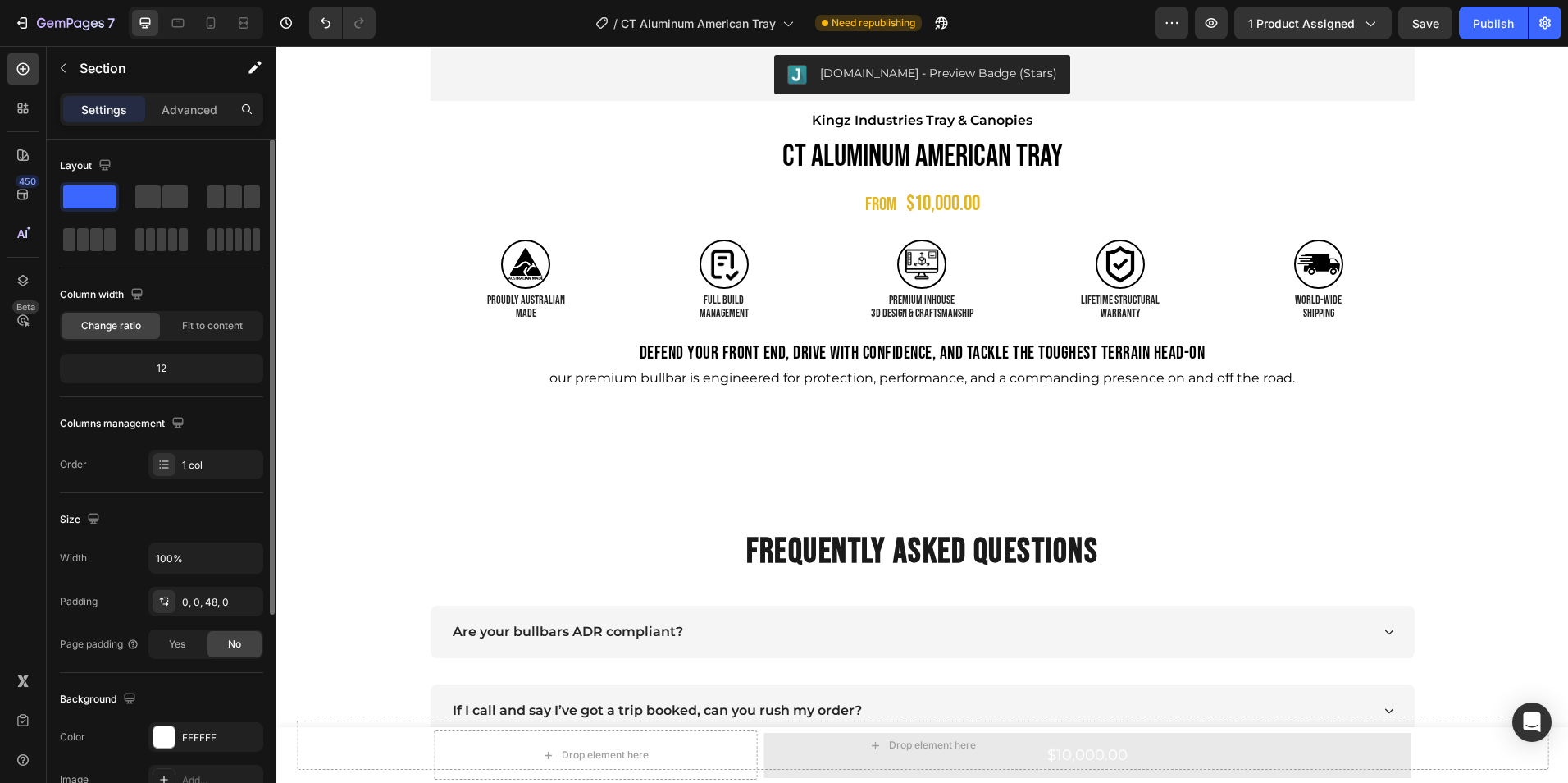
scroll to position [1062, 0]
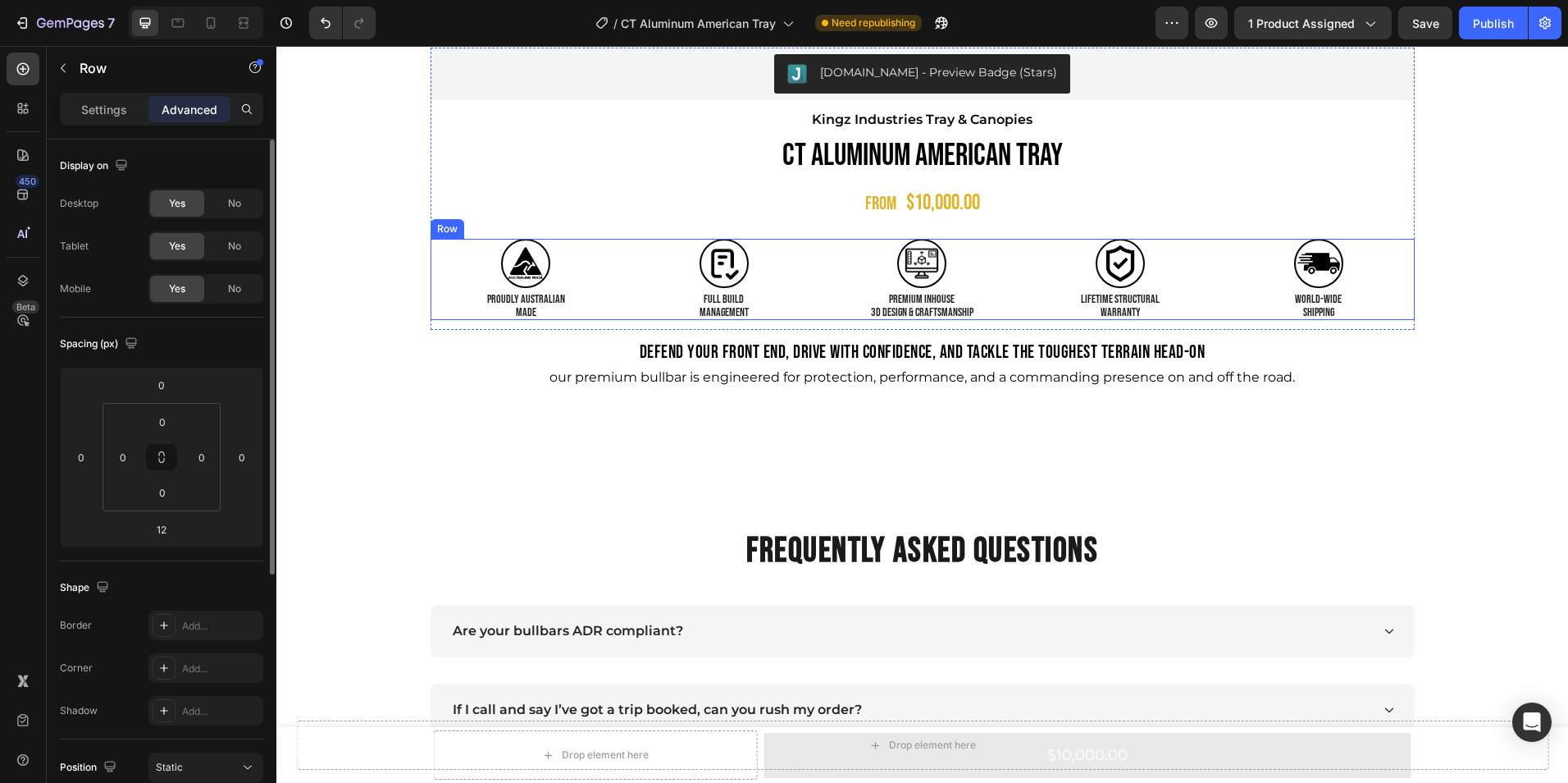
click at [1016, 316] on div "Image world-WIDE SHIPPING Text Block Image PROUDLY AUSTRALIAN MADE Text Block I…" at bounding box center [922, 279] width 984 height 82
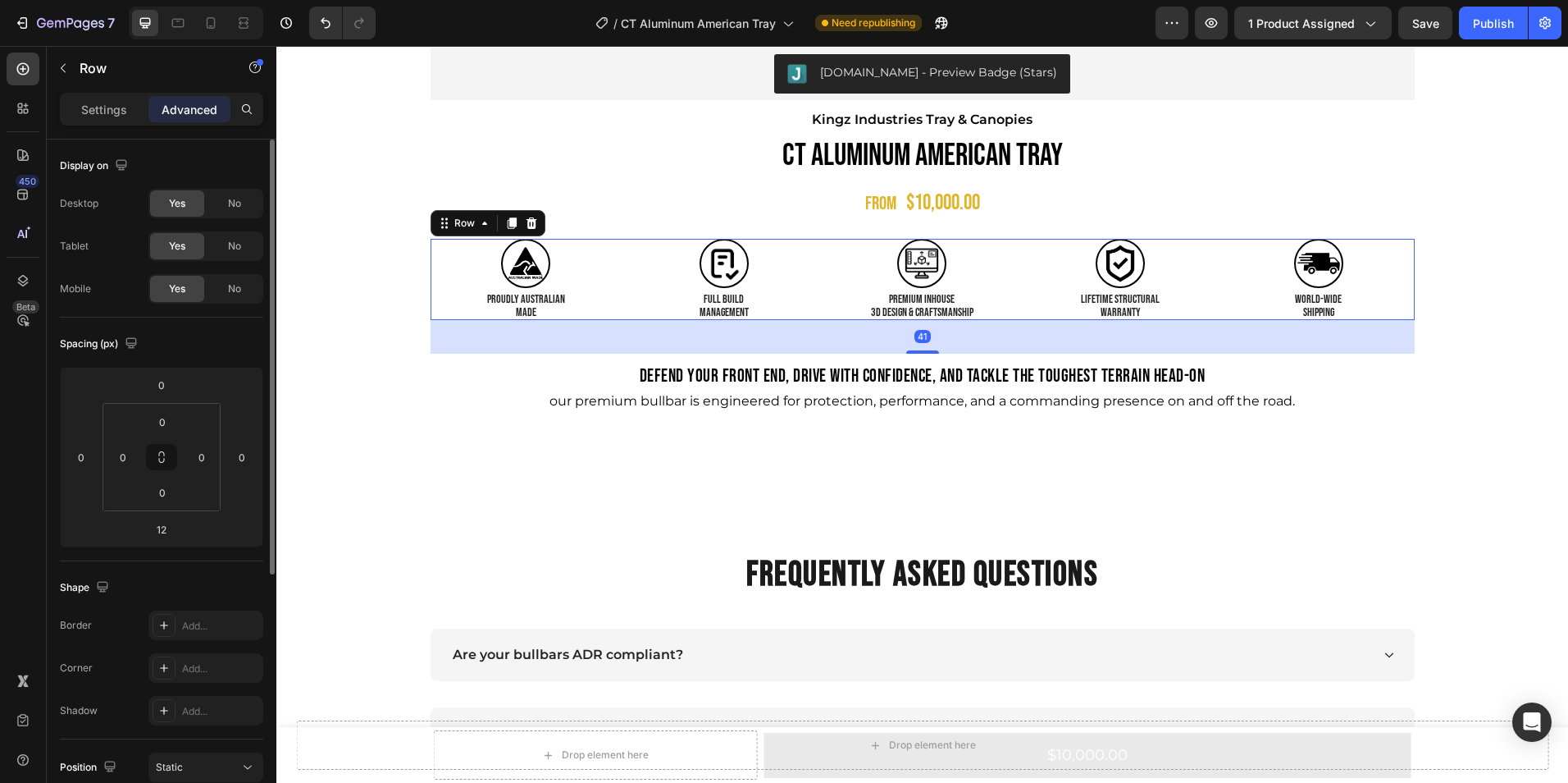
drag, startPoint x: 920, startPoint y: 329, endPoint x: 920, endPoint y: 353, distance: 24.0
click at [920, 353] on div at bounding box center [922, 352] width 32 height 3
type input "41"
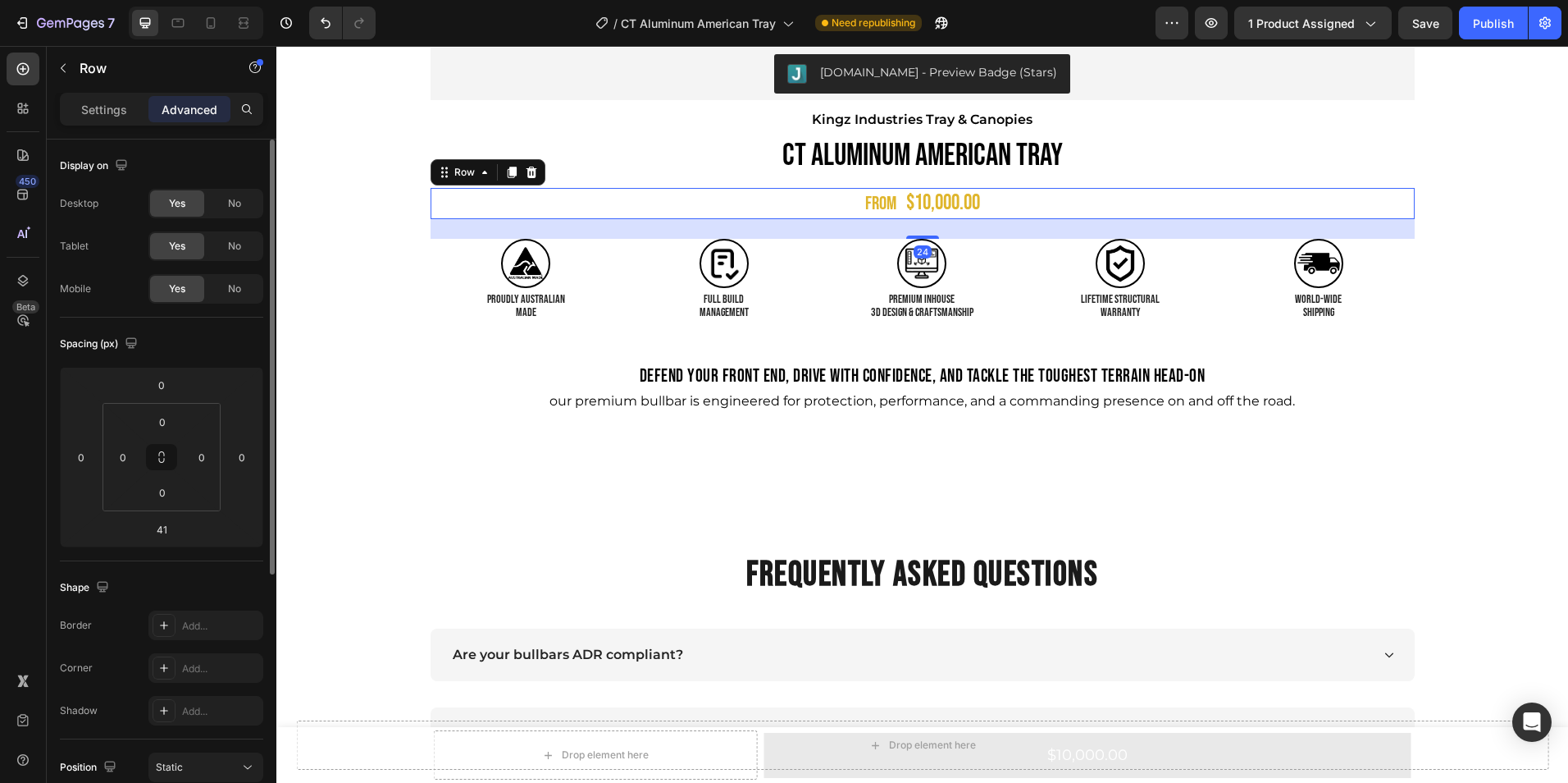
click at [982, 202] on div "FROM Text Block $10,000.00 Product Price Product Price Row 24" at bounding box center [922, 203] width 984 height 32
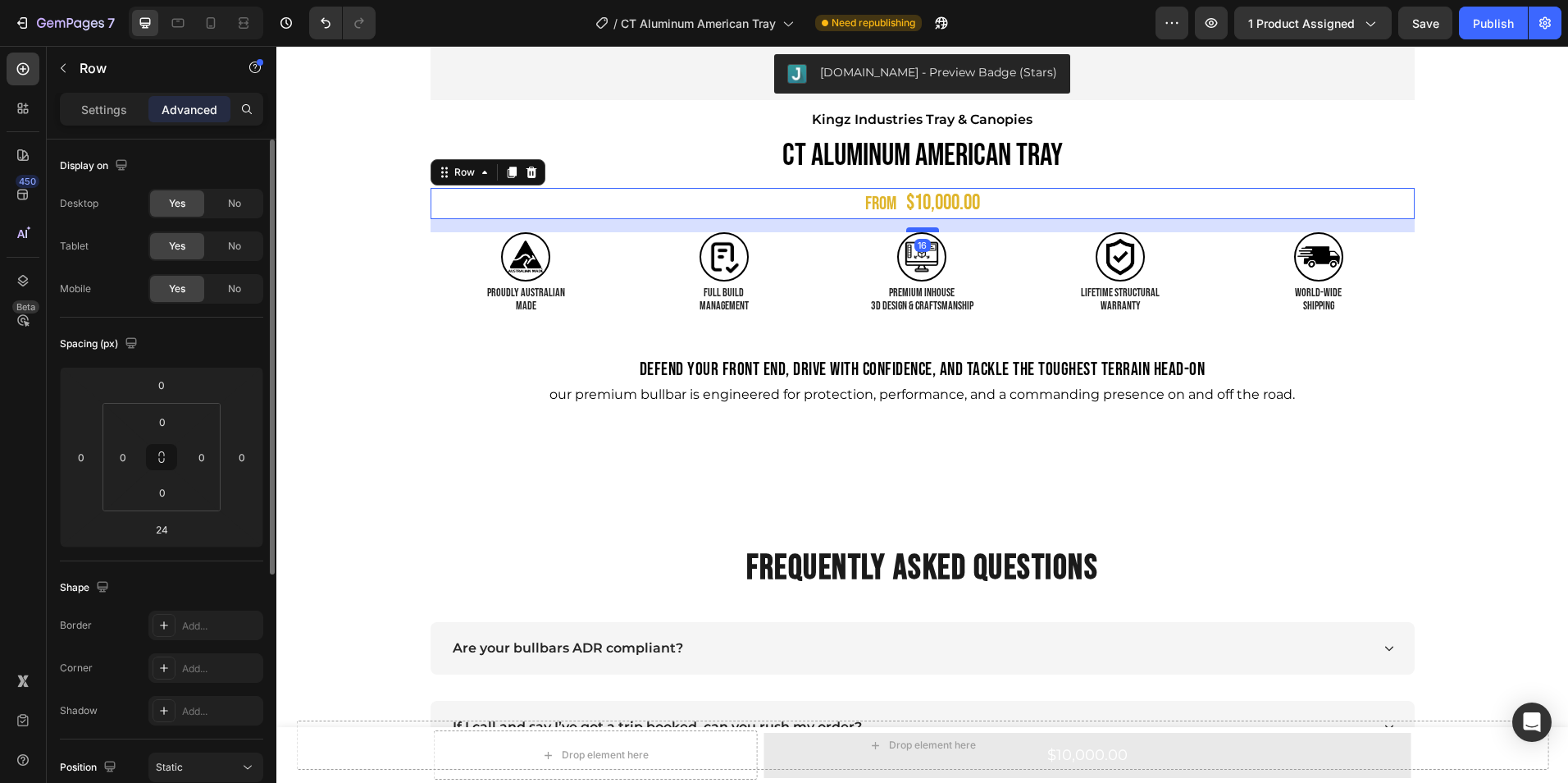
click at [928, 231] on div at bounding box center [922, 229] width 32 height 5
type input "16"
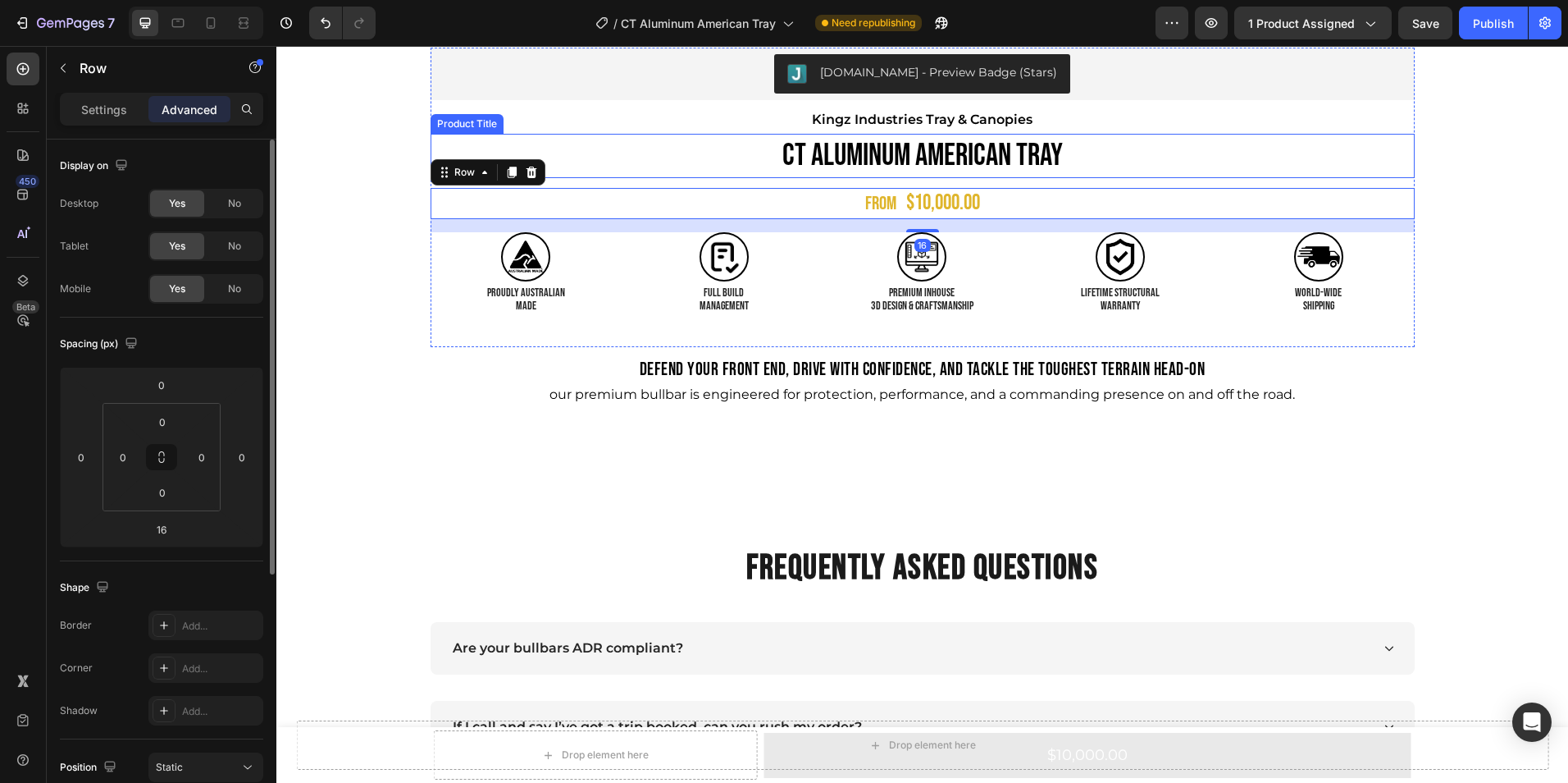
click at [935, 156] on h1 "CT Aluminum American Tray" at bounding box center [922, 155] width 984 height 43
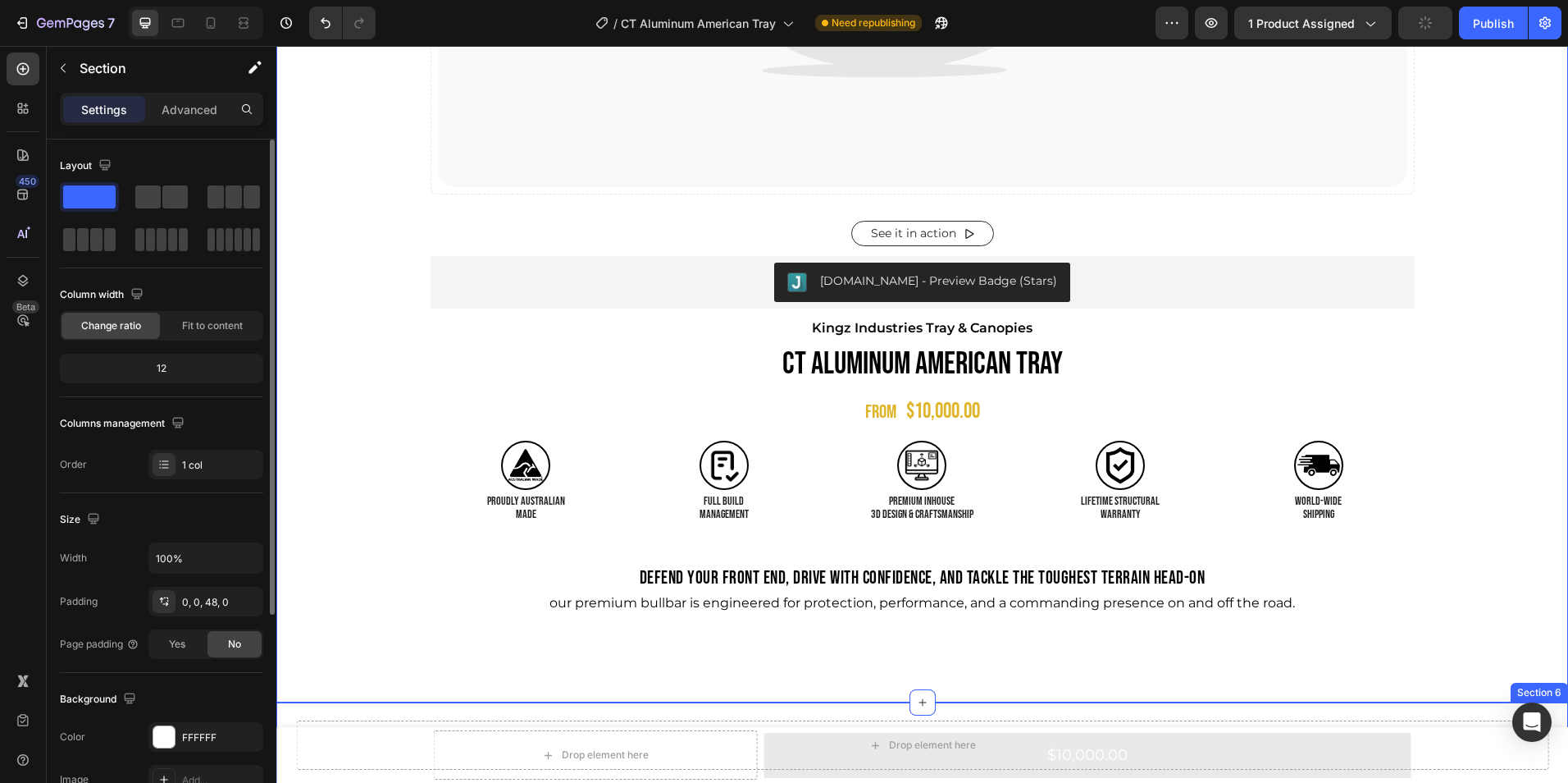
scroll to position [805, 0]
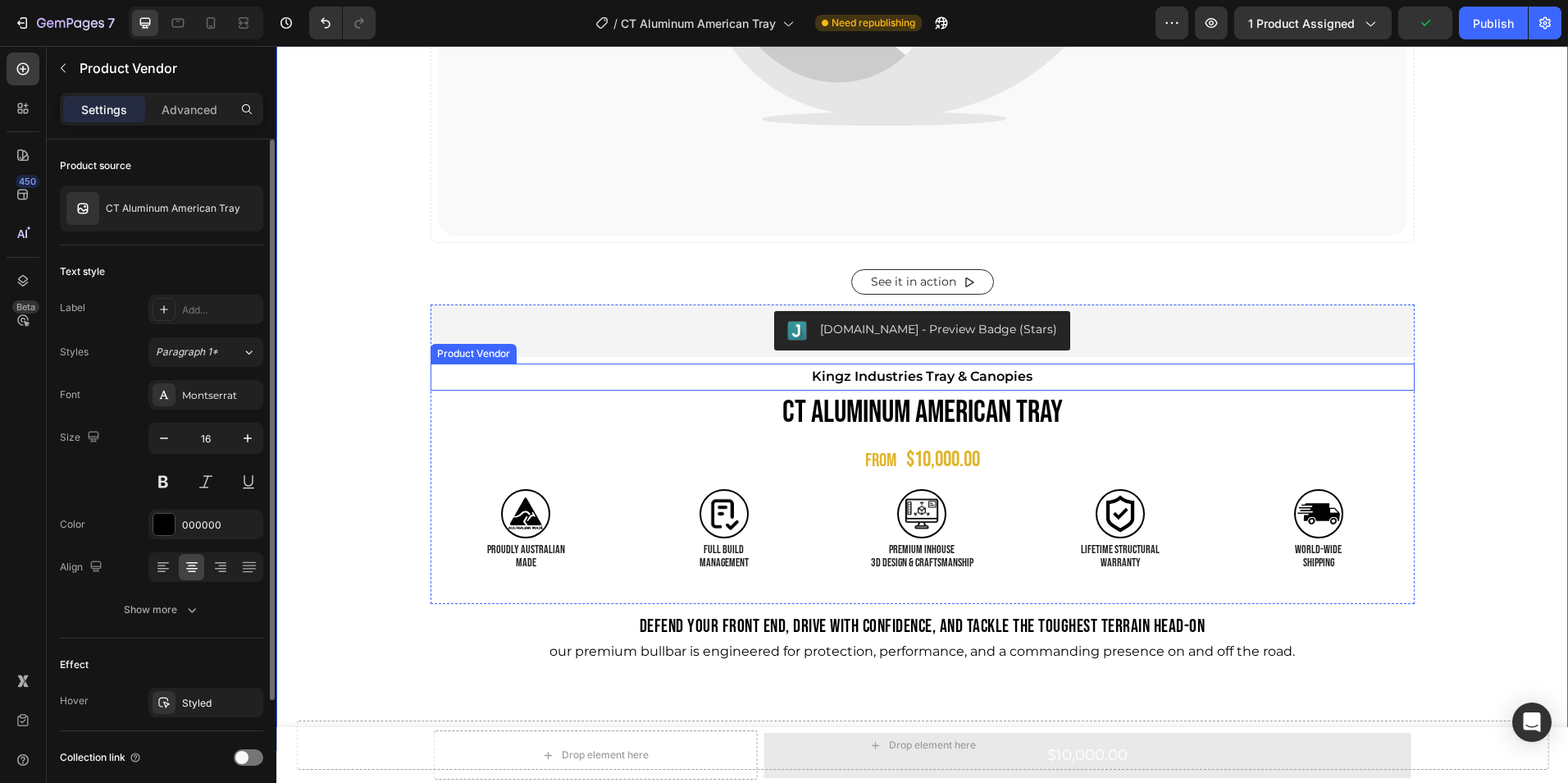
click at [957, 373] on h2 "Kingz Industries Tray & Canopies" at bounding box center [922, 377] width 984 height 28
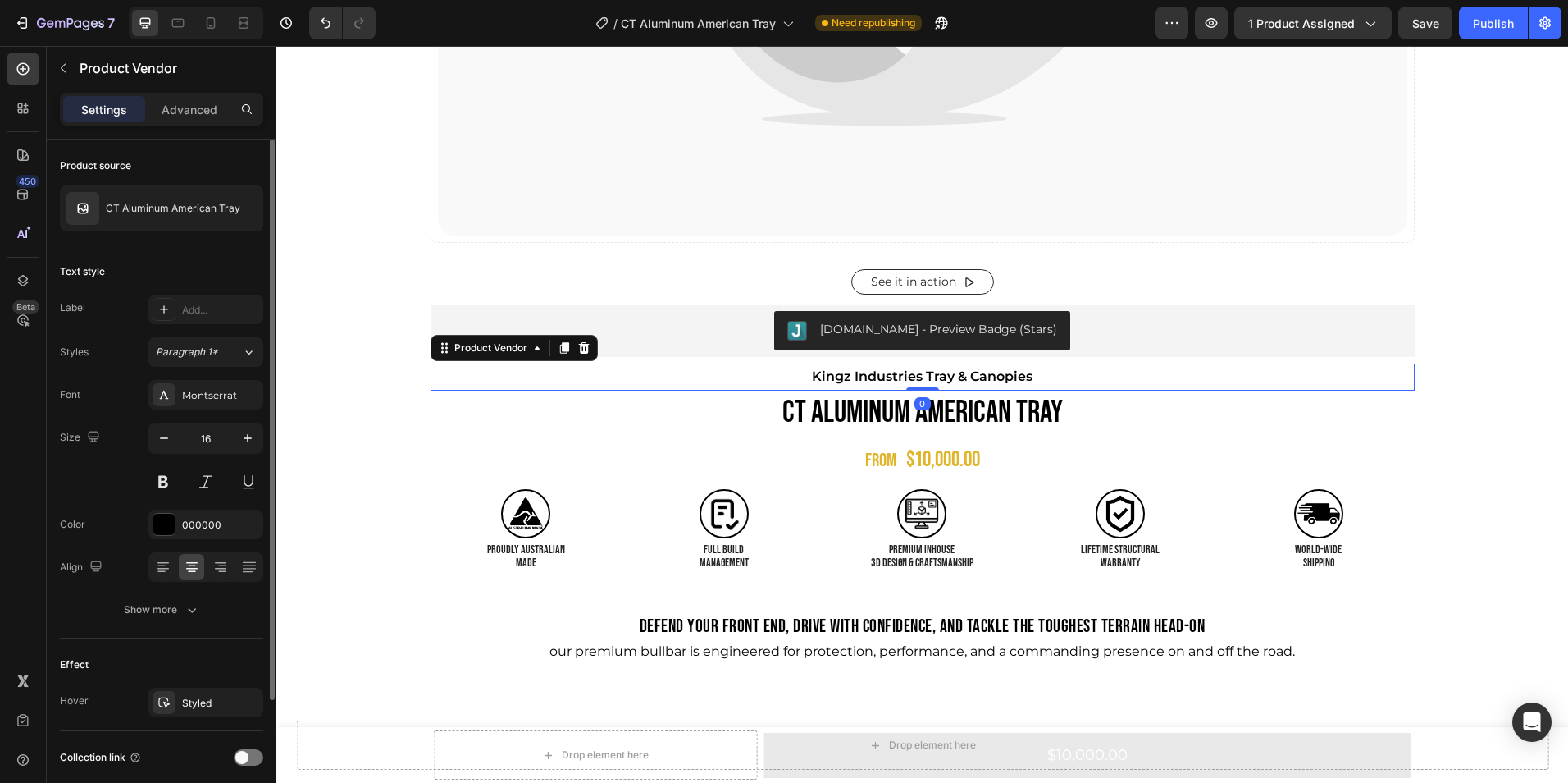
drag, startPoint x: 927, startPoint y: 386, endPoint x: 927, endPoint y: 373, distance: 13.0
click at [927, 373] on div "Kingz Industries Tray & Canopies Product Vendor 0" at bounding box center [922, 377] width 984 height 28
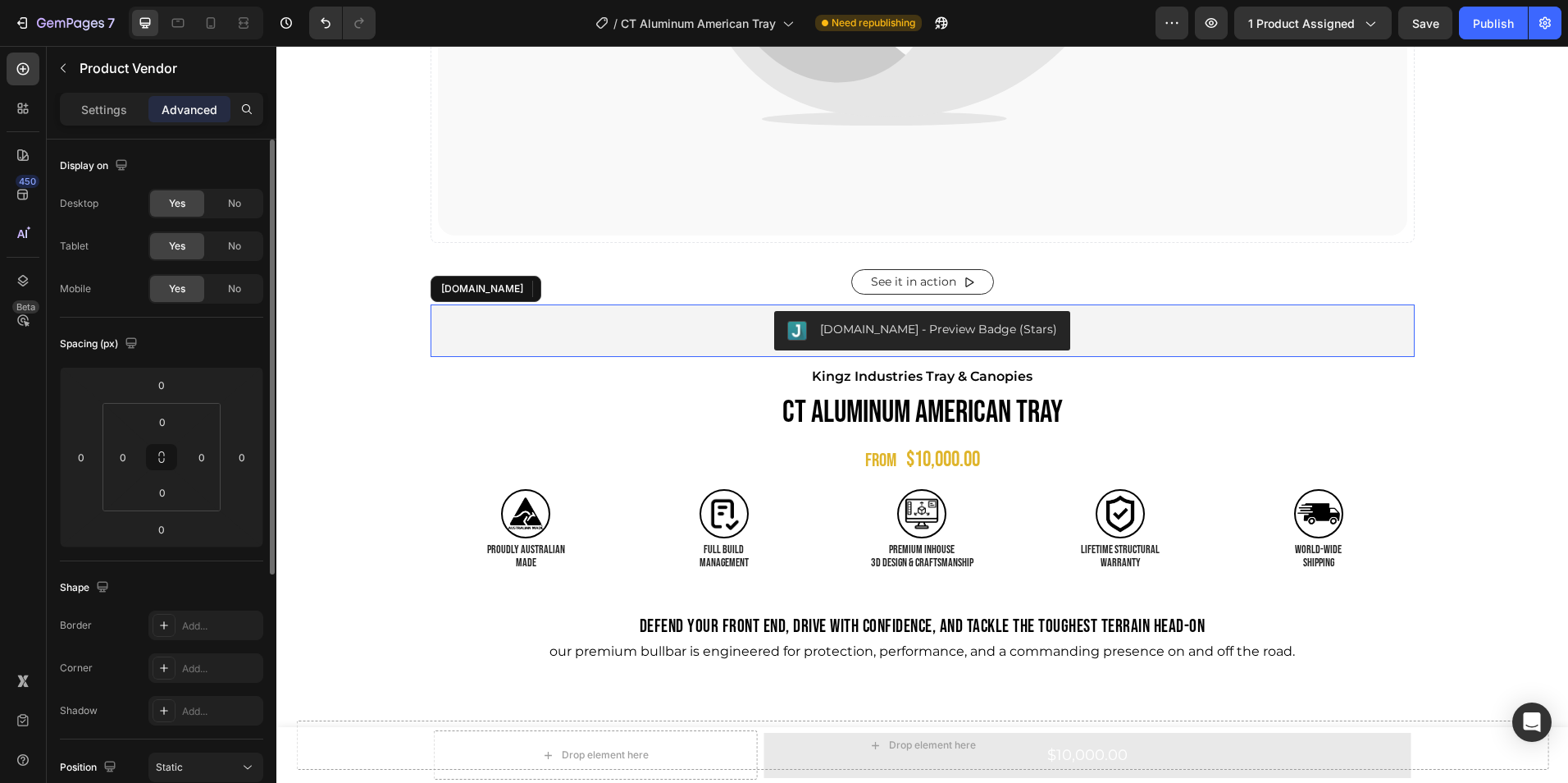
click at [963, 338] on div "[DOMAIN_NAME] - Preview Badge (Stars)" at bounding box center [938, 330] width 237 height 18
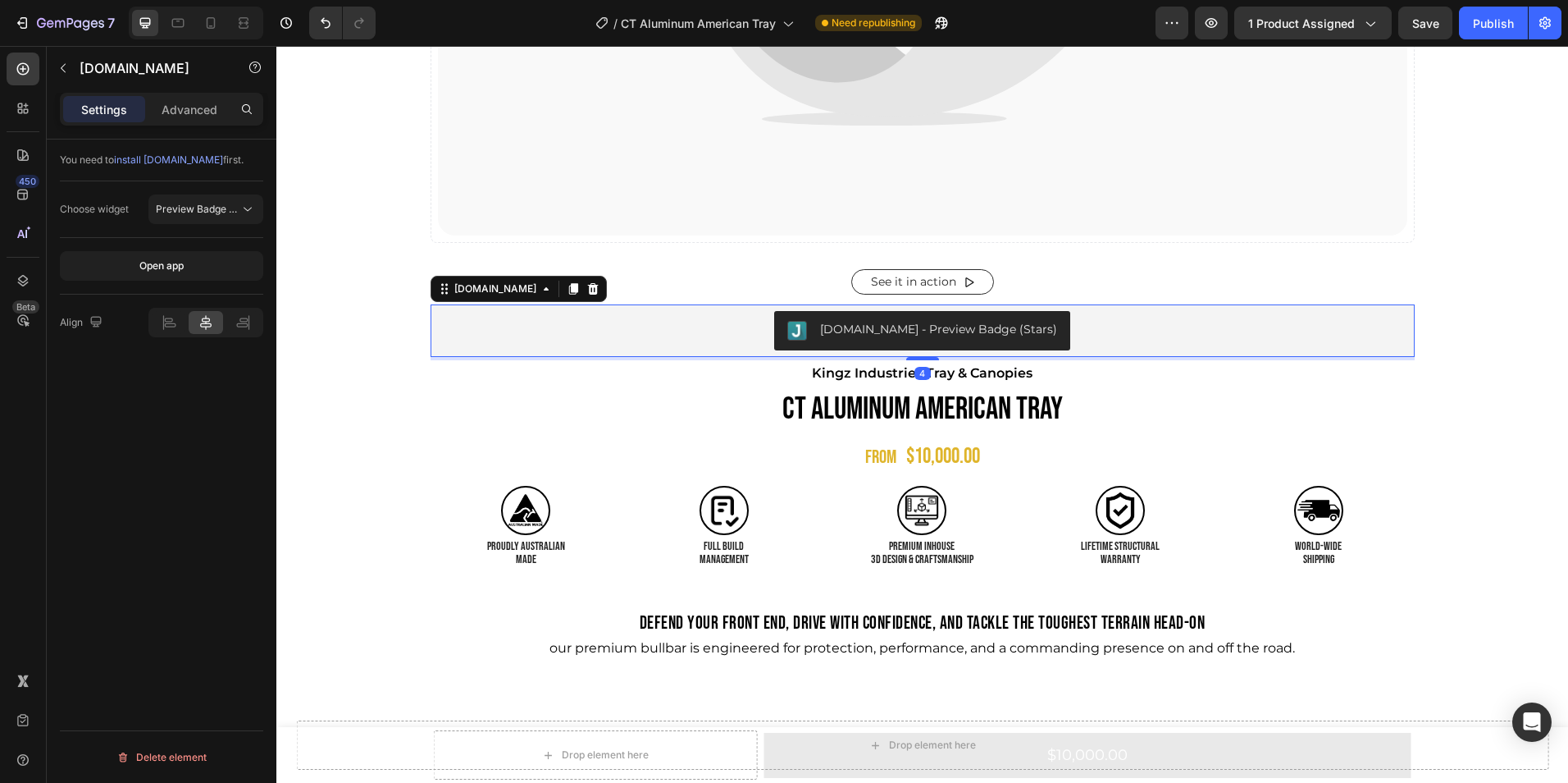
drag, startPoint x: 927, startPoint y: 362, endPoint x: 927, endPoint y: 351, distance: 11.0
click at [927, 351] on div "[DOMAIN_NAME] - Preview Badge (Stars) [DOMAIN_NAME] 4" at bounding box center [922, 330] width 984 height 52
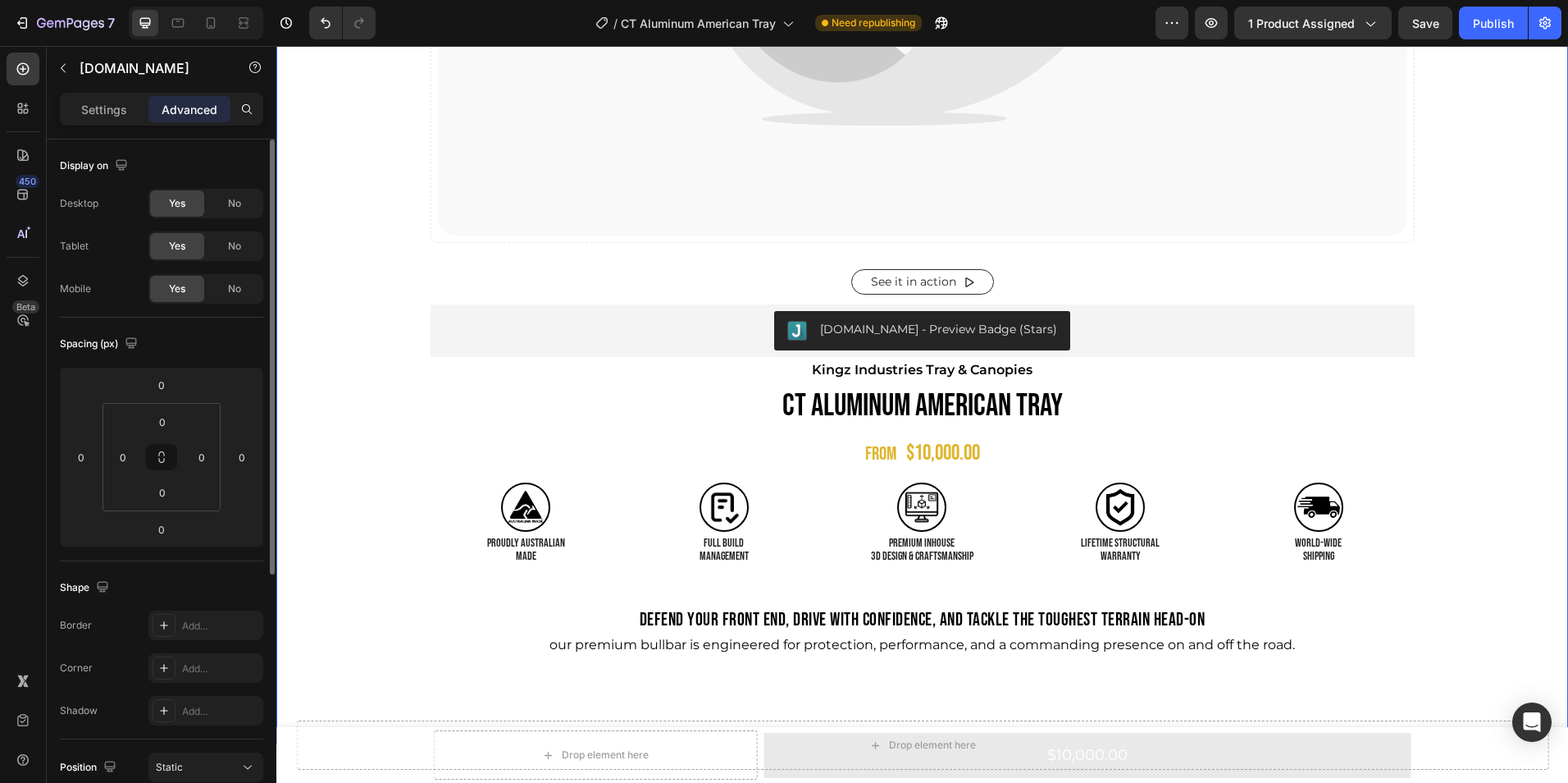
click at [1506, 481] on div "Catch your customer's attention with attracted media. Add image or sync data Pr…" at bounding box center [921, 19] width 1291 height 1370
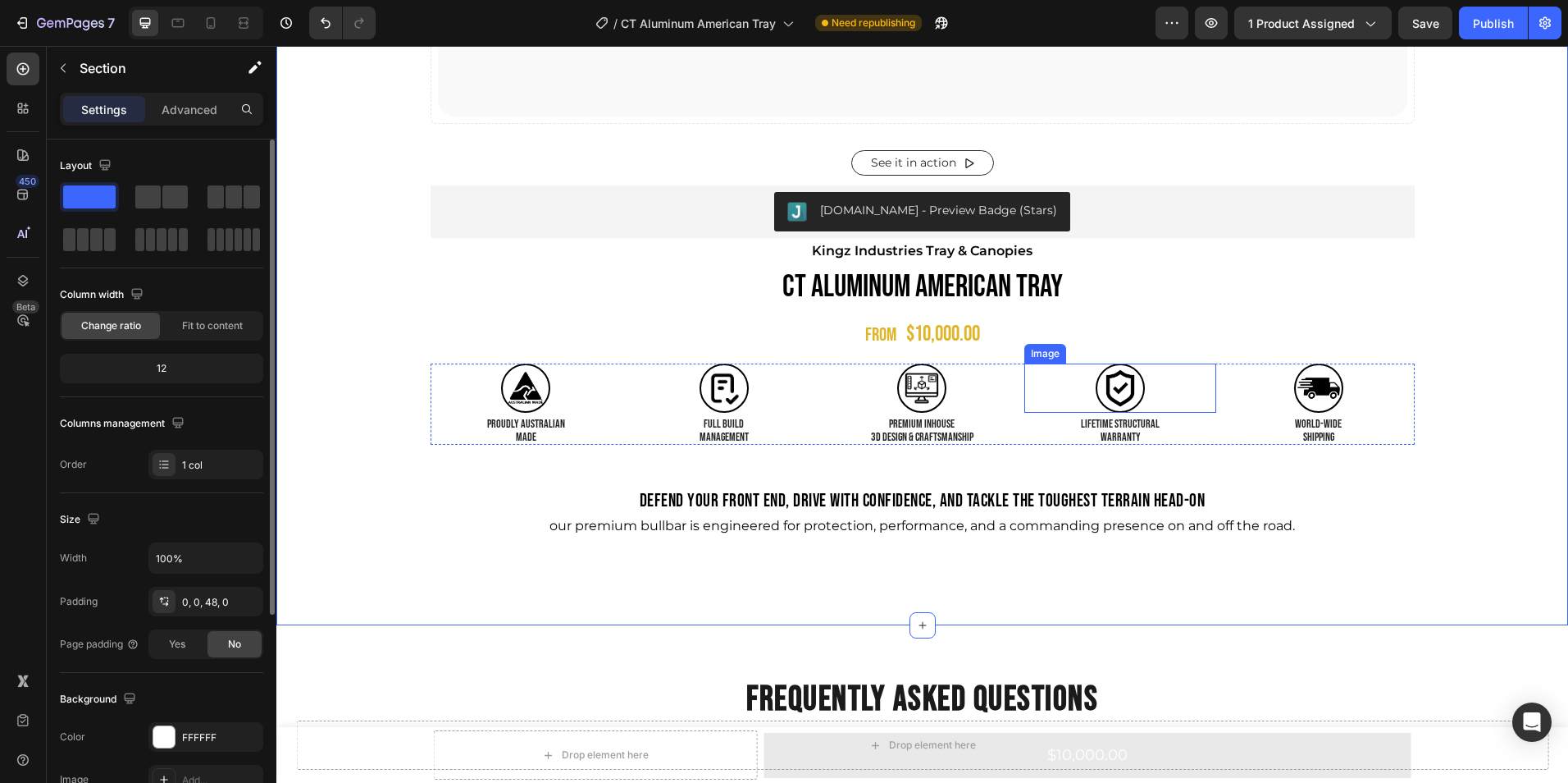
scroll to position [924, 0]
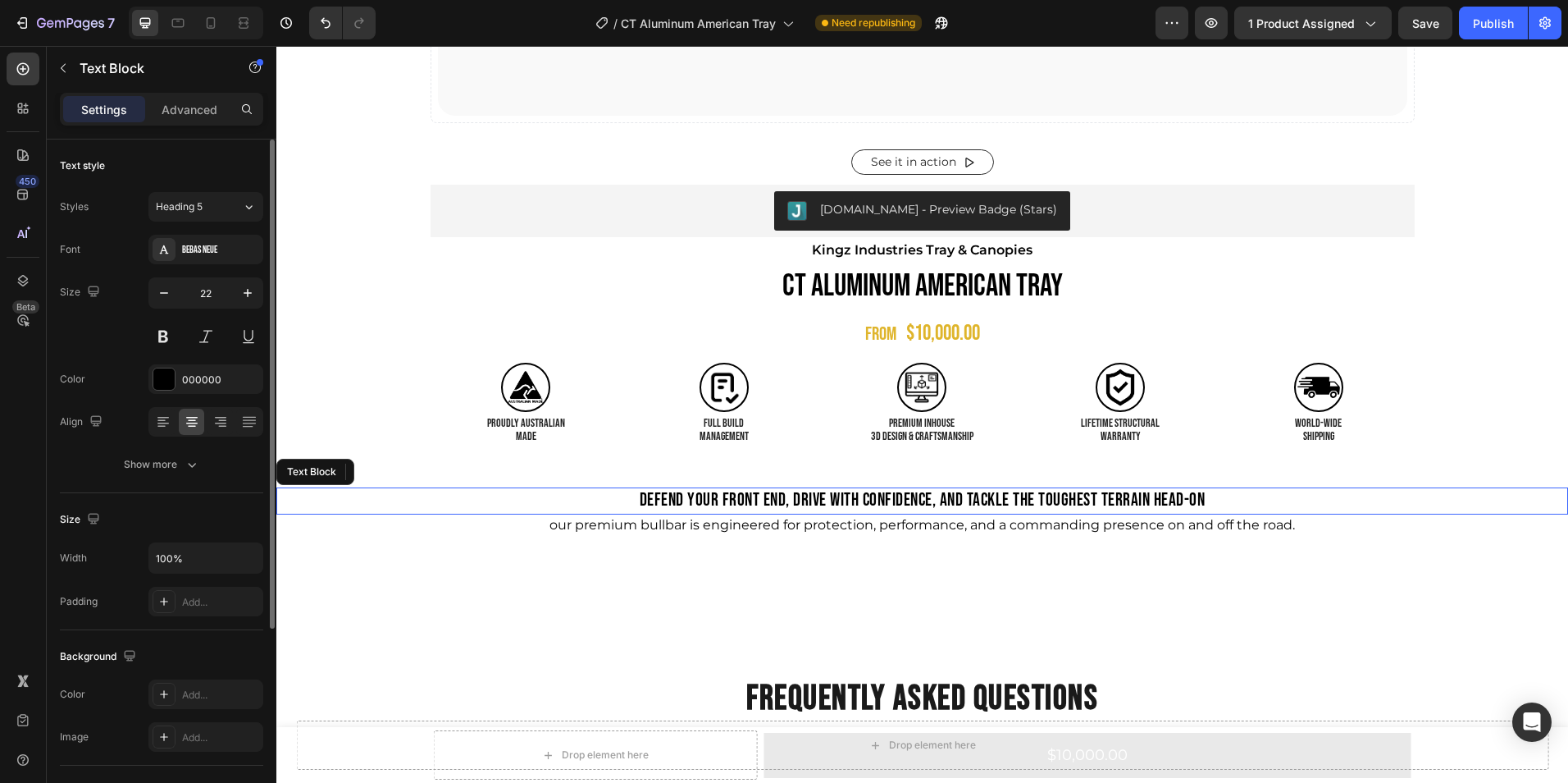
click at [928, 502] on p "DEFEND YOUR FRONT END, DRIVE WITH CONFIDENCE, AND TACKLE THE TOUGHEST TERRAIN H…" at bounding box center [922, 501] width 1288 height 24
click at [1205, 500] on p "DEFEND YOUR FRONT END, DRIVE WITH CONFIDENCE, AND TACKLE THE TOUGHEST TERRAIN H…" at bounding box center [922, 501] width 1288 height 24
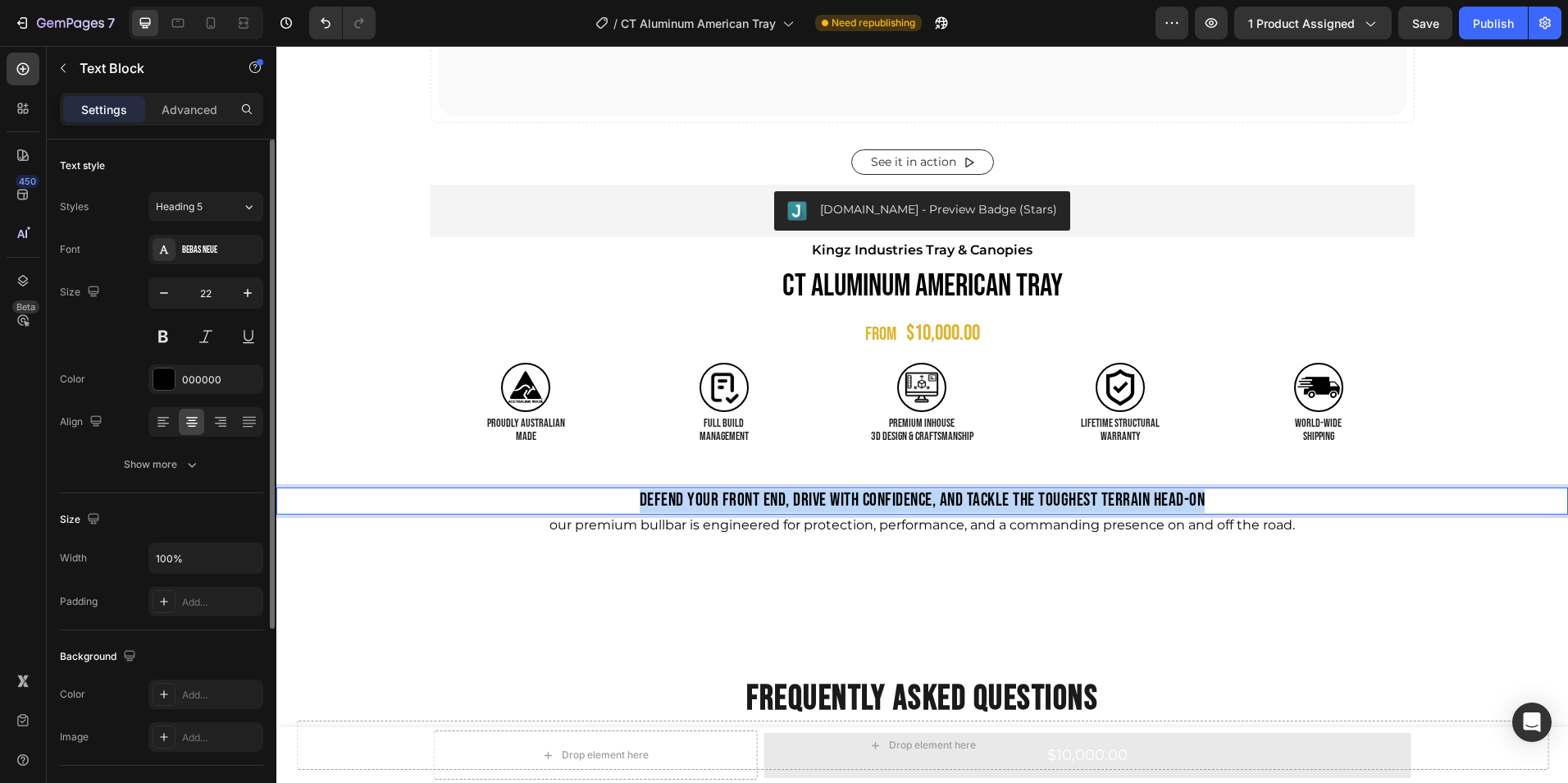
drag, startPoint x: 1205, startPoint y: 500, endPoint x: 640, endPoint y: 500, distance: 565.0
click at [639, 501] on p "DEFEND YOUR FRONT END, DRIVE WITH CONFIDENCE, AND TACKLE THE TOUGHEST TERRAIN H…" at bounding box center [922, 501] width 1288 height 24
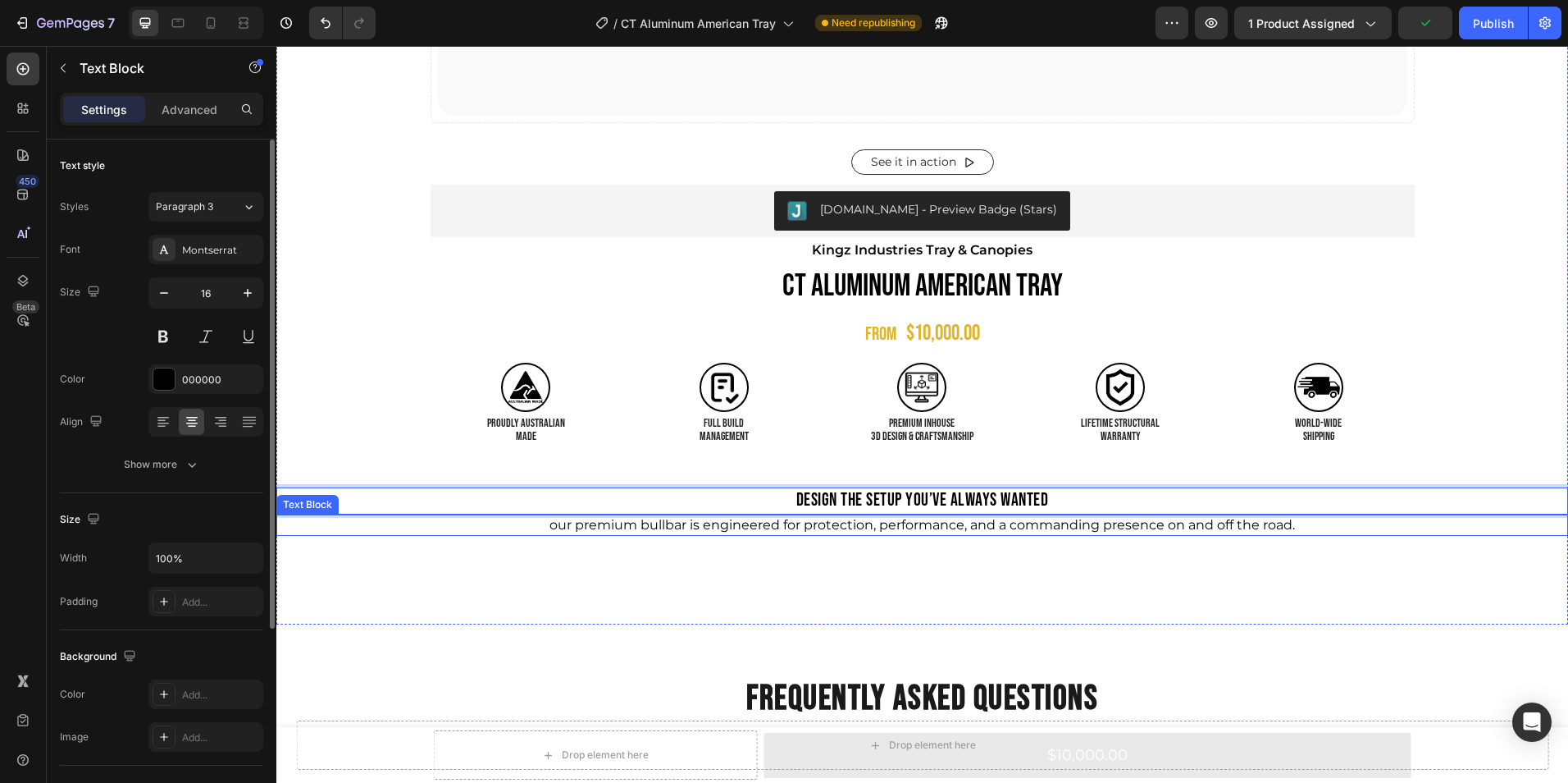
click at [910, 523] on p "our premium bullbar is engineered for protection, performance, and a commanding…" at bounding box center [922, 525] width 1288 height 18
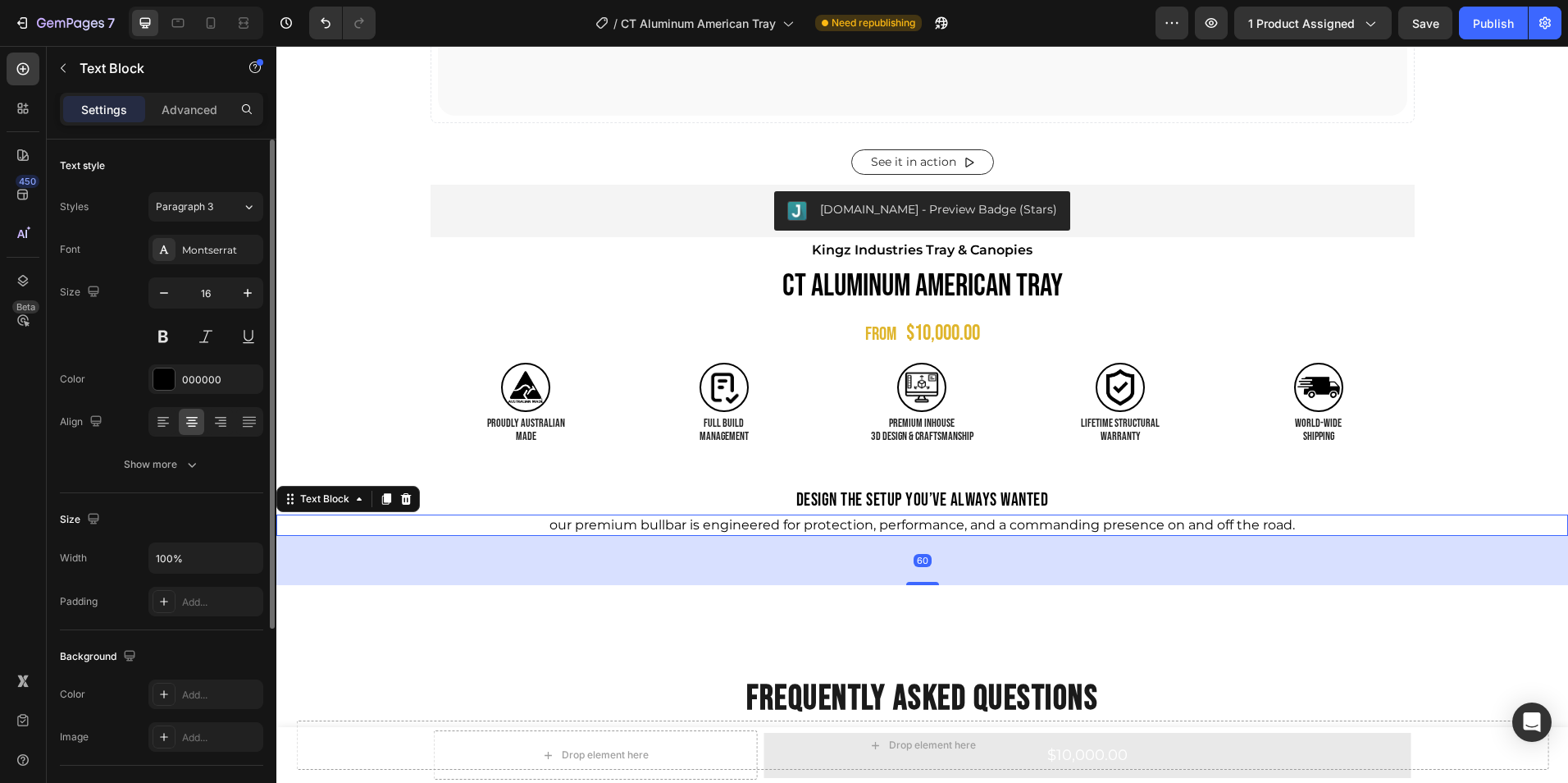
click at [1325, 516] on p "our premium bullbar is engineered for protection, performance, and a commanding…" at bounding box center [922, 525] width 1288 height 18
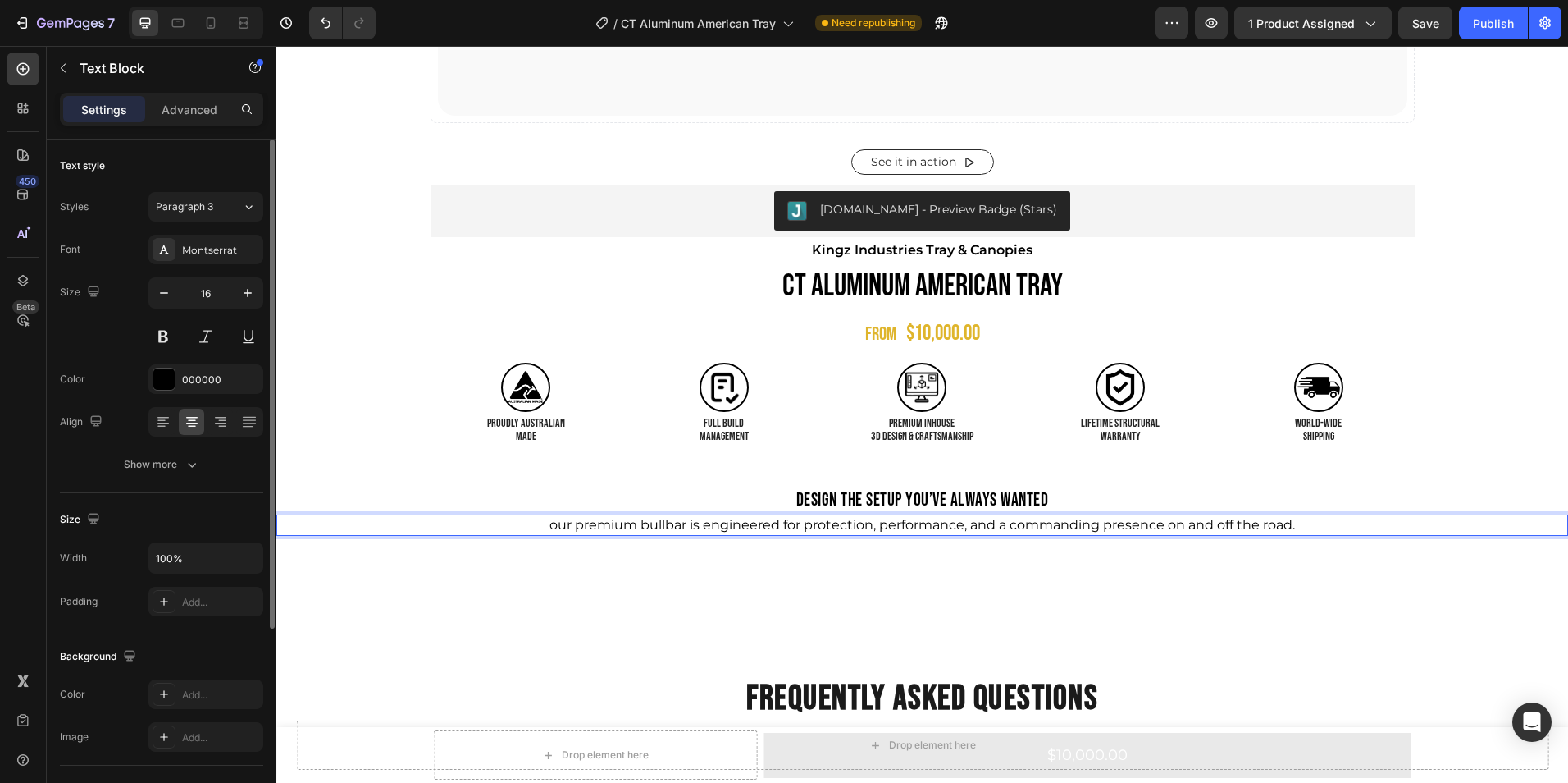
drag, startPoint x: 1301, startPoint y: 522, endPoint x: 545, endPoint y: 530, distance: 756.0
click at [545, 530] on p "our premium bullbar is engineered for protection, performance, and a commanding…" at bounding box center [922, 525] width 1288 height 18
click at [892, 433] on p "3D DESIGN & CRAFTSMANSHIP" at bounding box center [922, 436] width 189 height 13
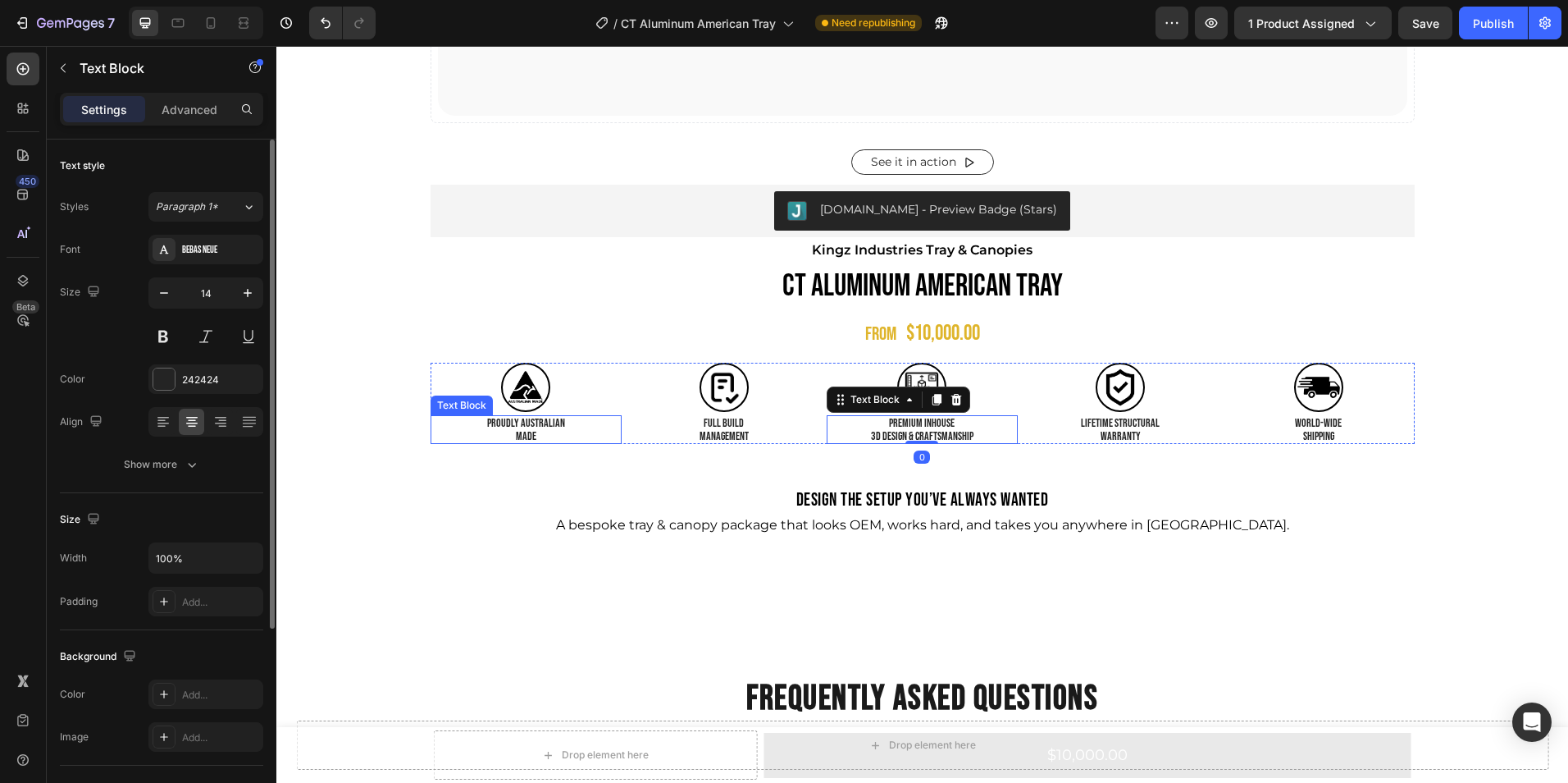
click at [516, 426] on p "PROUDLY AUSTRALIAN" at bounding box center [526, 422] width 189 height 13
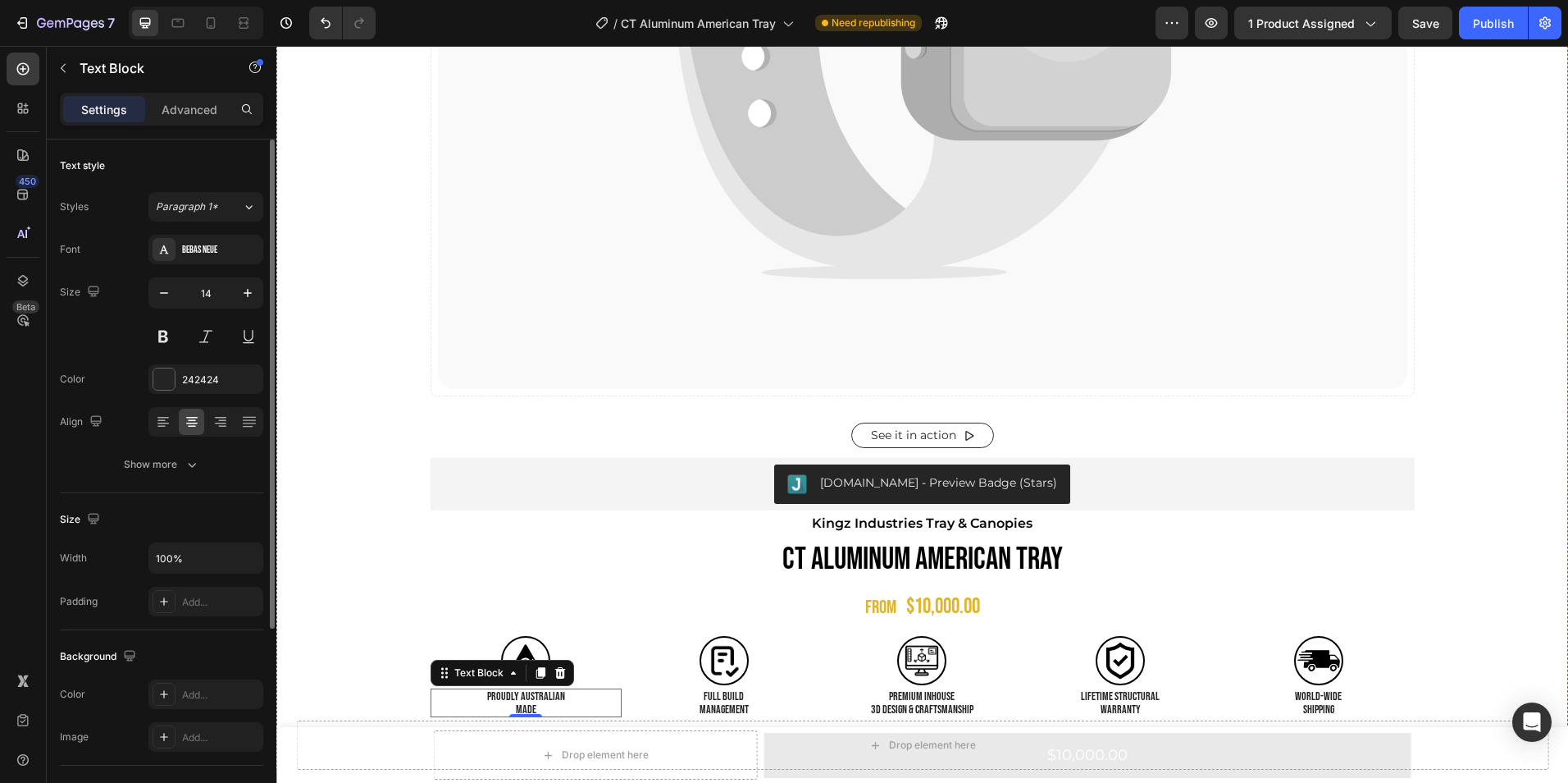
scroll to position [649, 0]
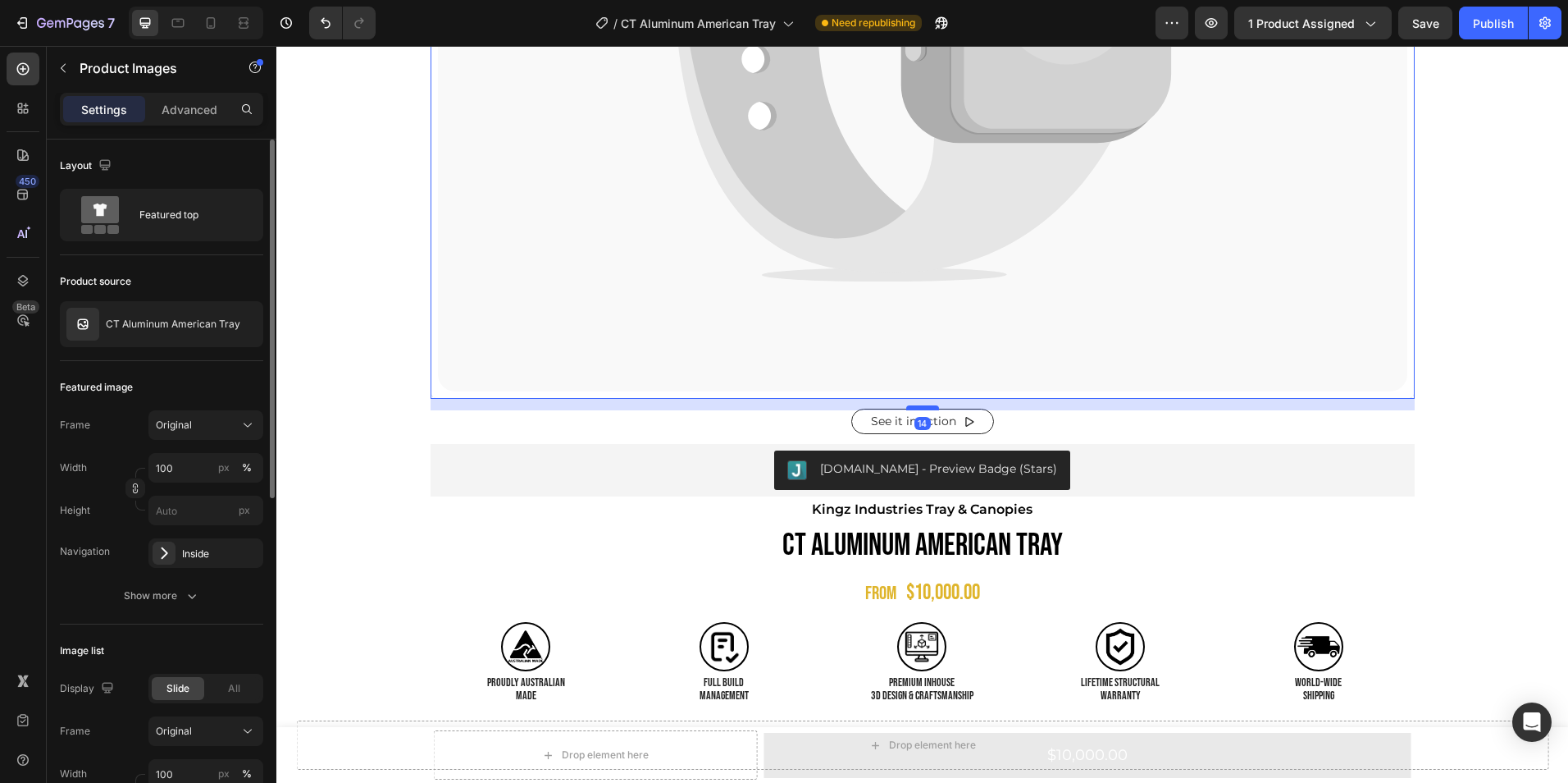
drag, startPoint x: 923, startPoint y: 422, endPoint x: 925, endPoint y: 406, distance: 16.1
click at [925, 406] on div at bounding box center [922, 408] width 32 height 5
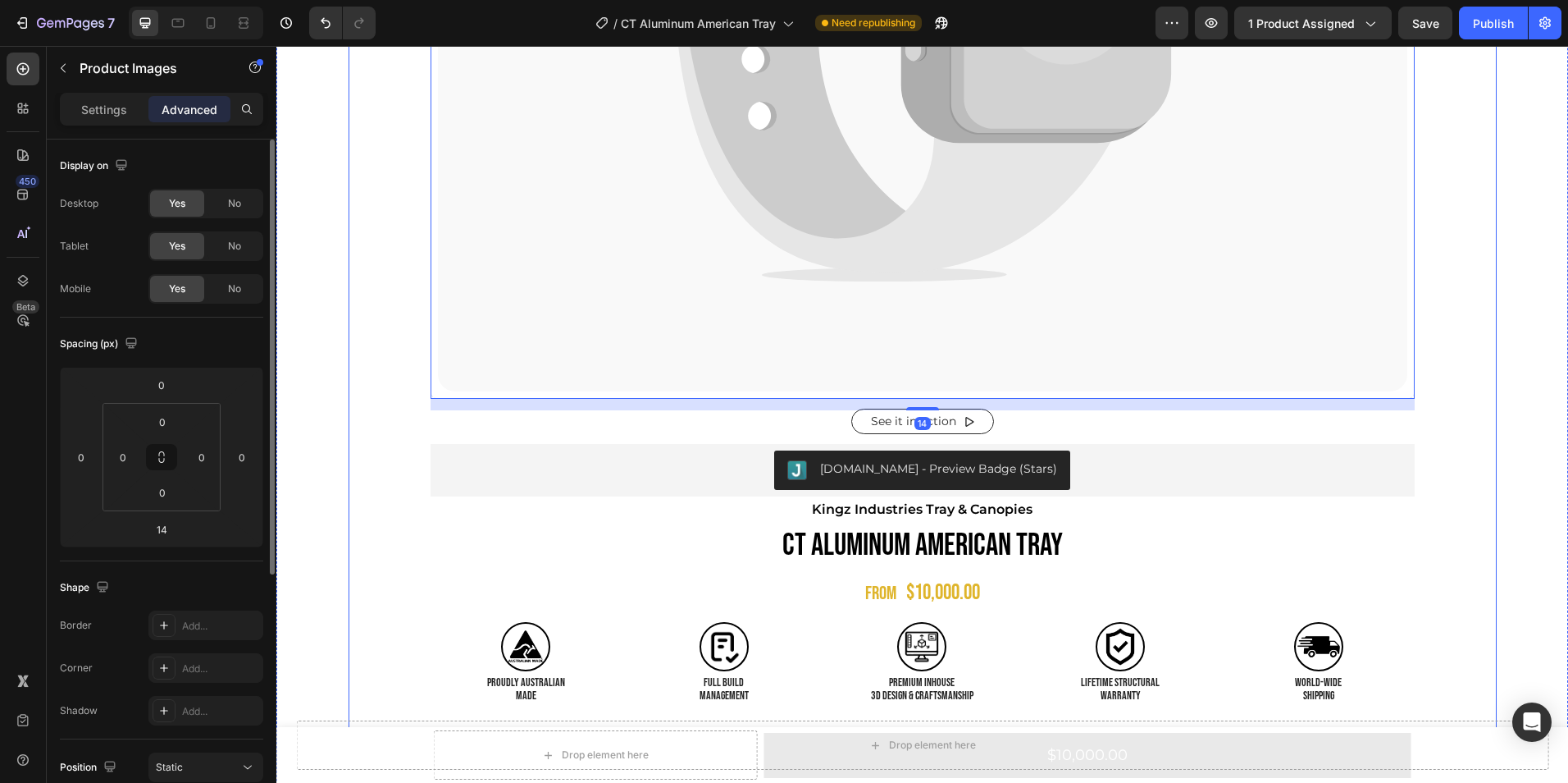
click at [1487, 444] on div "Catch your customer's attention with attracted media. Add image or sync data Pr…" at bounding box center [922, 113] width 1148 height 1247
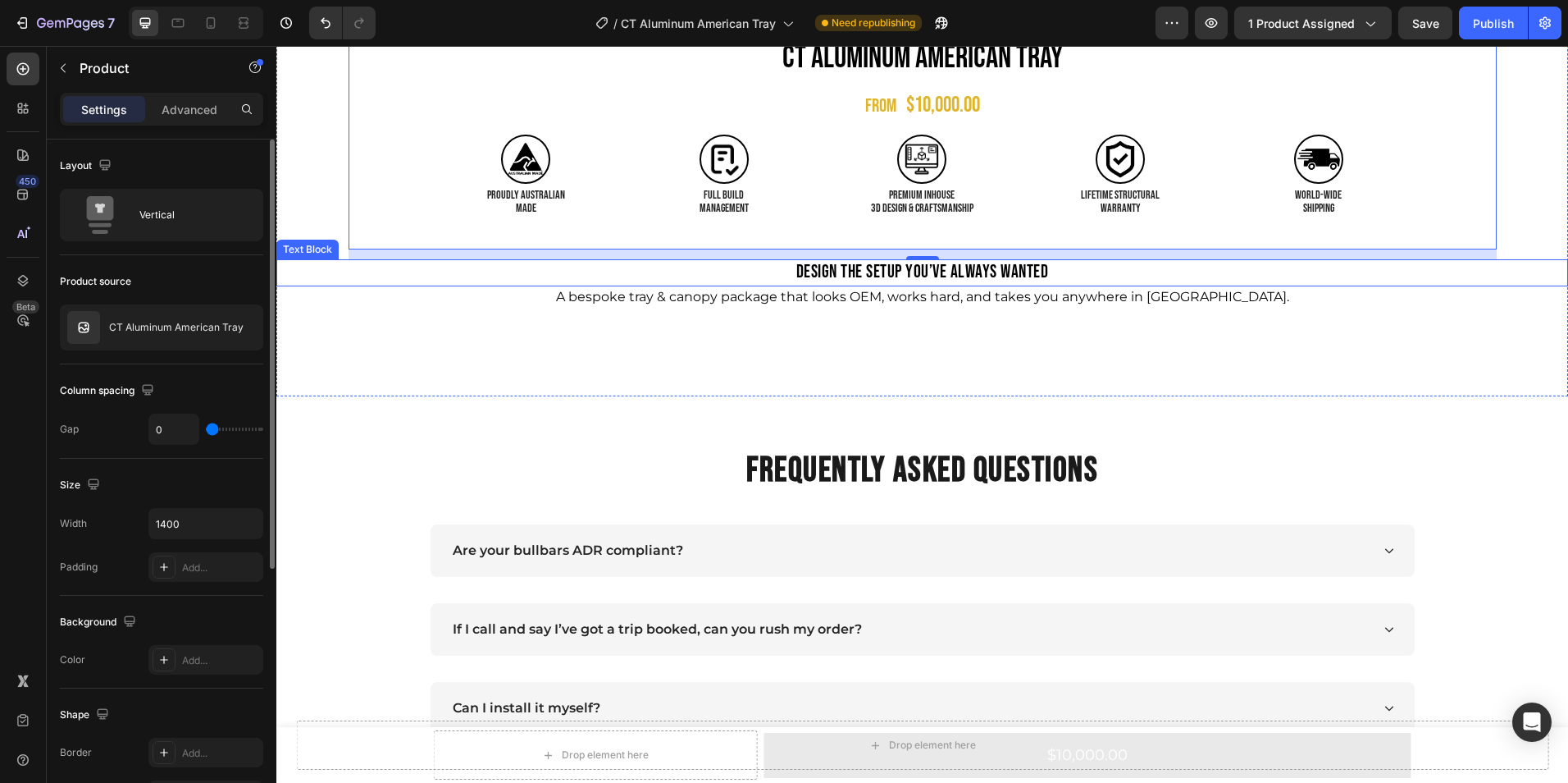
scroll to position [1137, 0]
click at [966, 296] on p "A bespoke tray & canopy package that looks OEM, works hard, and takes you anywh…" at bounding box center [922, 296] width 1288 height 18
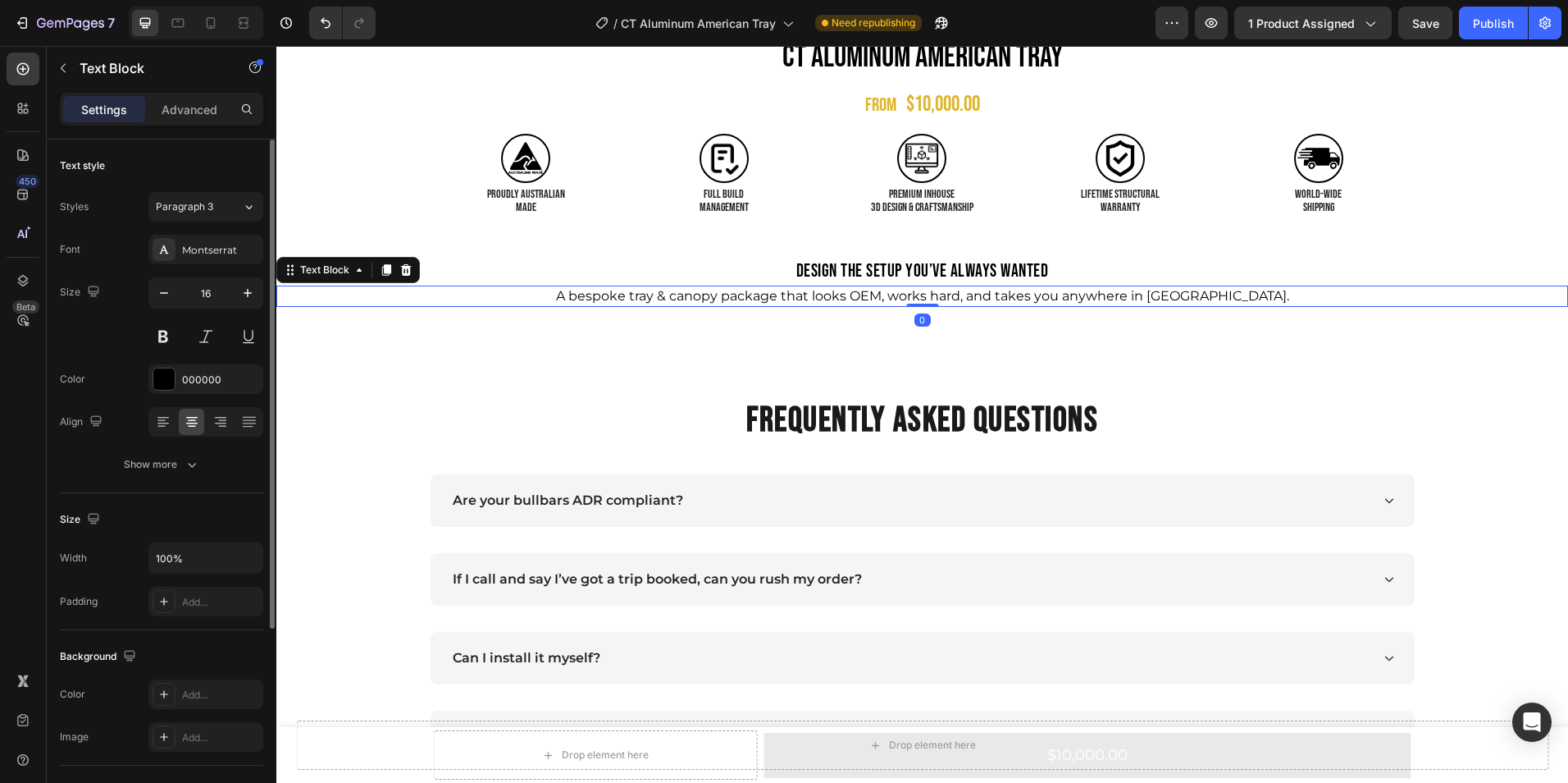
drag, startPoint x: 916, startPoint y: 352, endPoint x: 916, endPoint y: 293, distance: 59.0
click at [916, 293] on div "A bespoke tray & canopy package that looks OEM, works hard, and takes you anywh…" at bounding box center [921, 297] width 1291 height 22
